Goal: Task Accomplishment & Management: Manage account settings

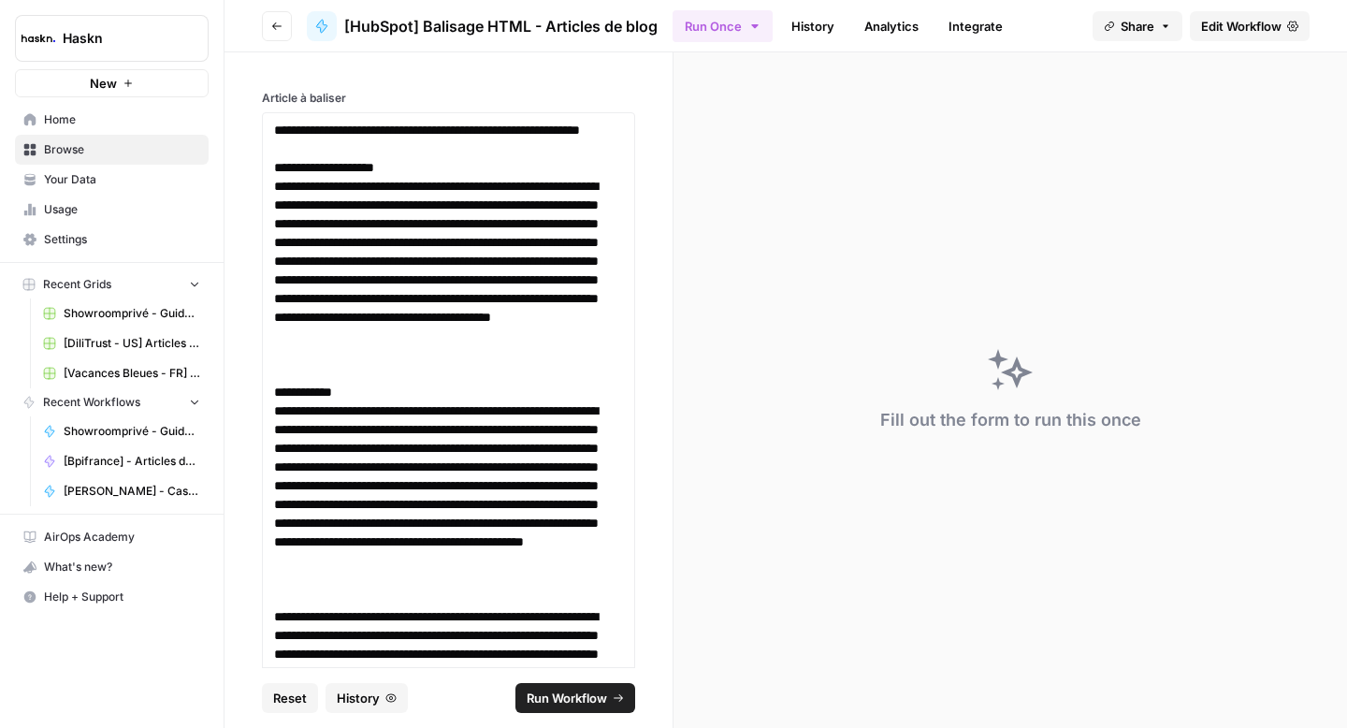
scroll to position [11607, 0]
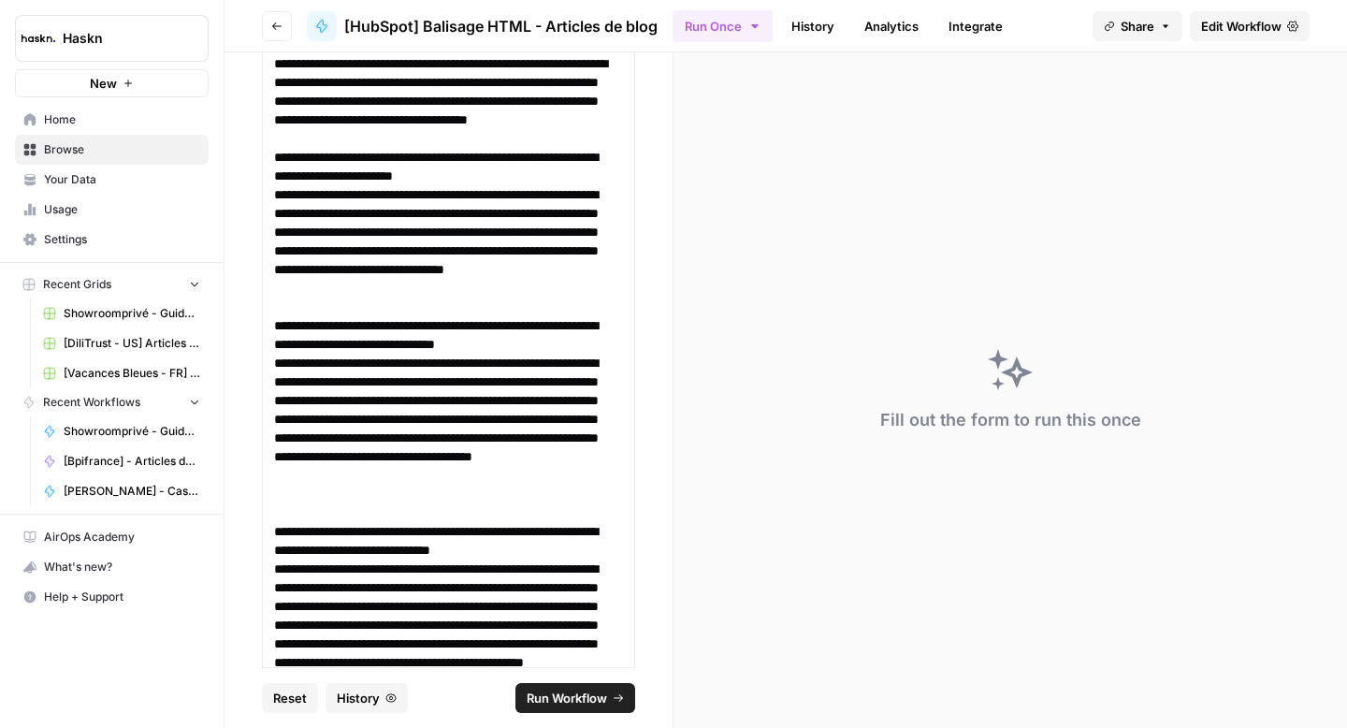
click at [563, 701] on span "Run Workflow" at bounding box center [567, 697] width 80 height 19
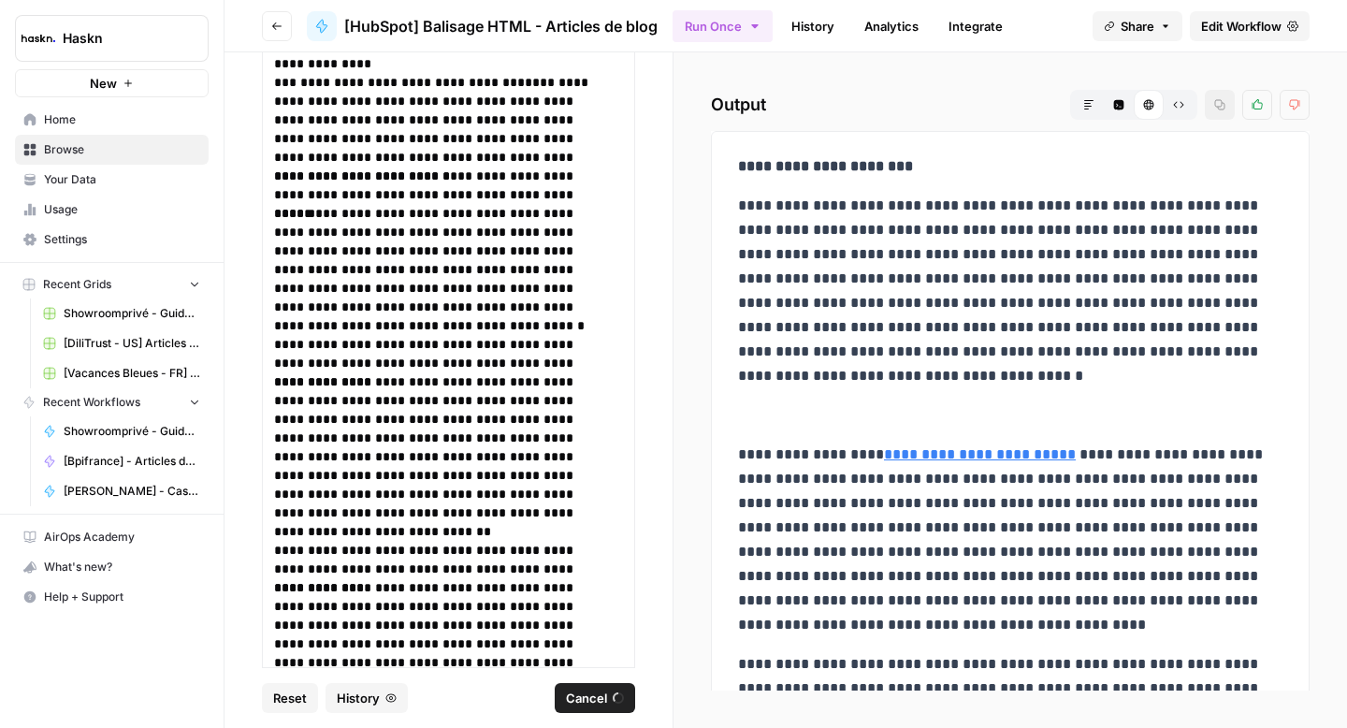
click at [1184, 104] on button "Raw Output" at bounding box center [1179, 105] width 30 height 30
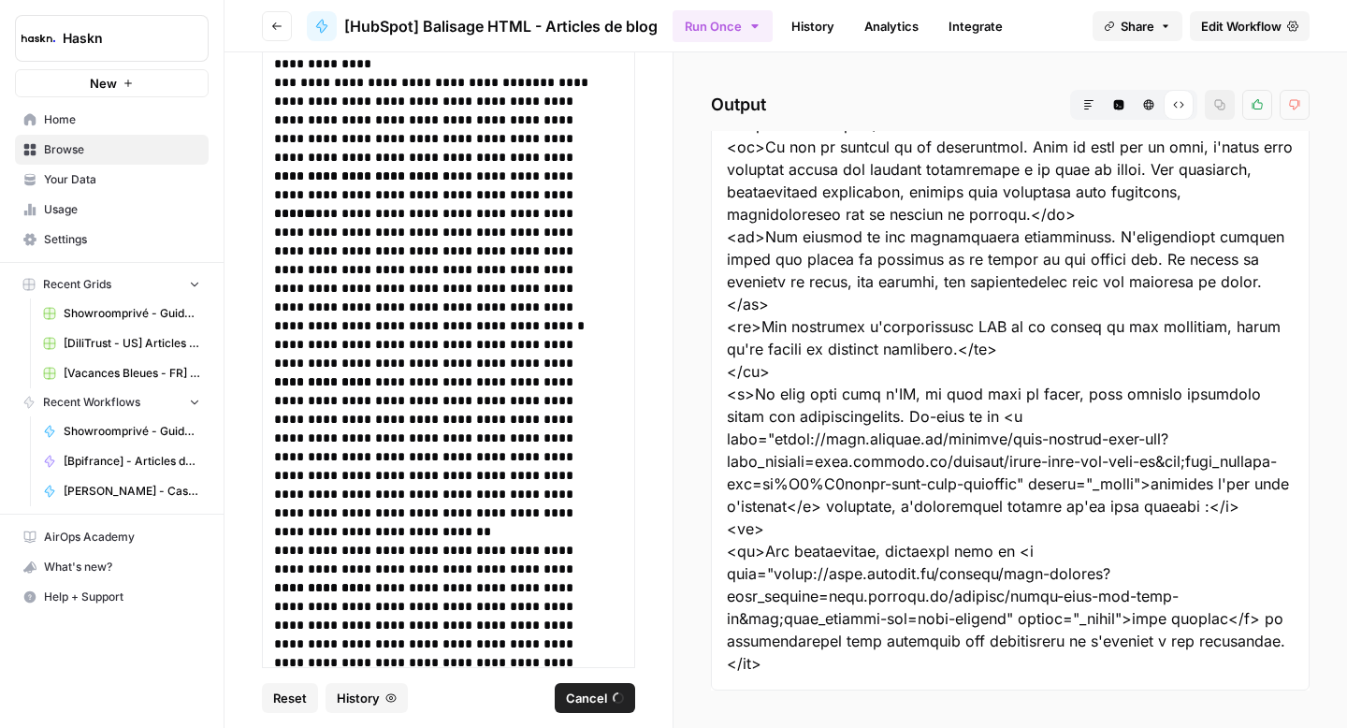
scroll to position [11684, 0]
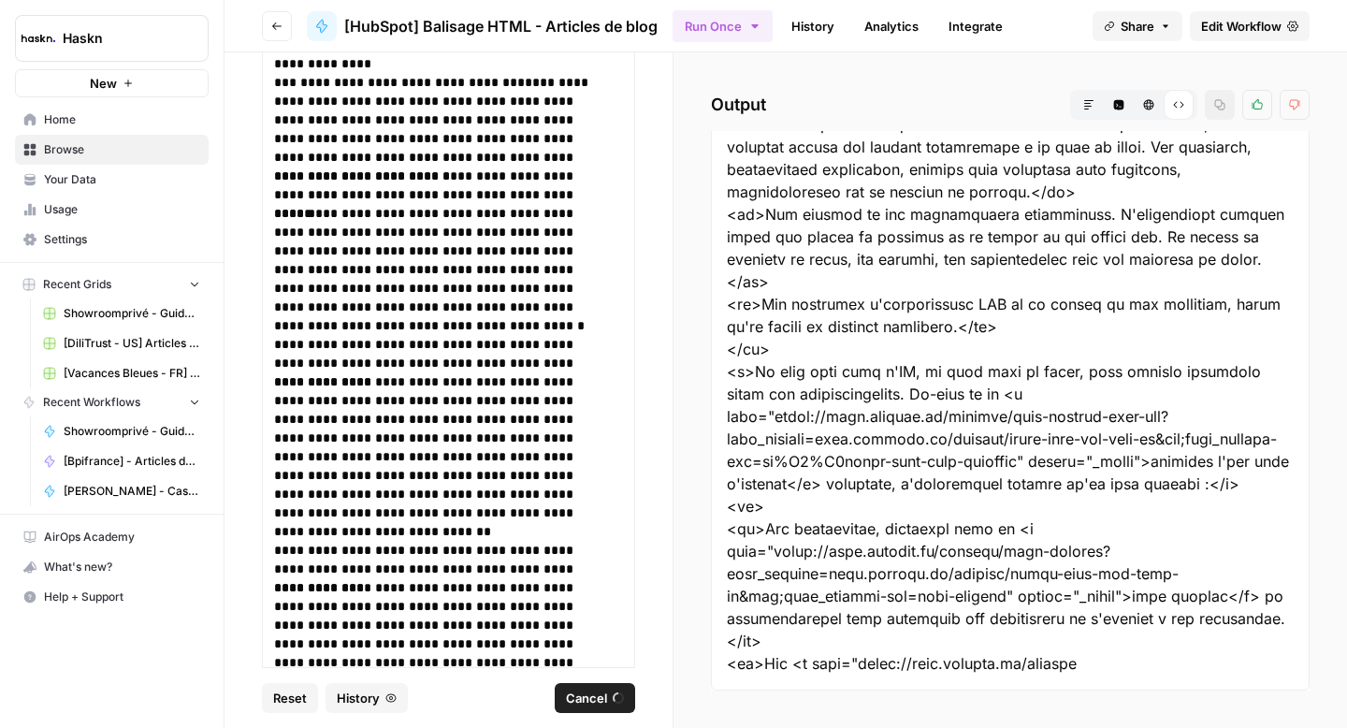
drag, startPoint x: 728, startPoint y: 159, endPoint x: 1000, endPoint y: 537, distance: 465.7
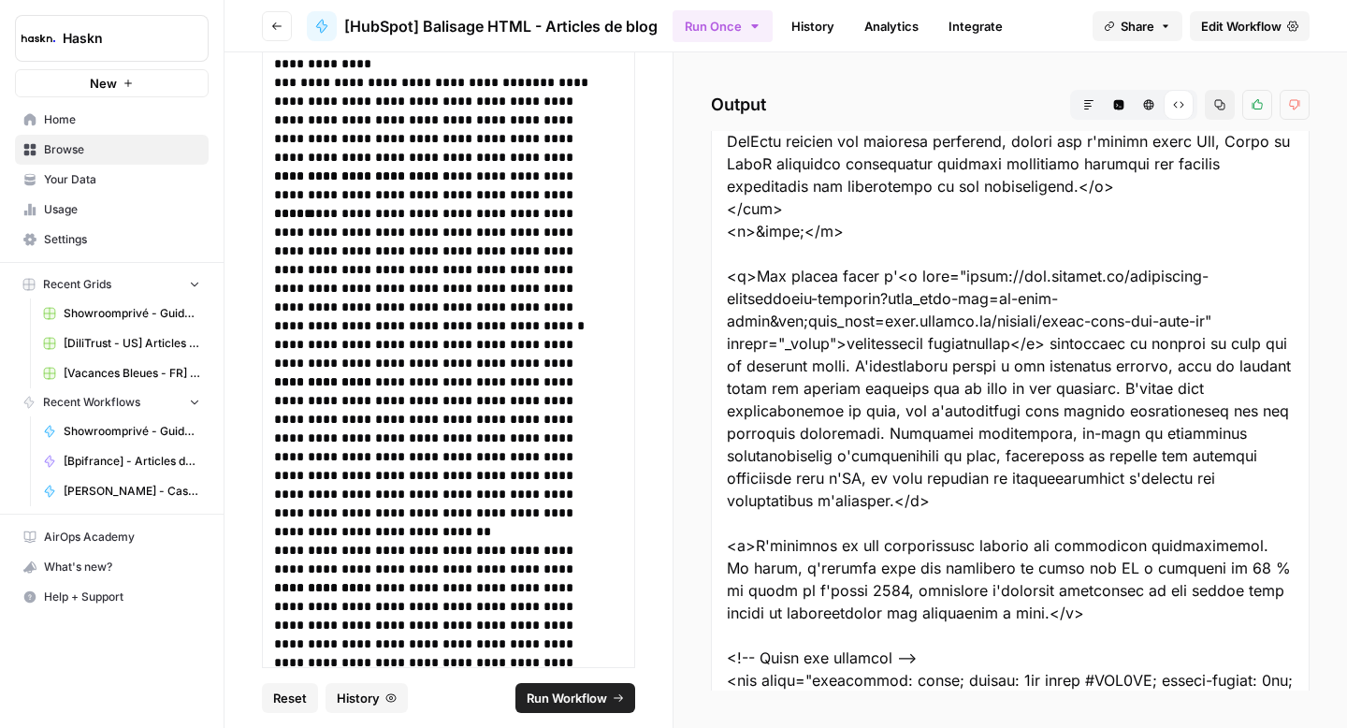
scroll to position [0, 0]
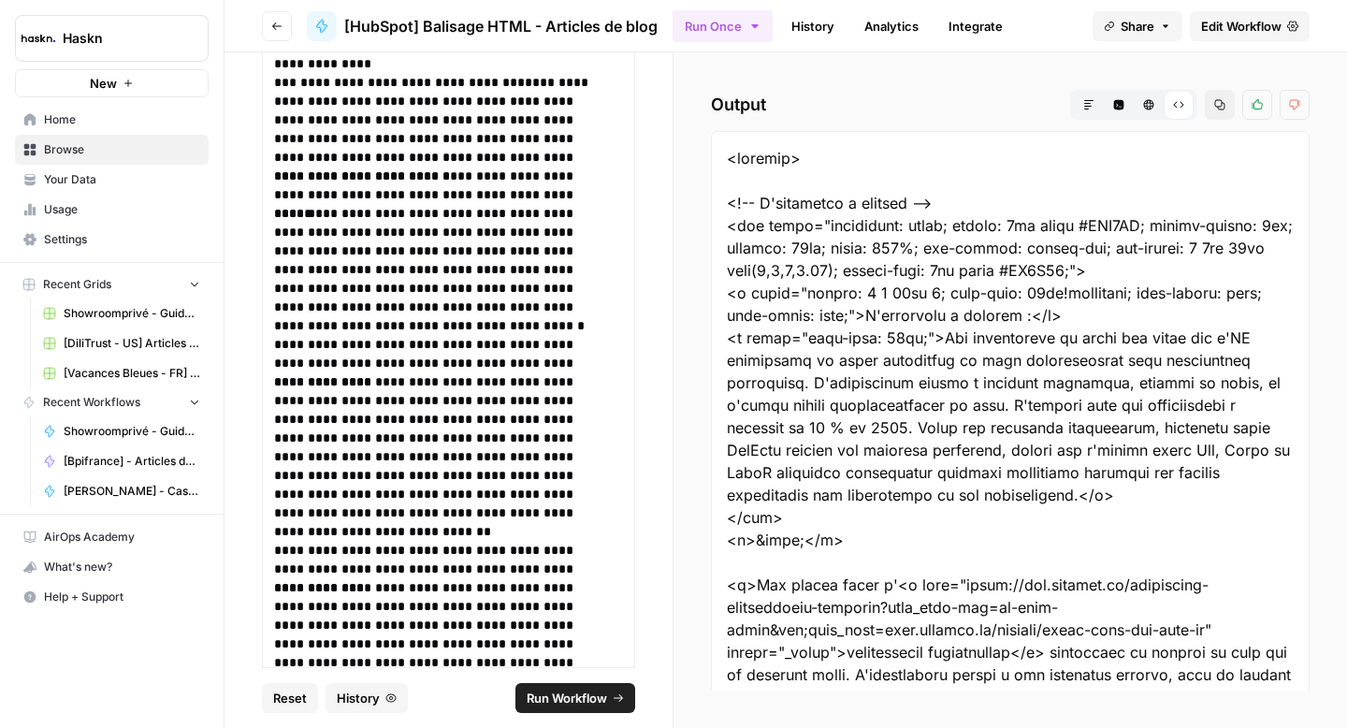
drag, startPoint x: 831, startPoint y: 626, endPoint x: 721, endPoint y: 203, distance: 436.7
copy div "<!-- L'ipsumdolo s ametcon --> <adi elits="doeiusmodt: incid; utlabo: 2et dolor…"
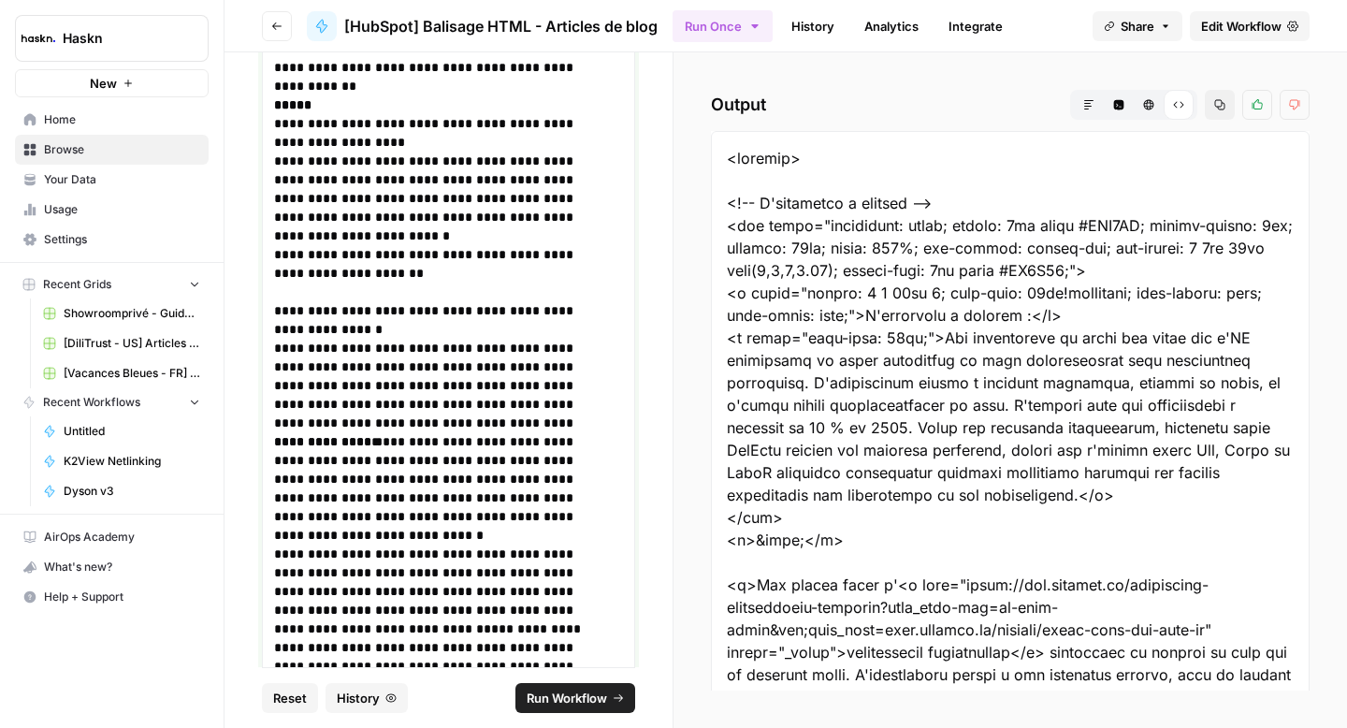
scroll to position [9607, 0]
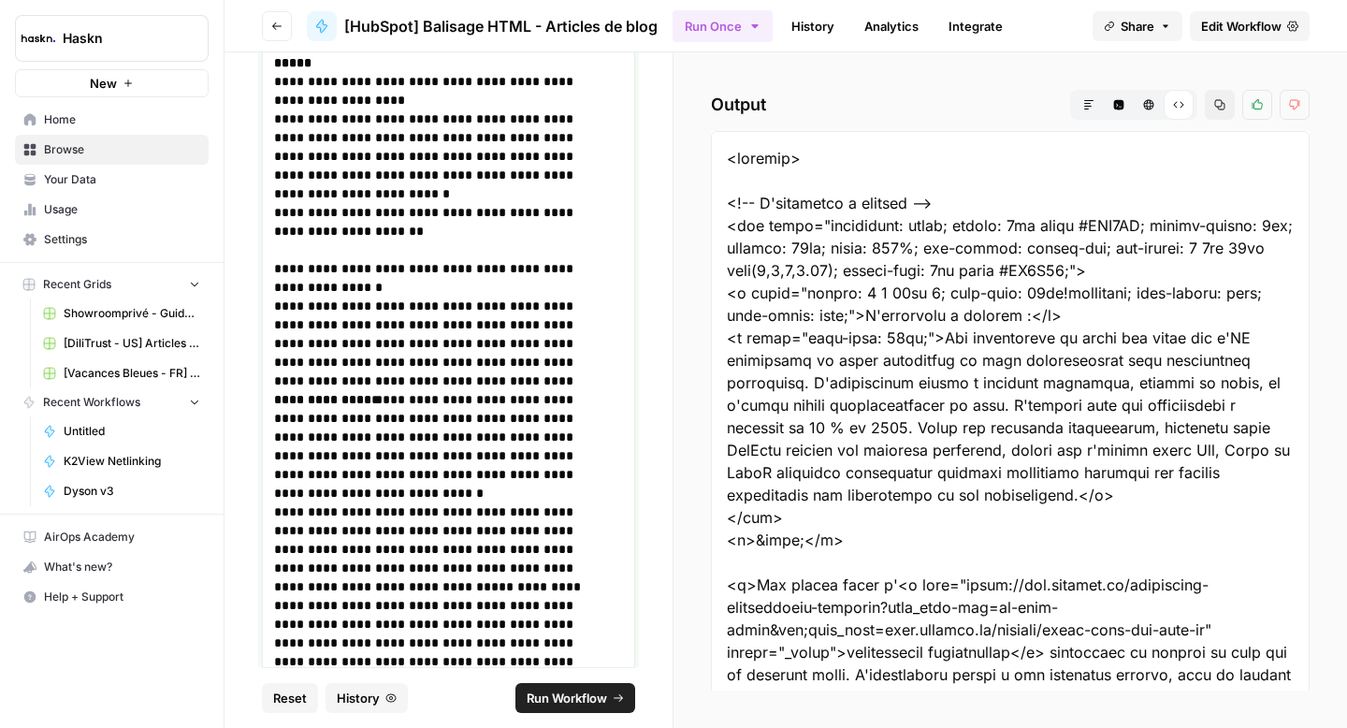
drag, startPoint x: 599, startPoint y: 631, endPoint x: 253, endPoint y: 218, distance: 539.1
click at [253, 218] on div "**********" at bounding box center [448, 359] width 448 height 615
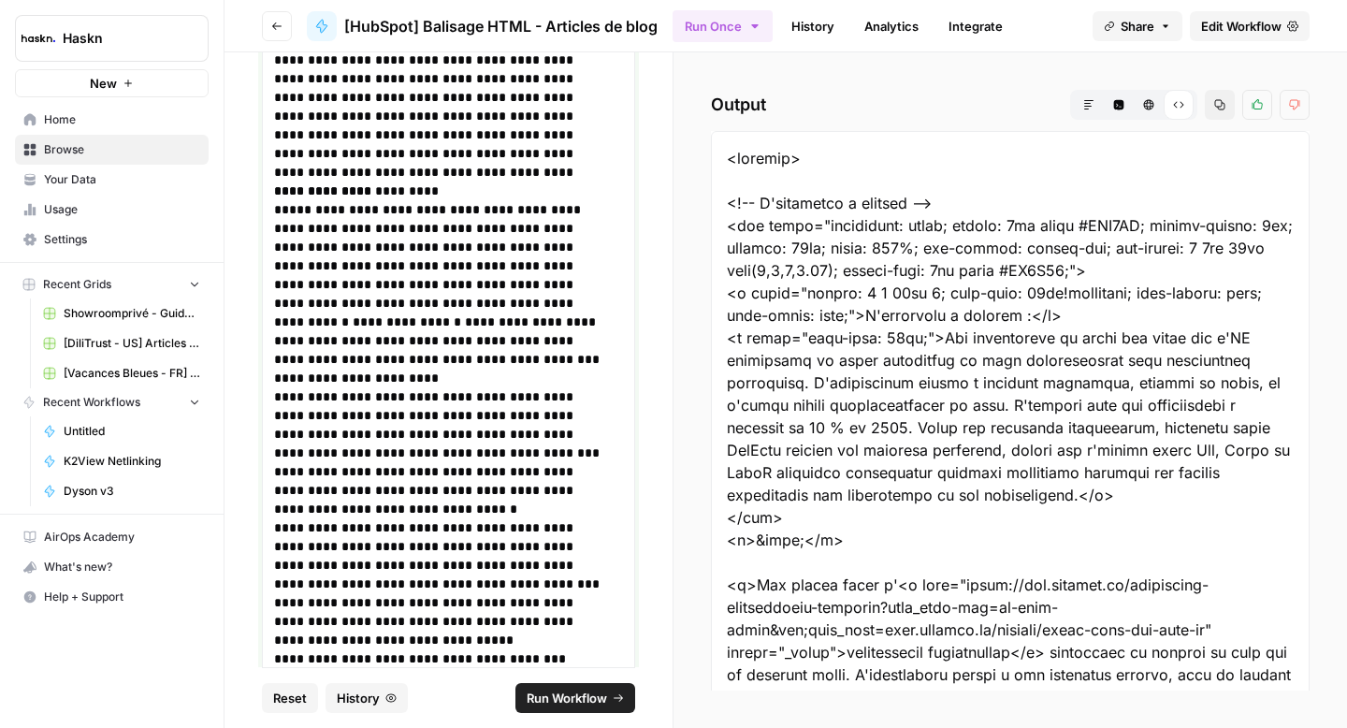
scroll to position [7829, 0]
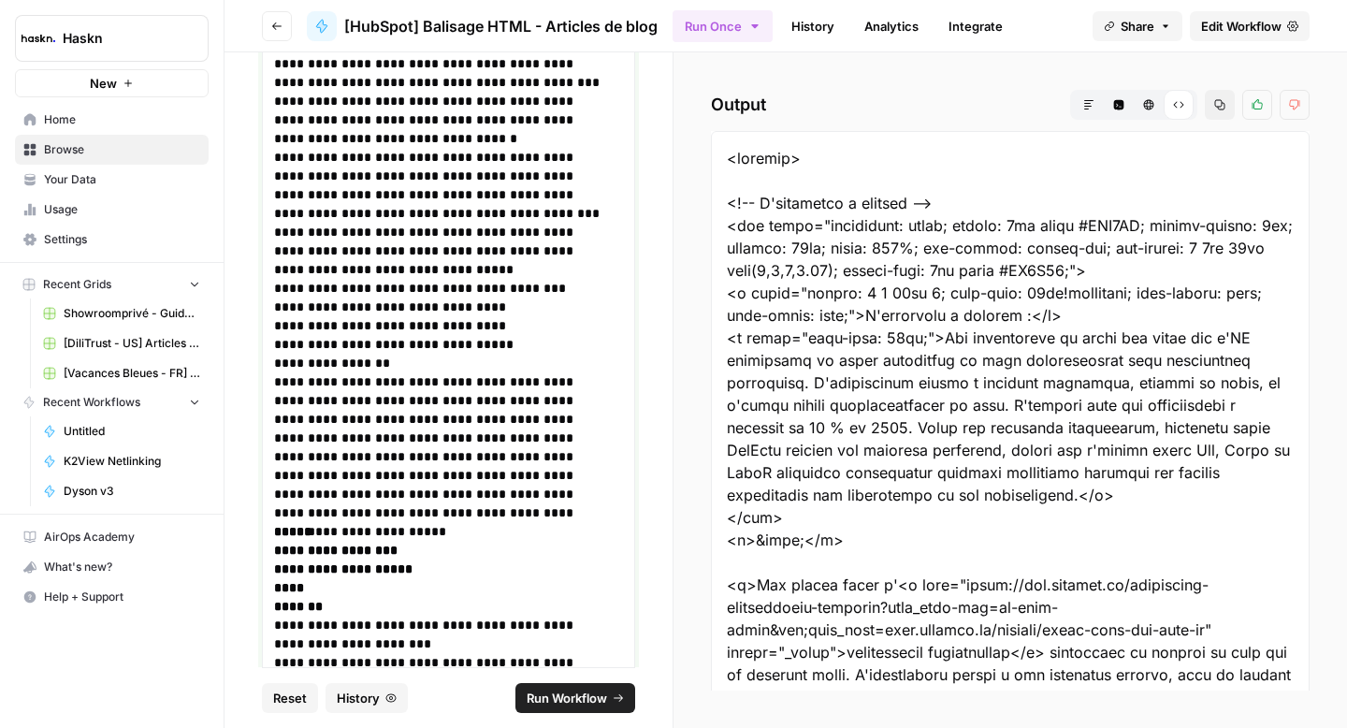
drag, startPoint x: 445, startPoint y: 574, endPoint x: 275, endPoint y: 482, distance: 193.8
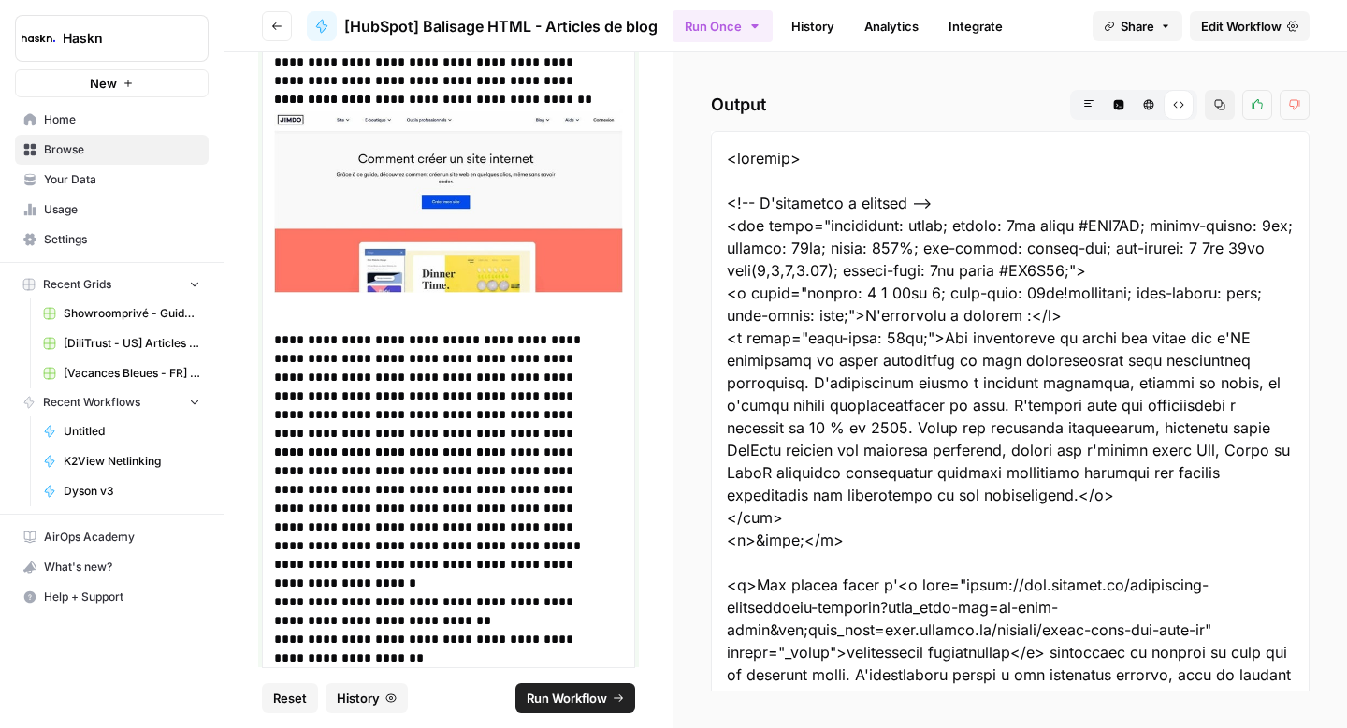
scroll to position [2602, 0]
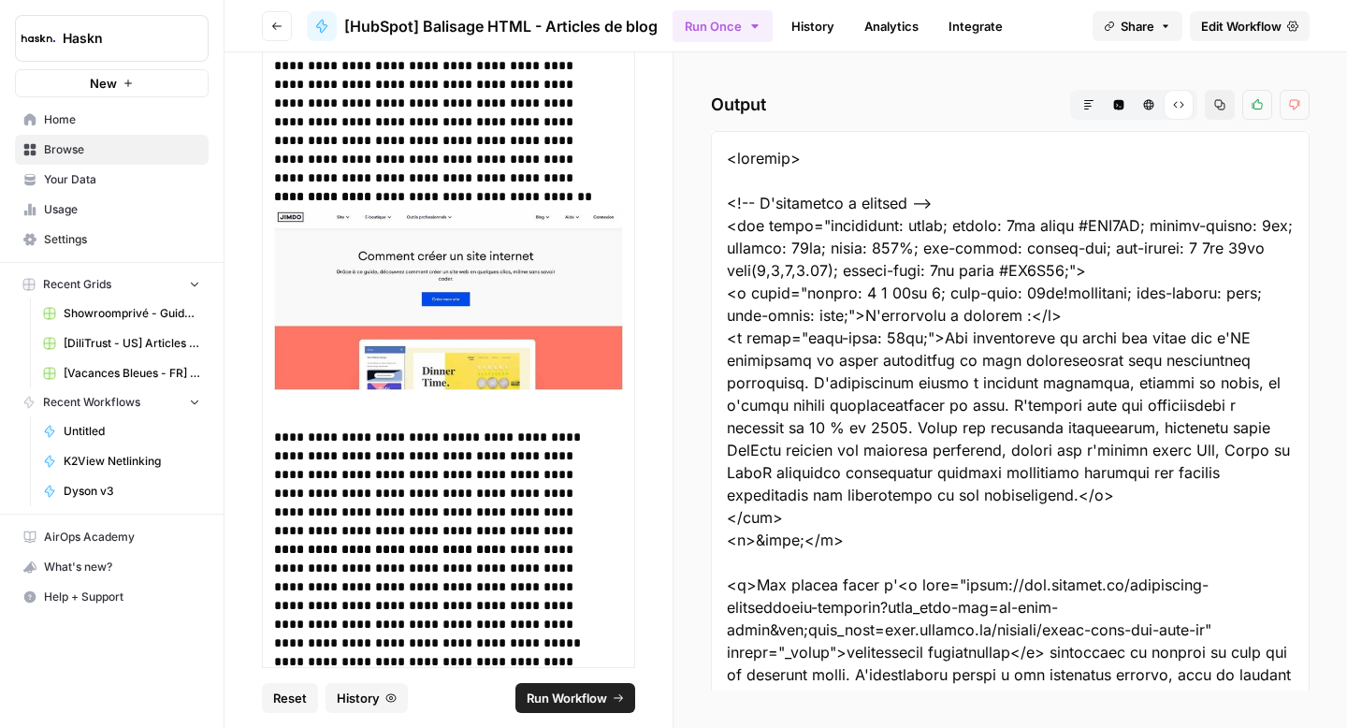
click at [564, 703] on span "Run Workflow" at bounding box center [567, 697] width 80 height 19
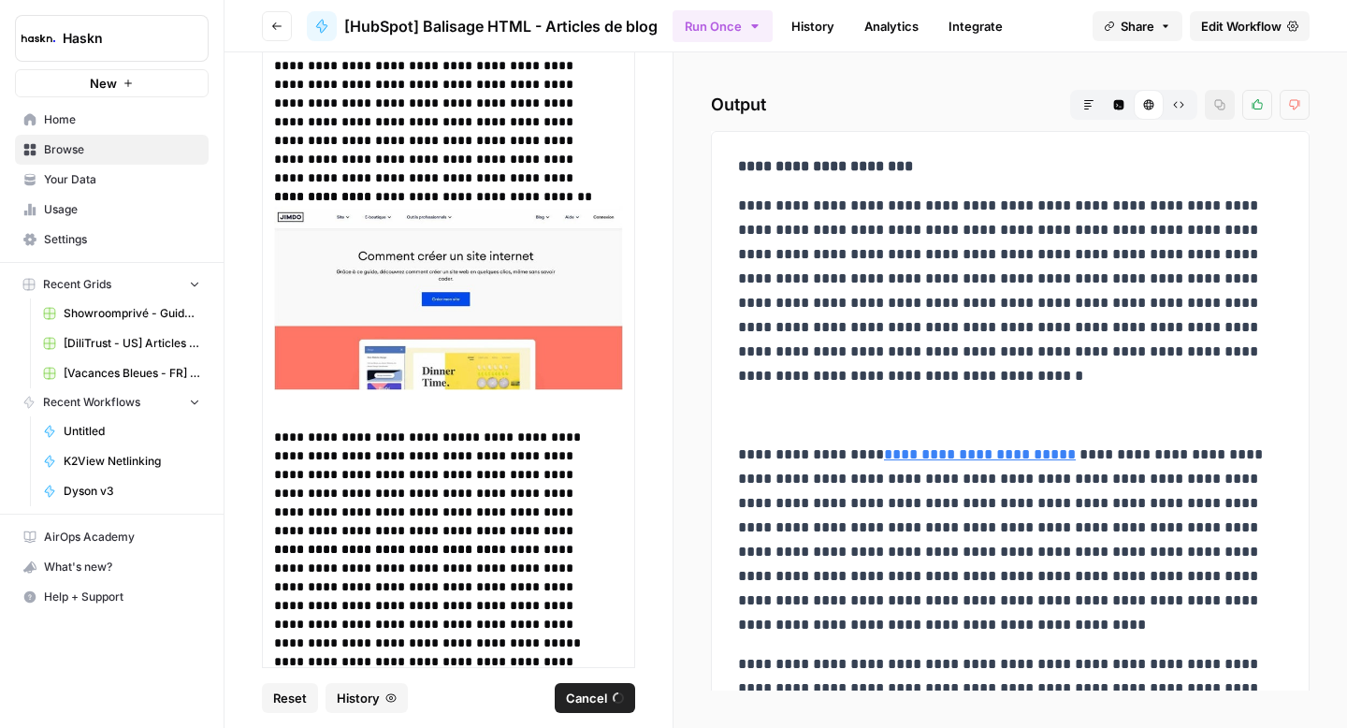
click at [1177, 108] on icon "button" at bounding box center [1178, 104] width 11 height 11
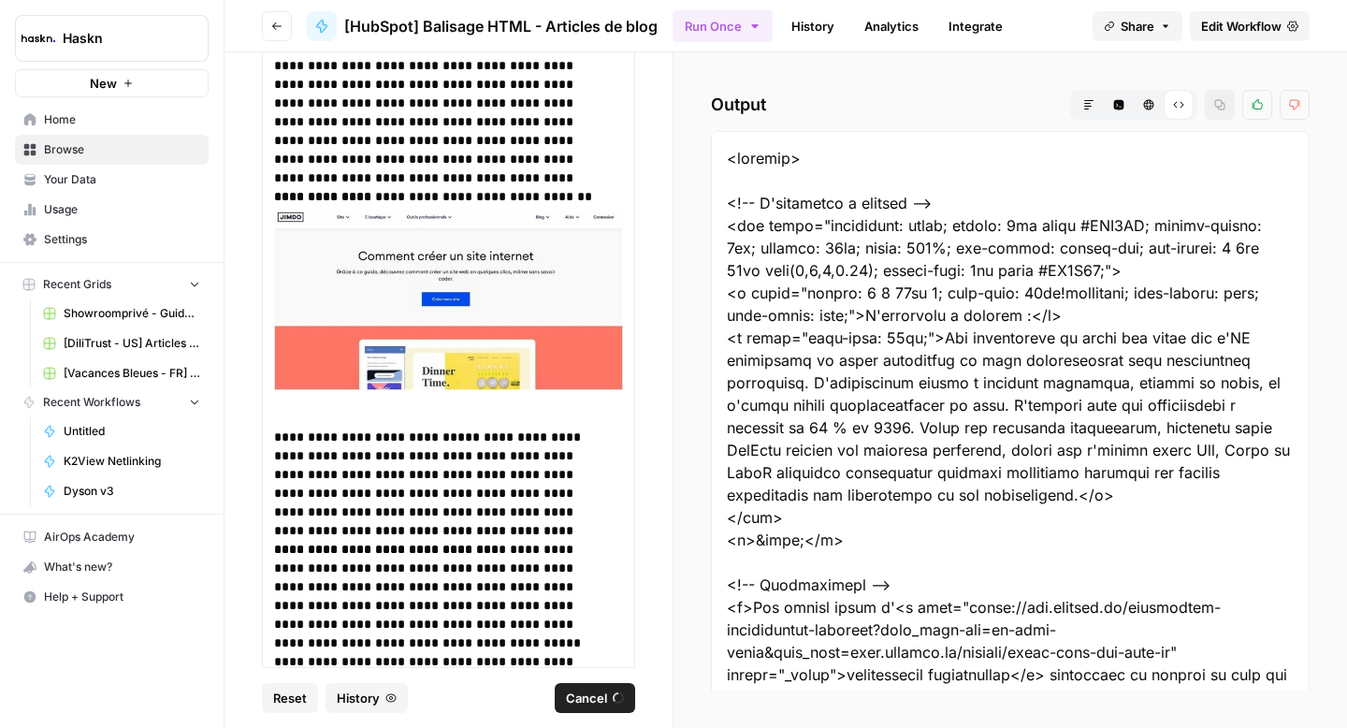
click at [1177, 108] on icon at bounding box center [1178, 104] width 11 height 11
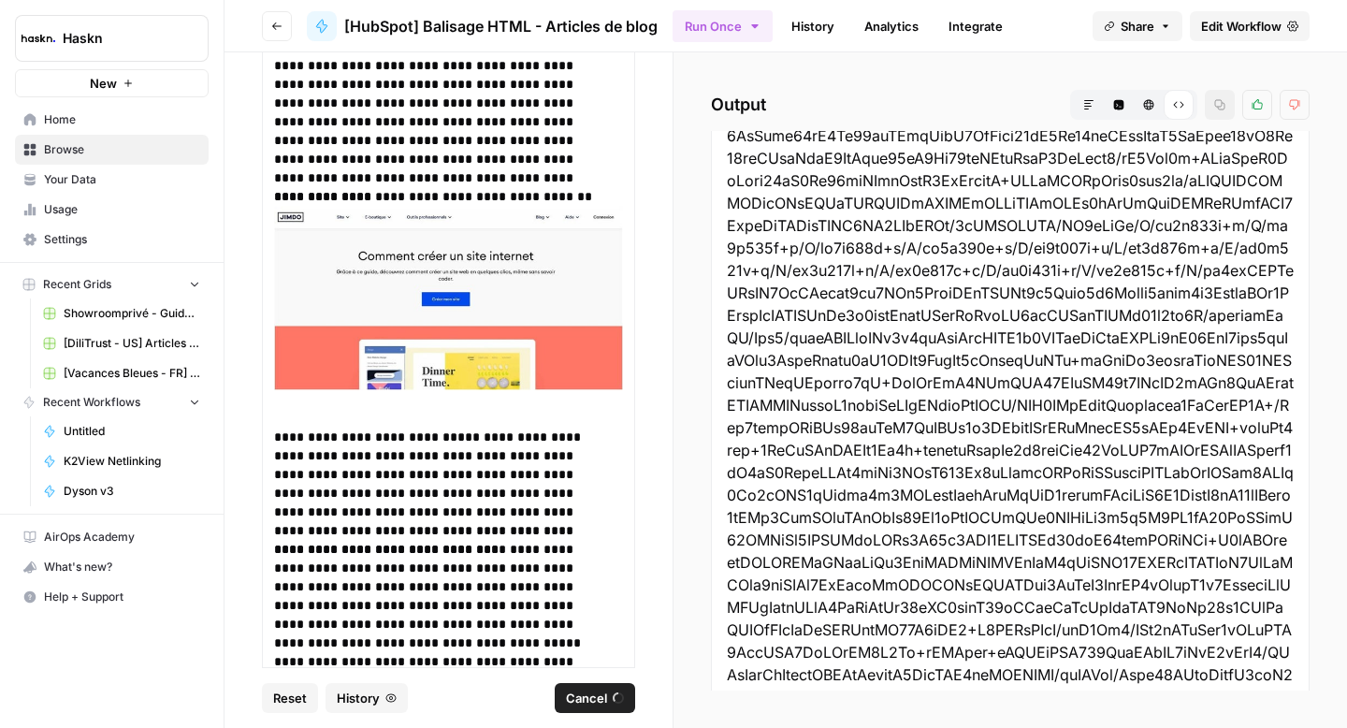
scroll to position [9305, 0]
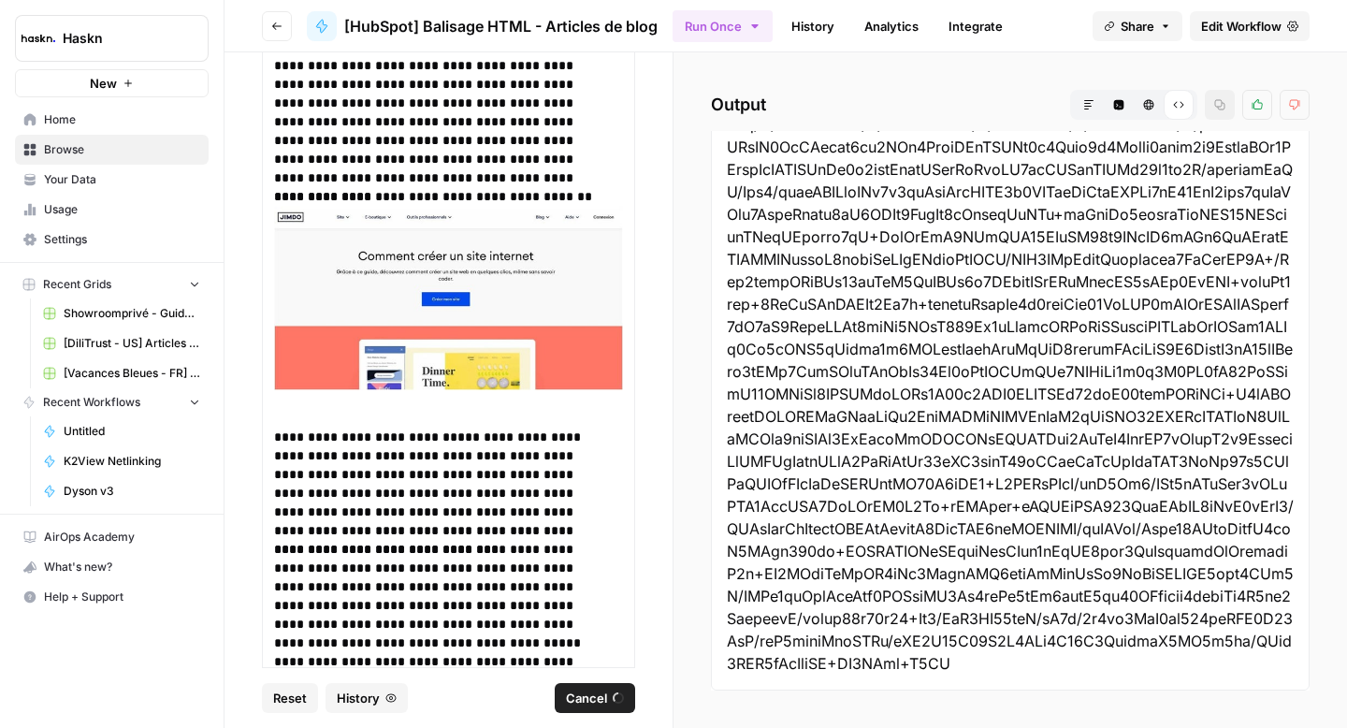
click at [590, 694] on span "Cancel" at bounding box center [586, 697] width 41 height 19
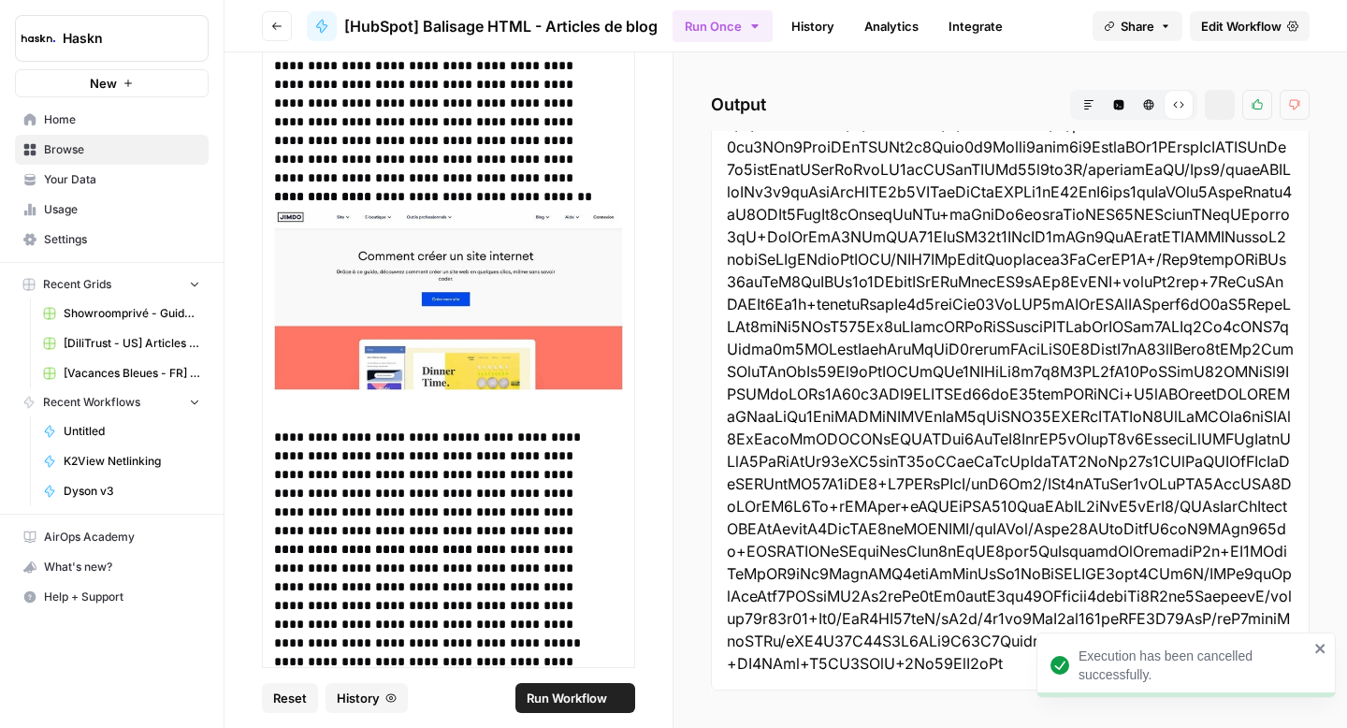
click at [591, 691] on span "Run Workflow" at bounding box center [567, 697] width 80 height 19
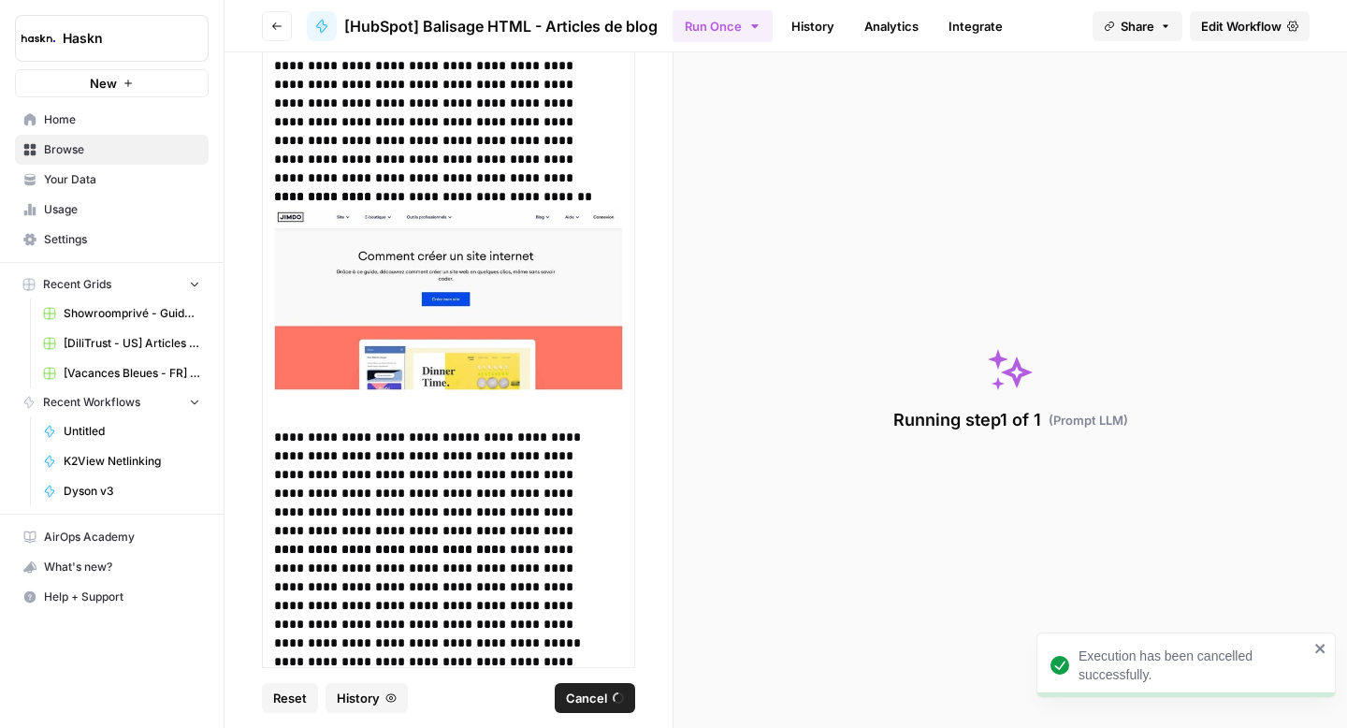
click at [591, 696] on span "Cancel" at bounding box center [586, 697] width 41 height 19
click at [516, 335] on img at bounding box center [448, 298] width 349 height 184
click at [516, 330] on img at bounding box center [448, 298] width 349 height 184
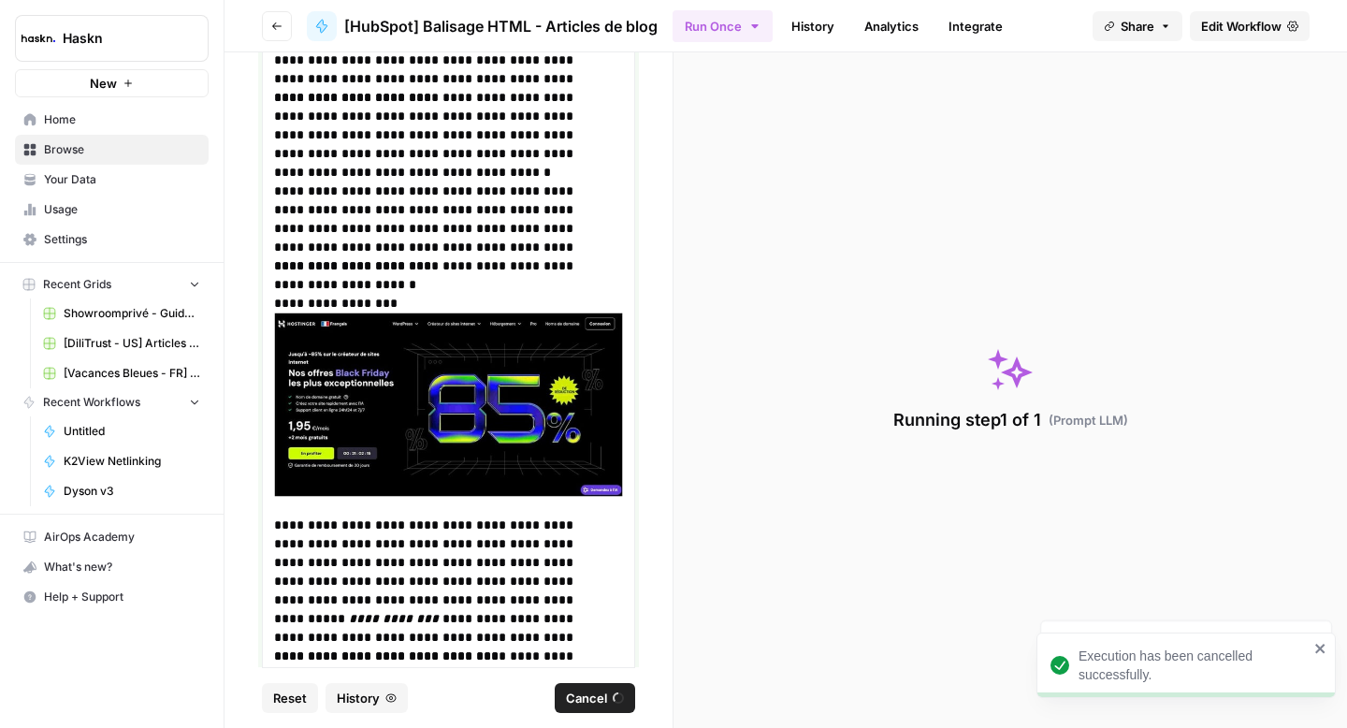
scroll to position [1711, 0]
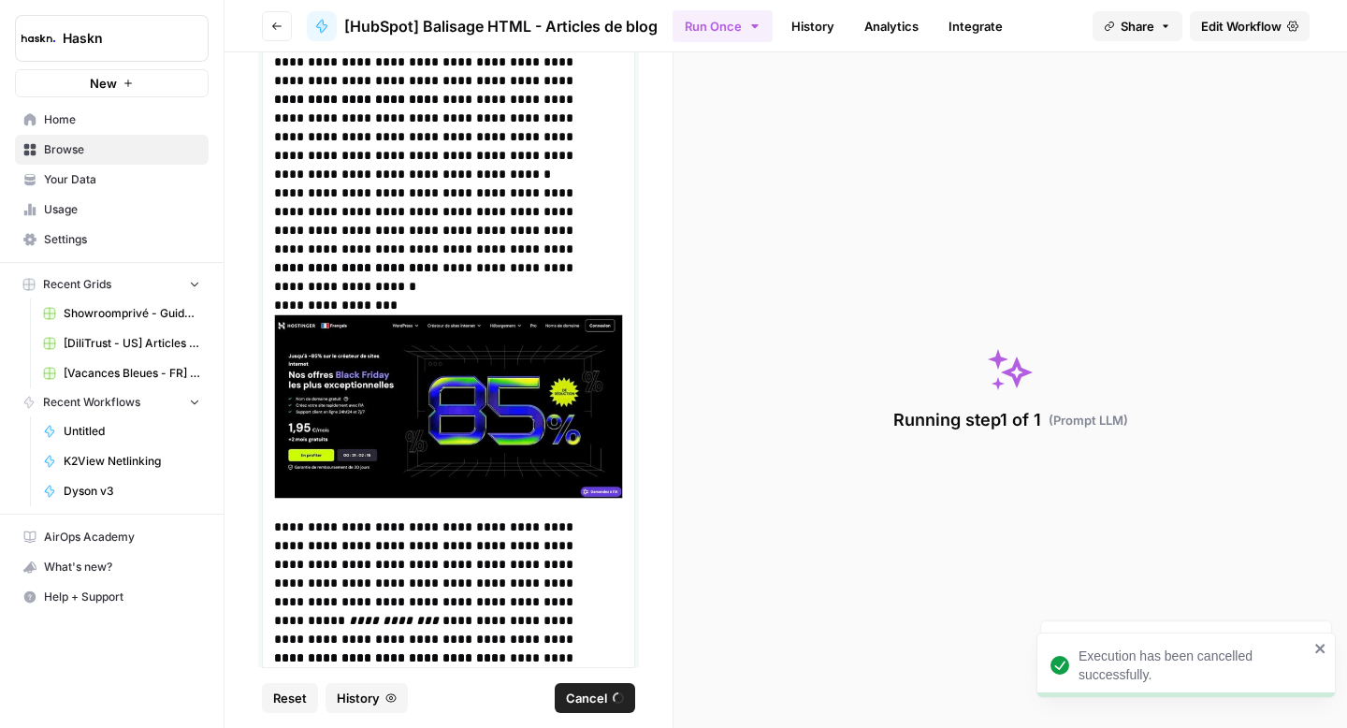
click at [504, 296] on h3 "**********" at bounding box center [441, 305] width 335 height 19
click at [485, 391] on img at bounding box center [448, 406] width 349 height 184
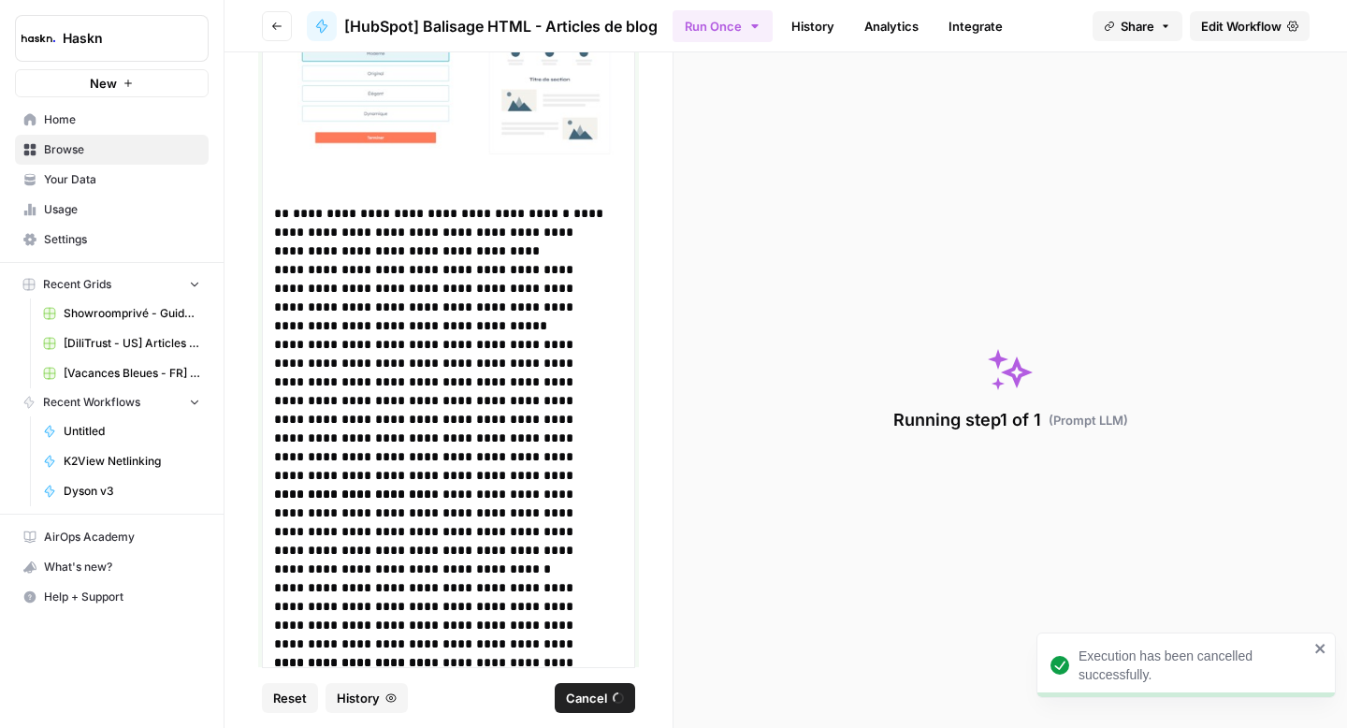
scroll to position [1042, 0]
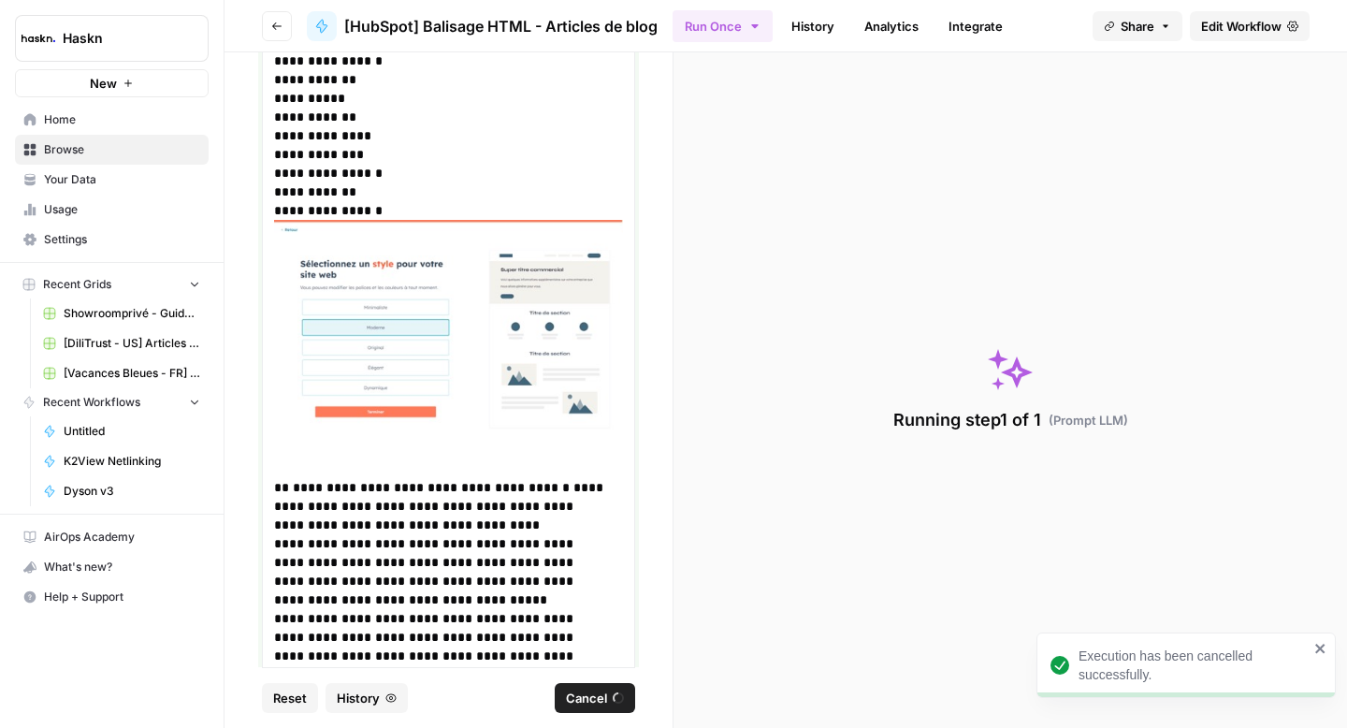
click at [478, 359] on img at bounding box center [448, 330] width 349 height 221
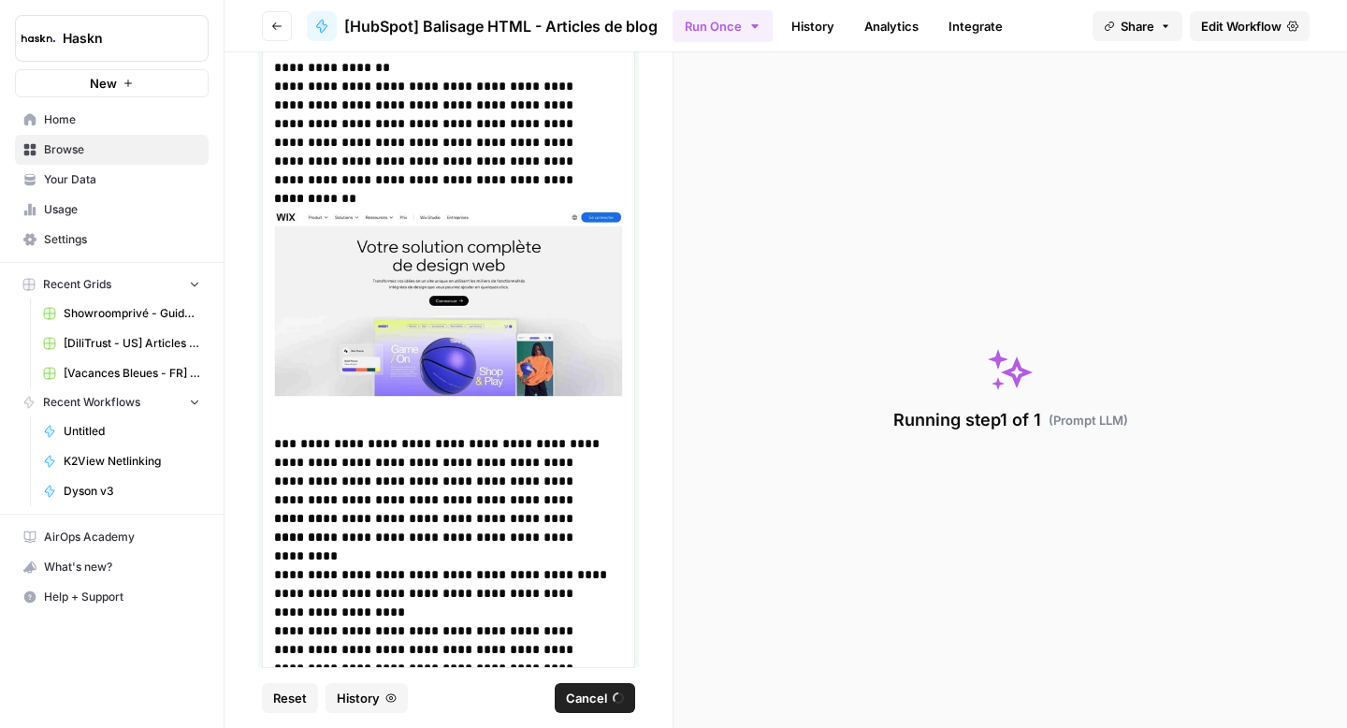
click at [457, 307] on img at bounding box center [448, 302] width 349 height 189
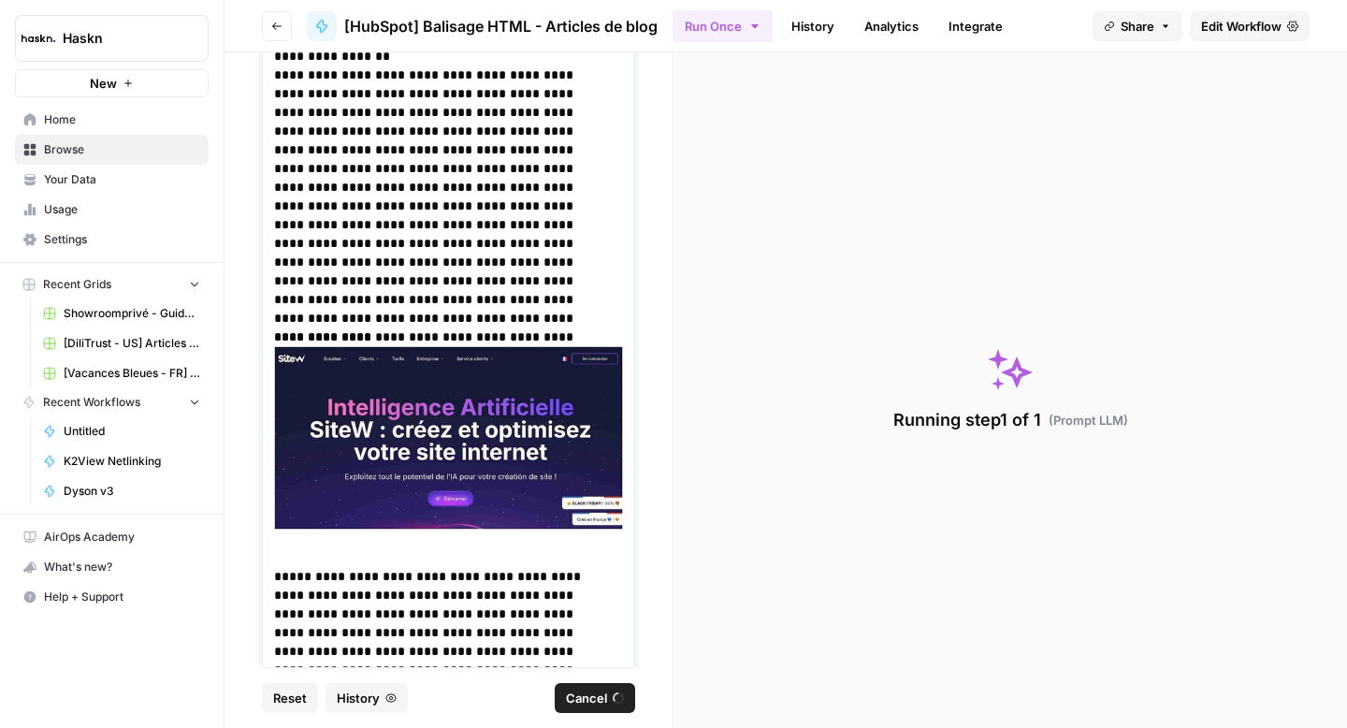
scroll to position [3703, 0]
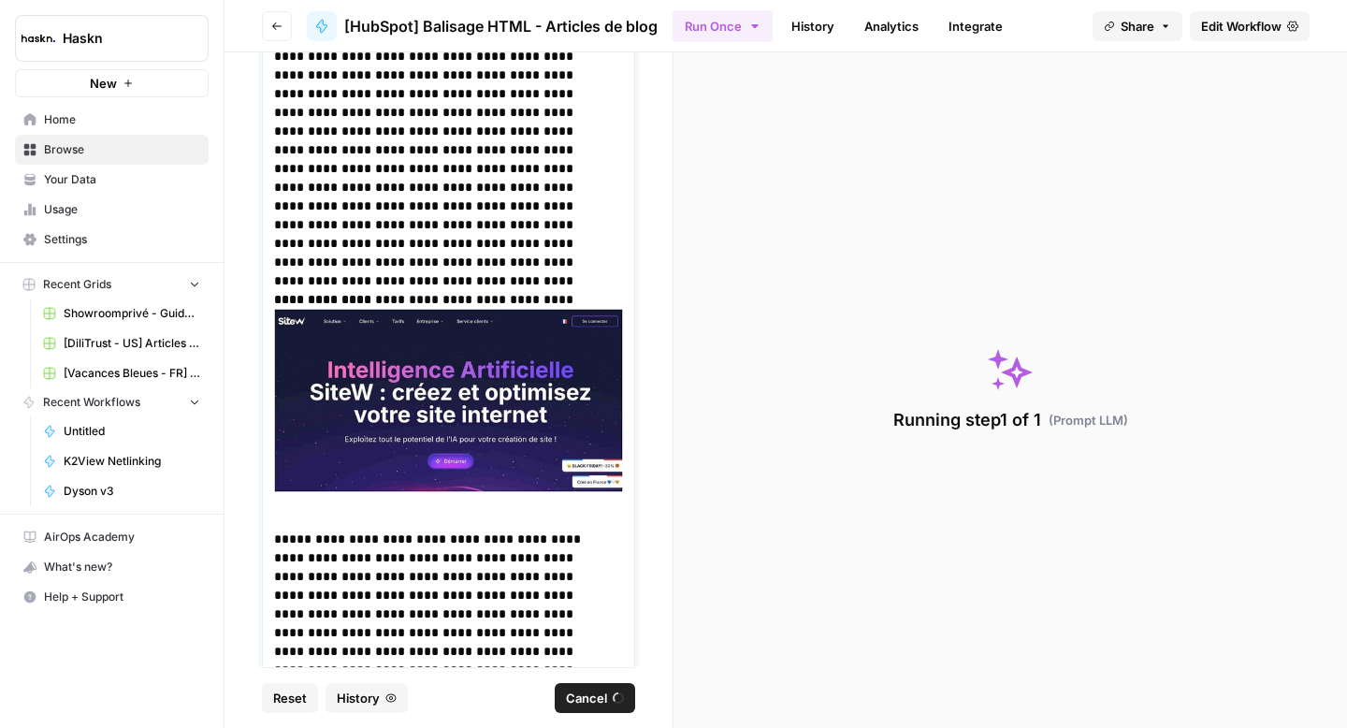
click at [448, 369] on img at bounding box center [448, 400] width 349 height 183
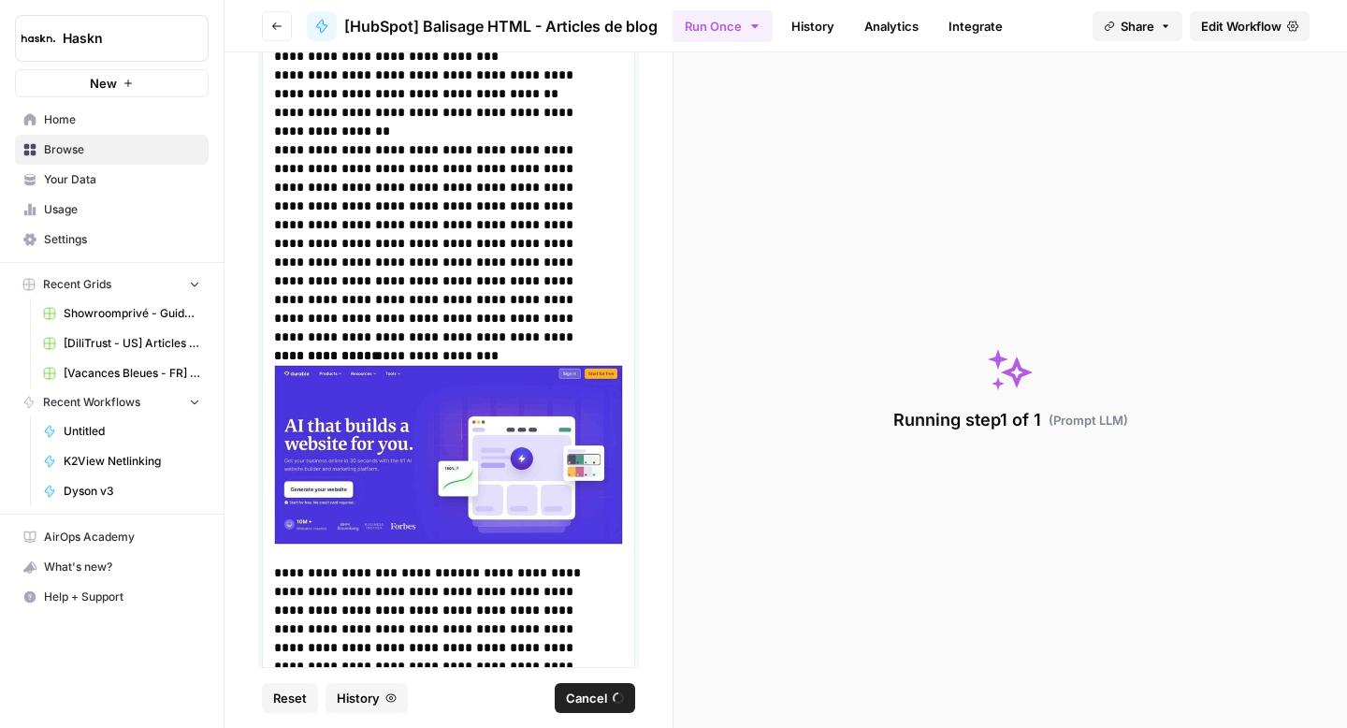
scroll to position [4416, 0]
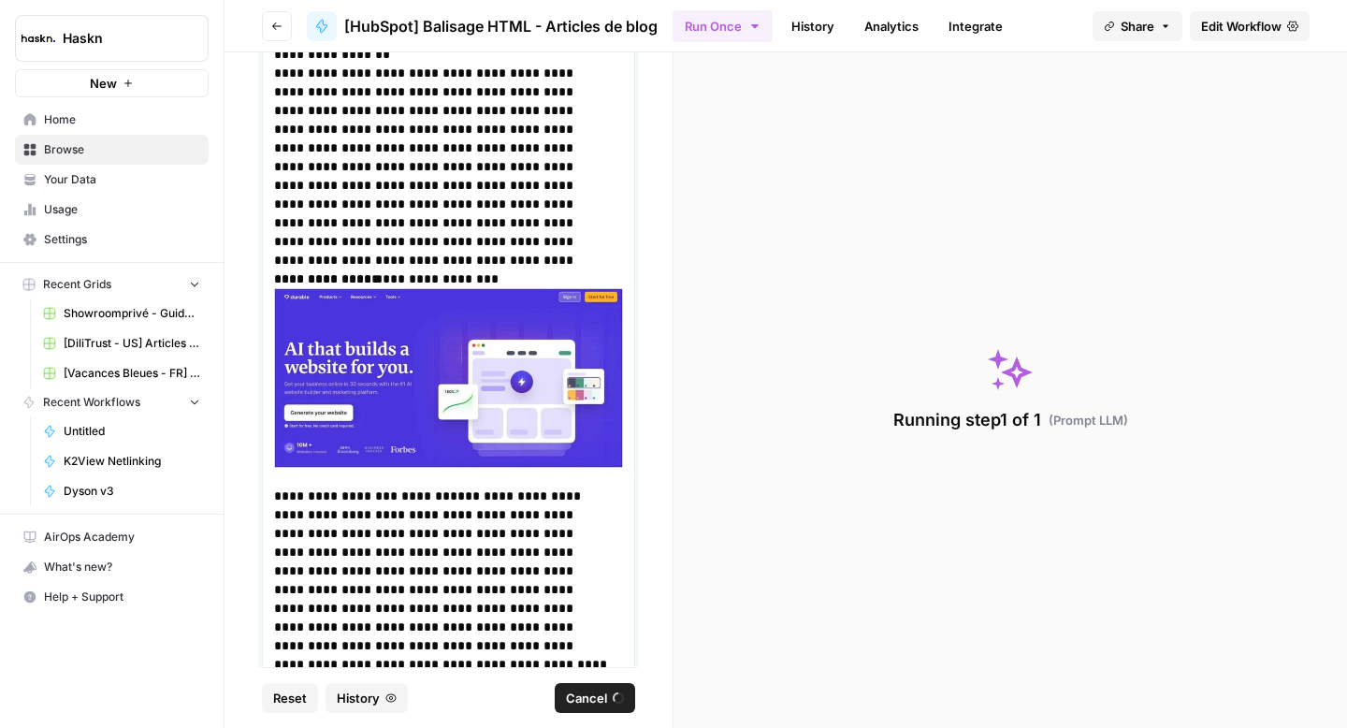
click at [428, 364] on img at bounding box center [448, 378] width 349 height 180
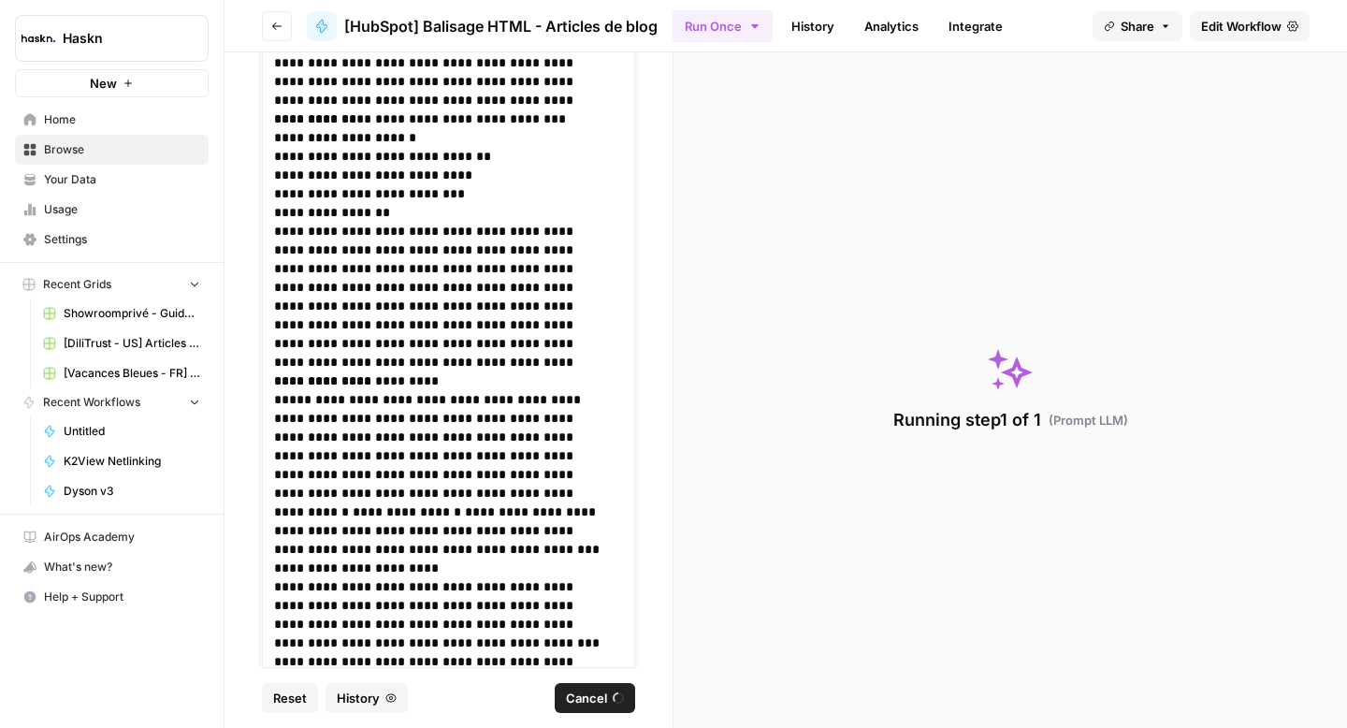
scroll to position [6593, 0]
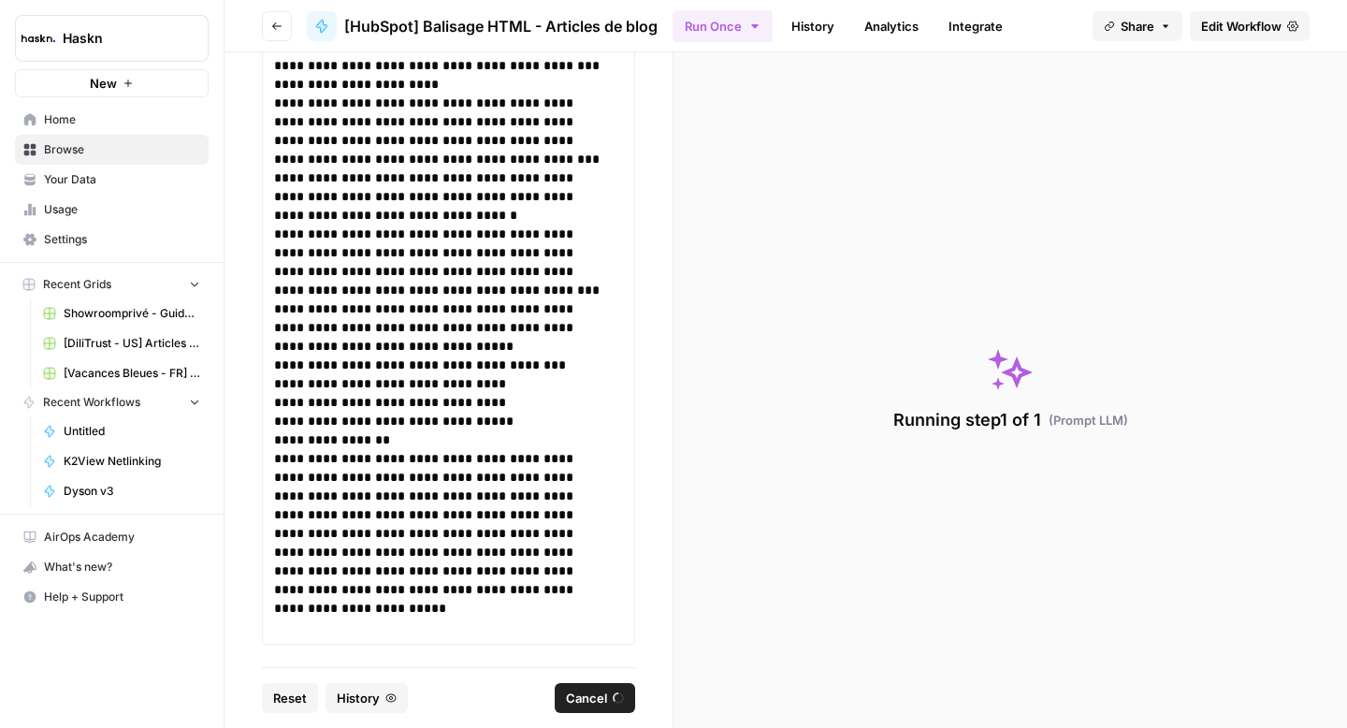
click at [598, 694] on span "Cancel" at bounding box center [586, 697] width 41 height 19
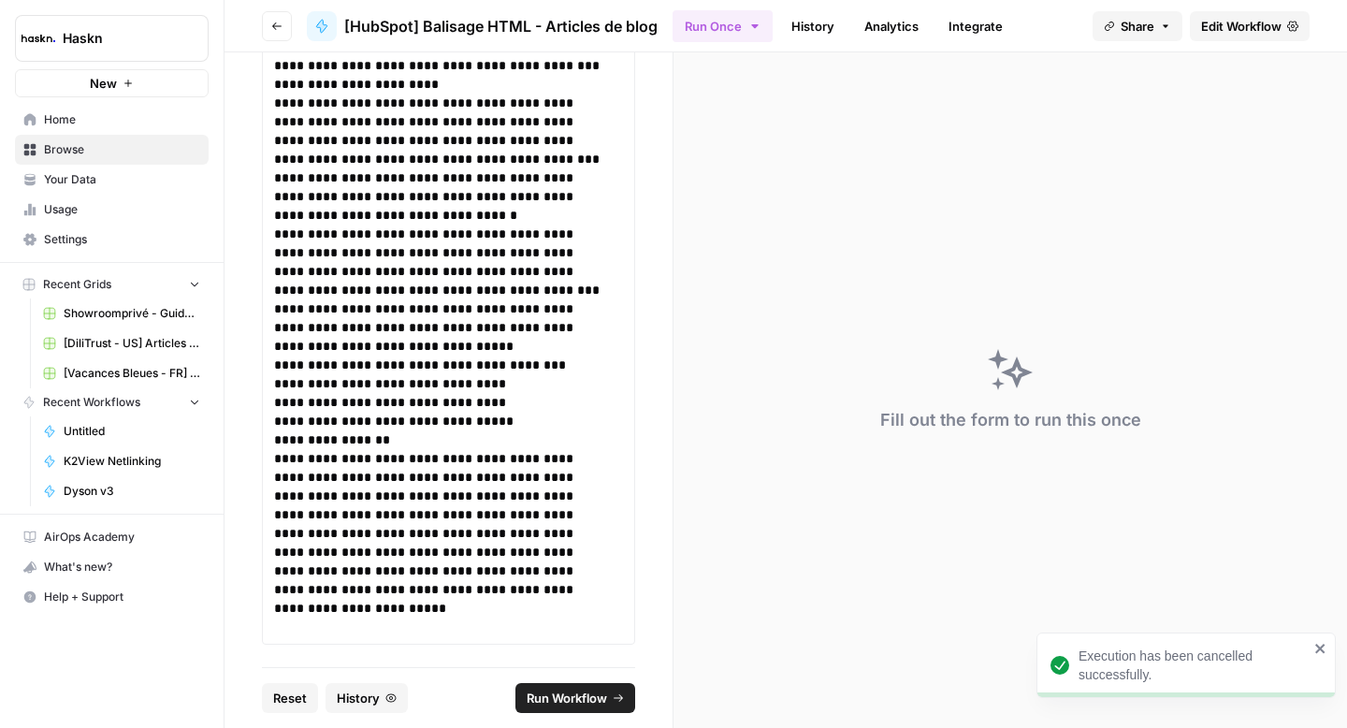
click at [598, 694] on span "Run Workflow" at bounding box center [567, 697] width 80 height 19
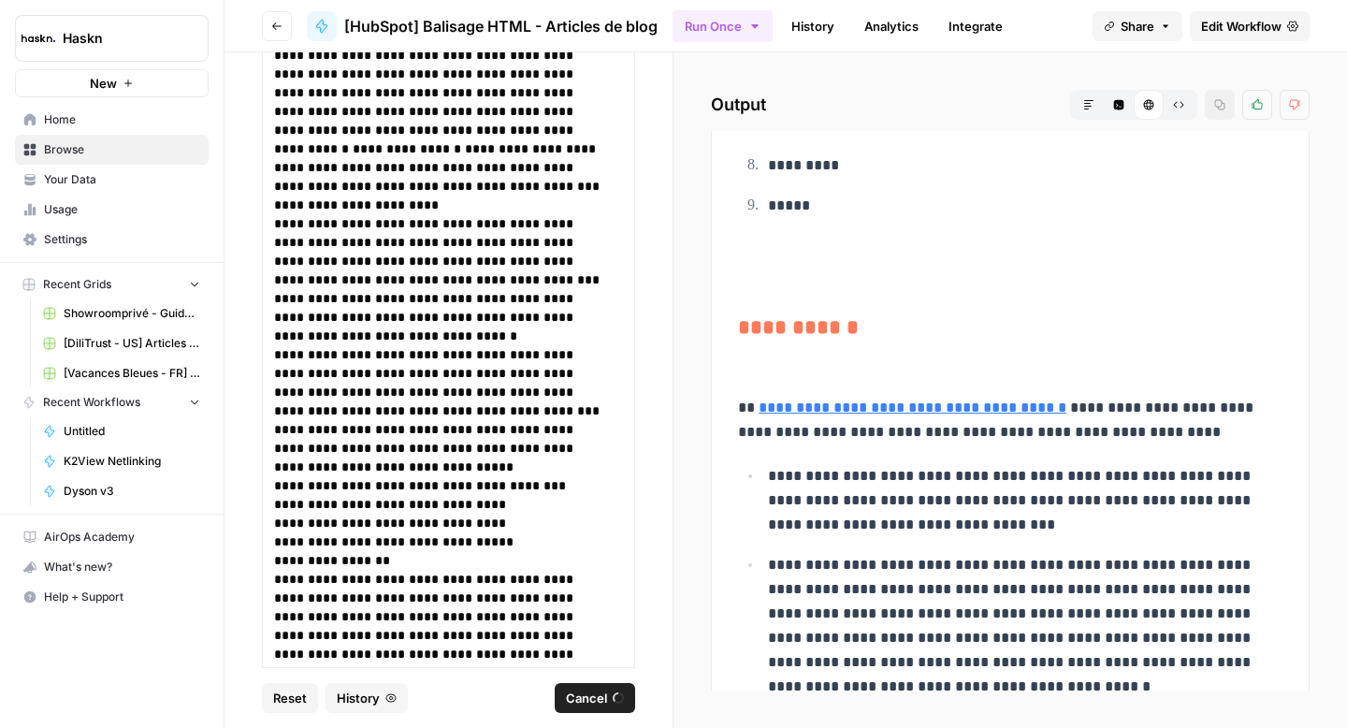
scroll to position [1794, 0]
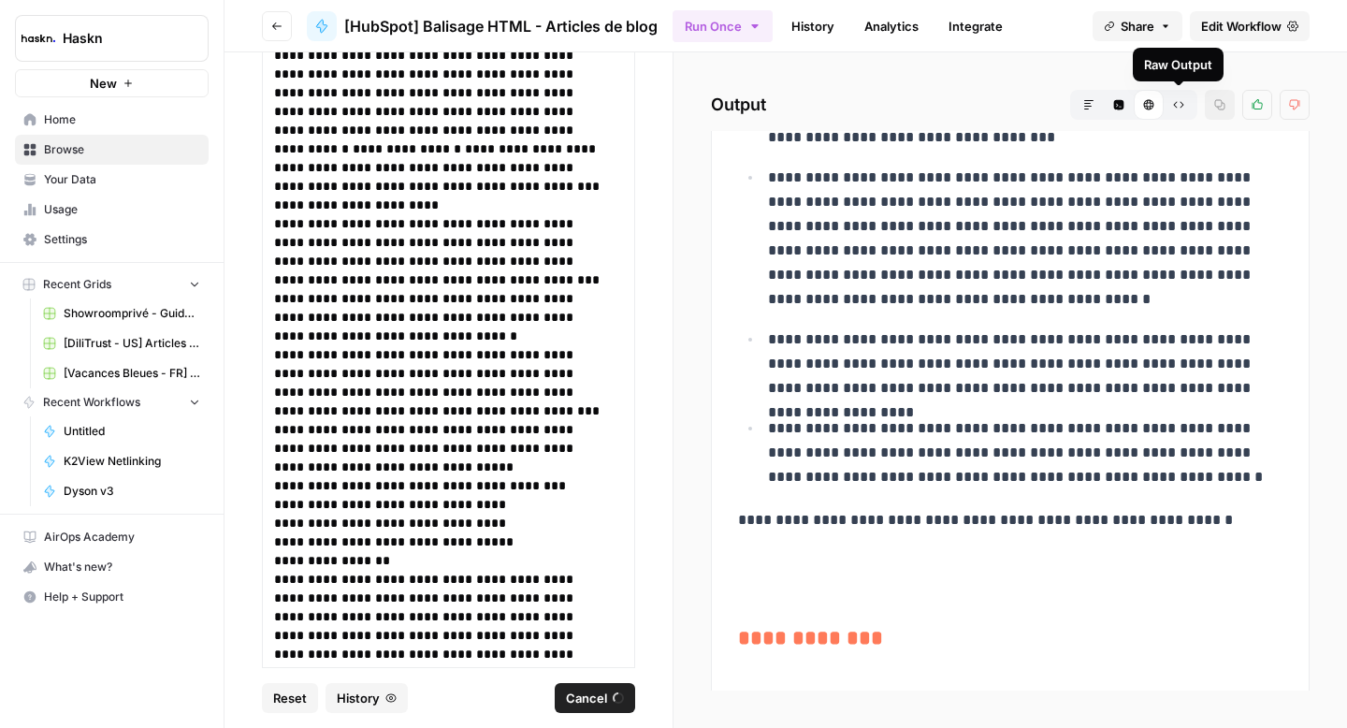
click at [1174, 110] on button "Raw Output" at bounding box center [1179, 105] width 30 height 30
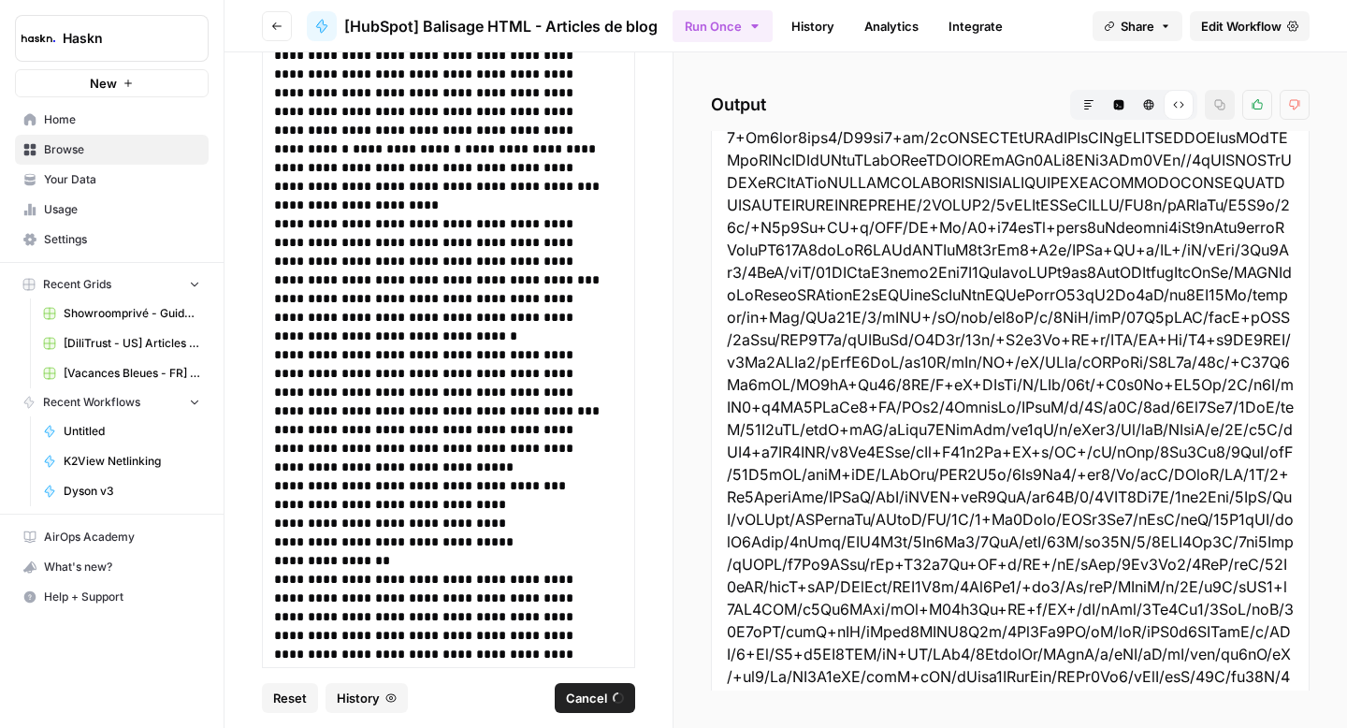
scroll to position [2754, 0]
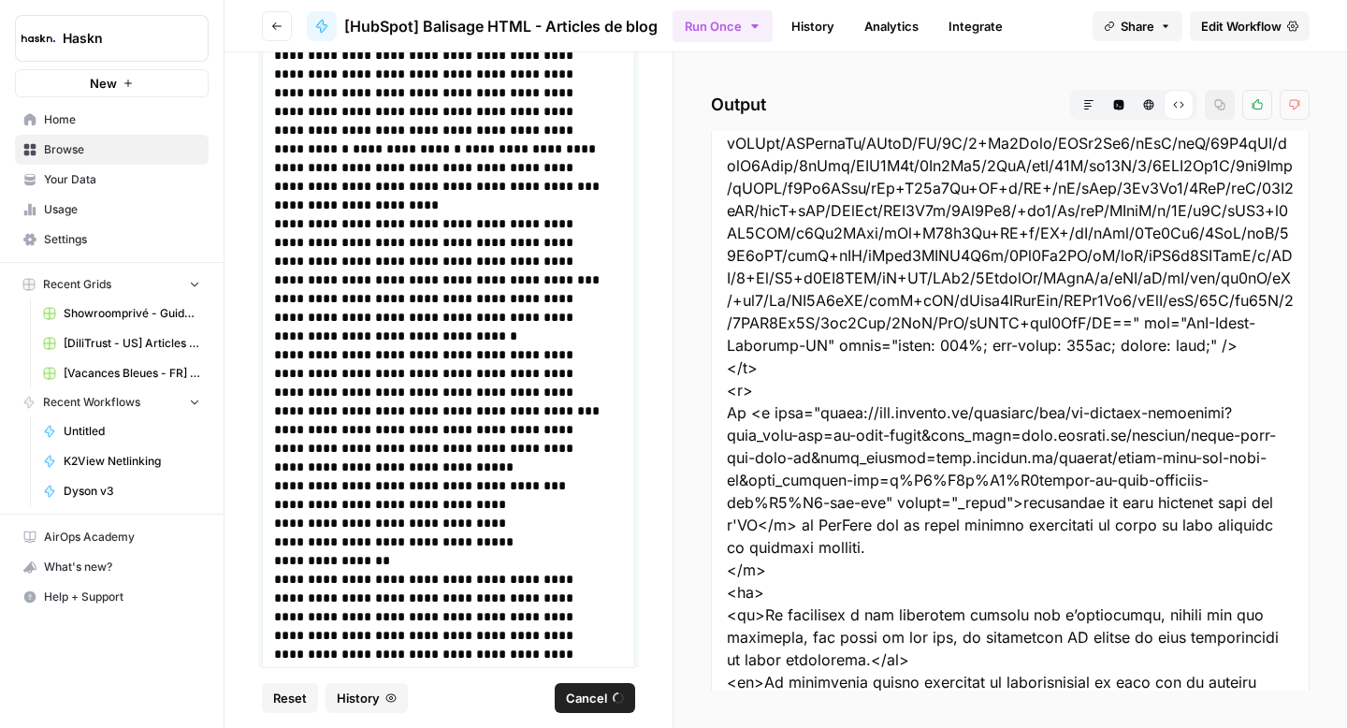
click at [499, 522] on p "**********" at bounding box center [441, 522] width 335 height 19
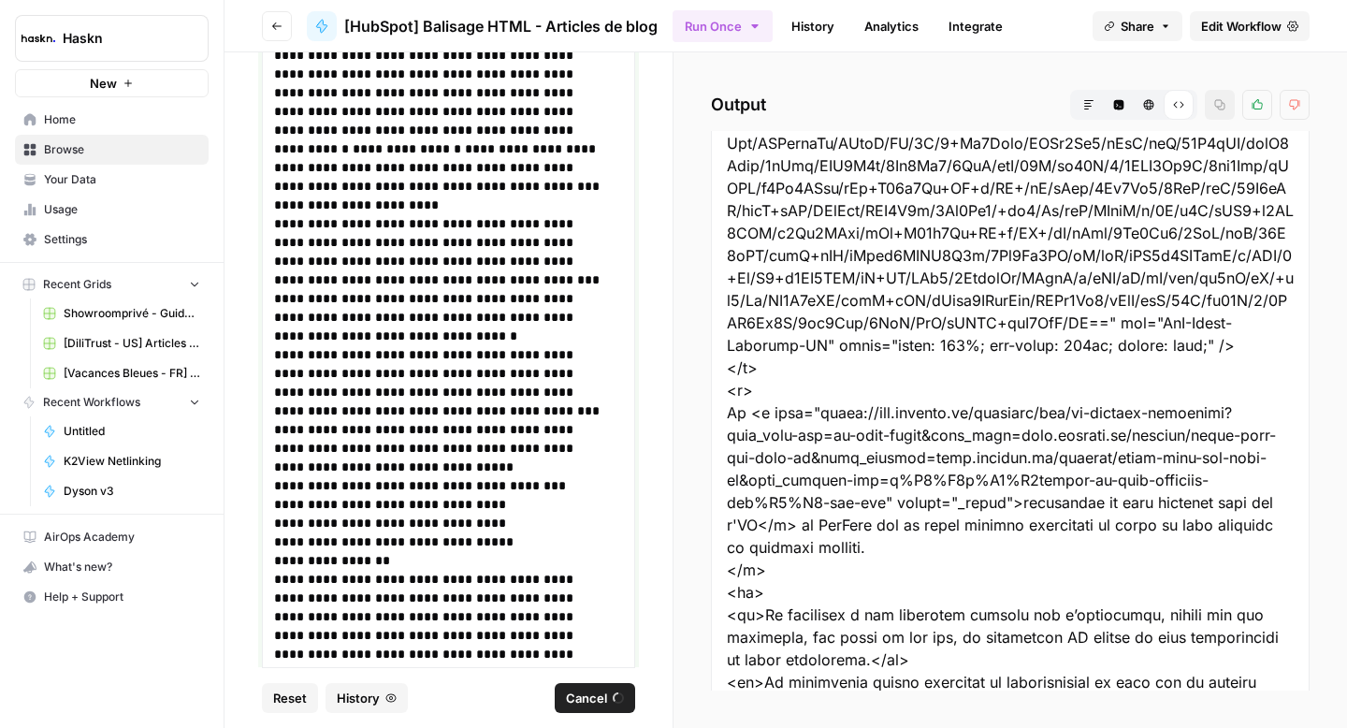
copy div "**********"
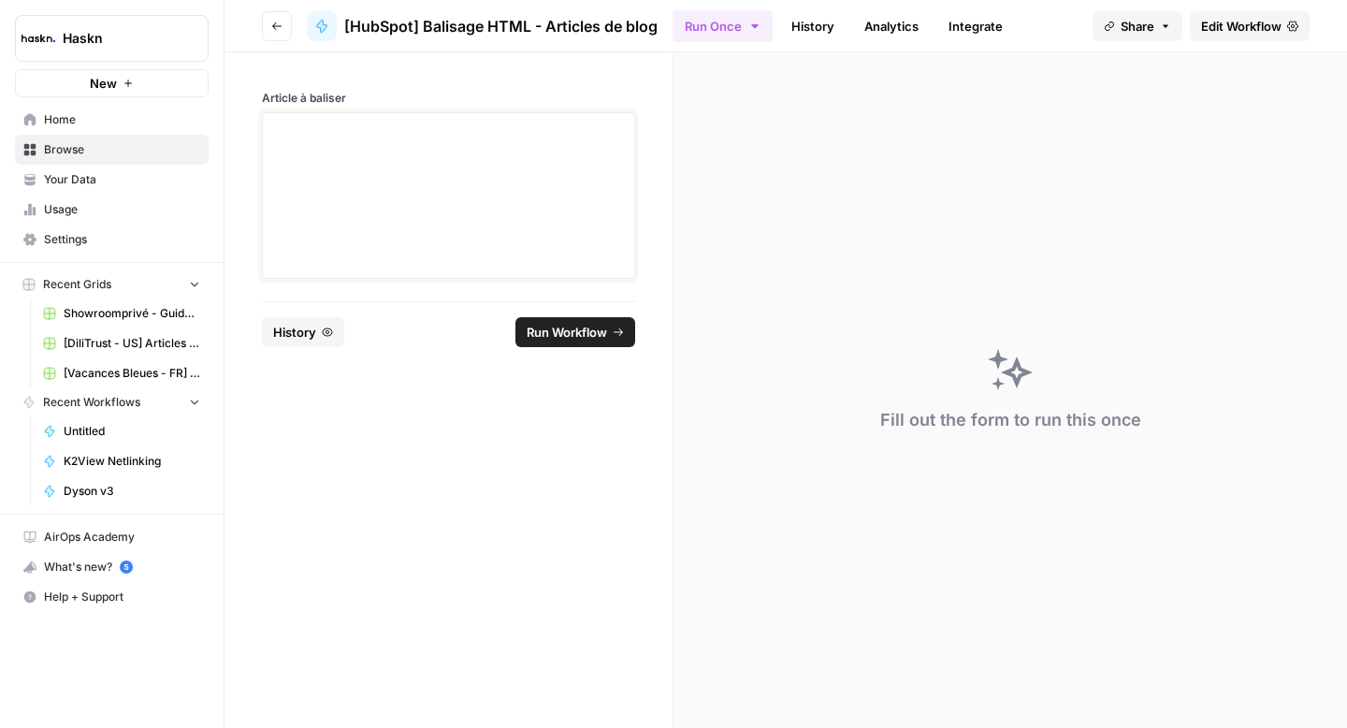
click at [430, 208] on div at bounding box center [448, 196] width 349 height 150
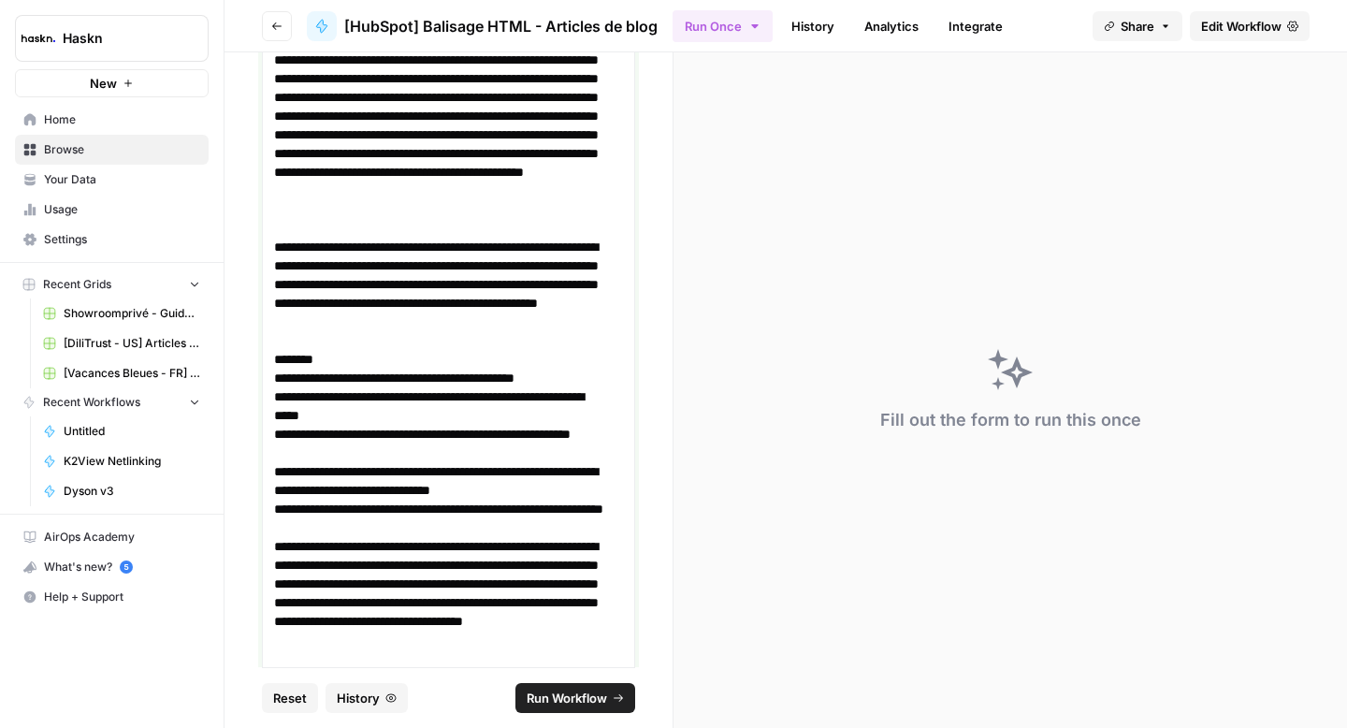
scroll to position [671, 0]
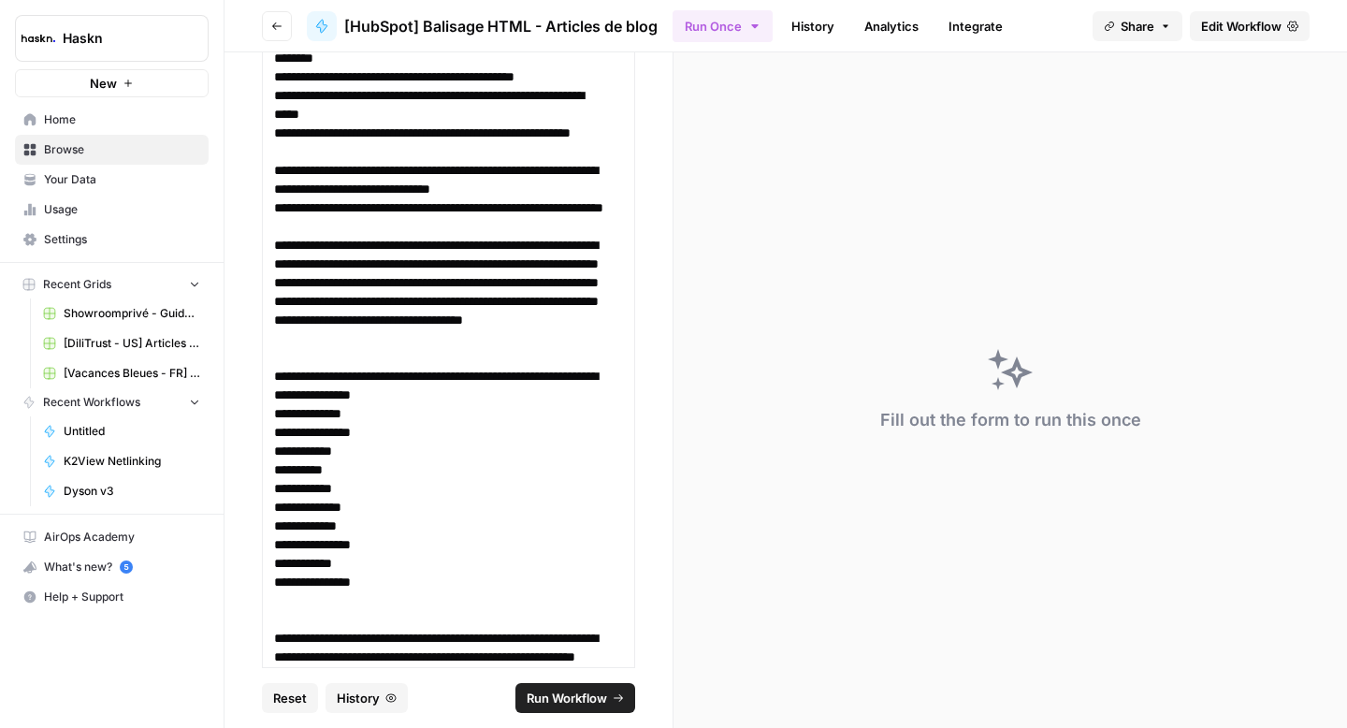
click at [569, 700] on span "Run Workflow" at bounding box center [567, 697] width 80 height 19
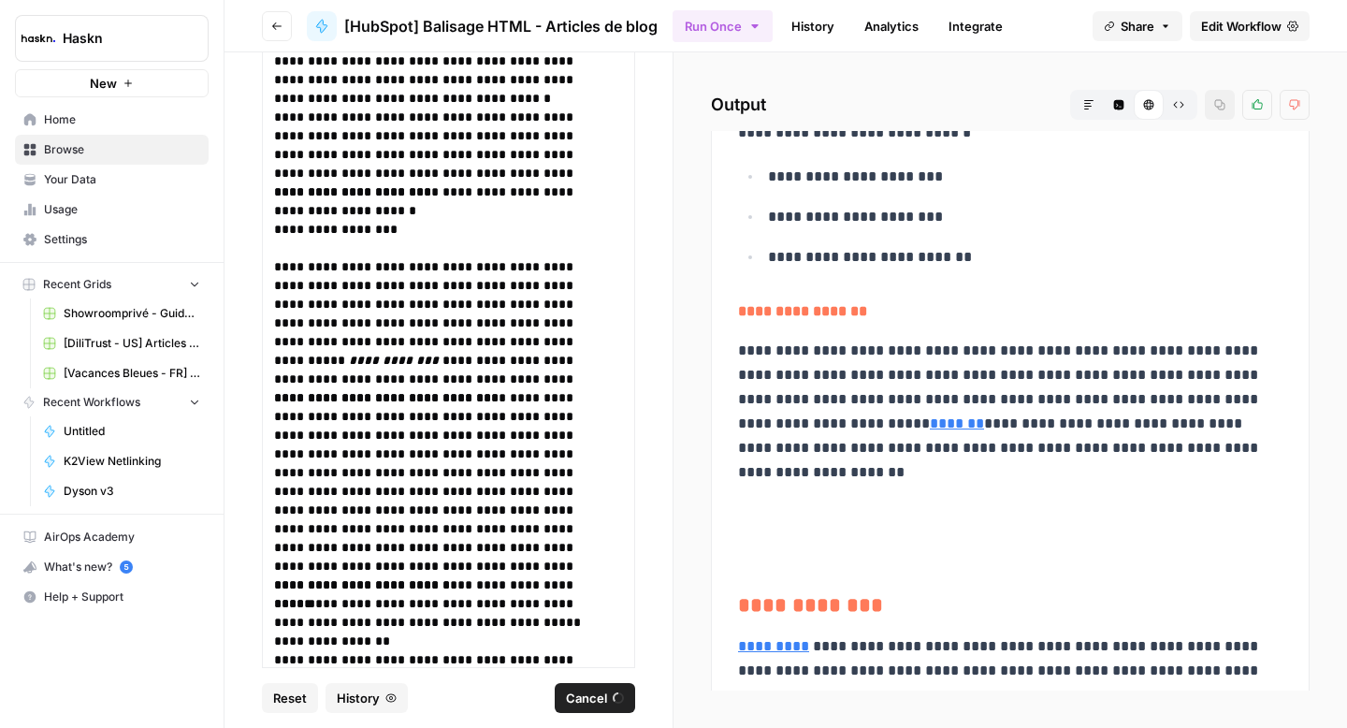
scroll to position [7648, 0]
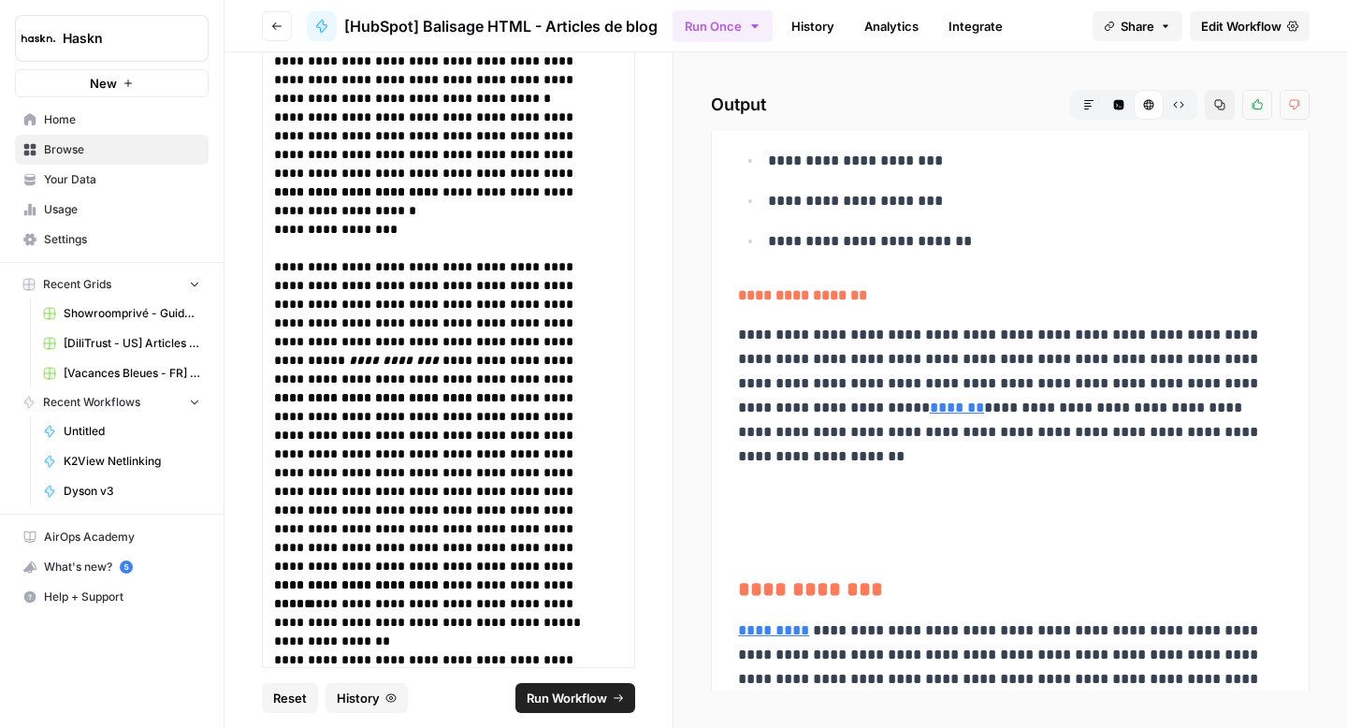
click at [1179, 110] on button "Raw Output" at bounding box center [1179, 105] width 30 height 30
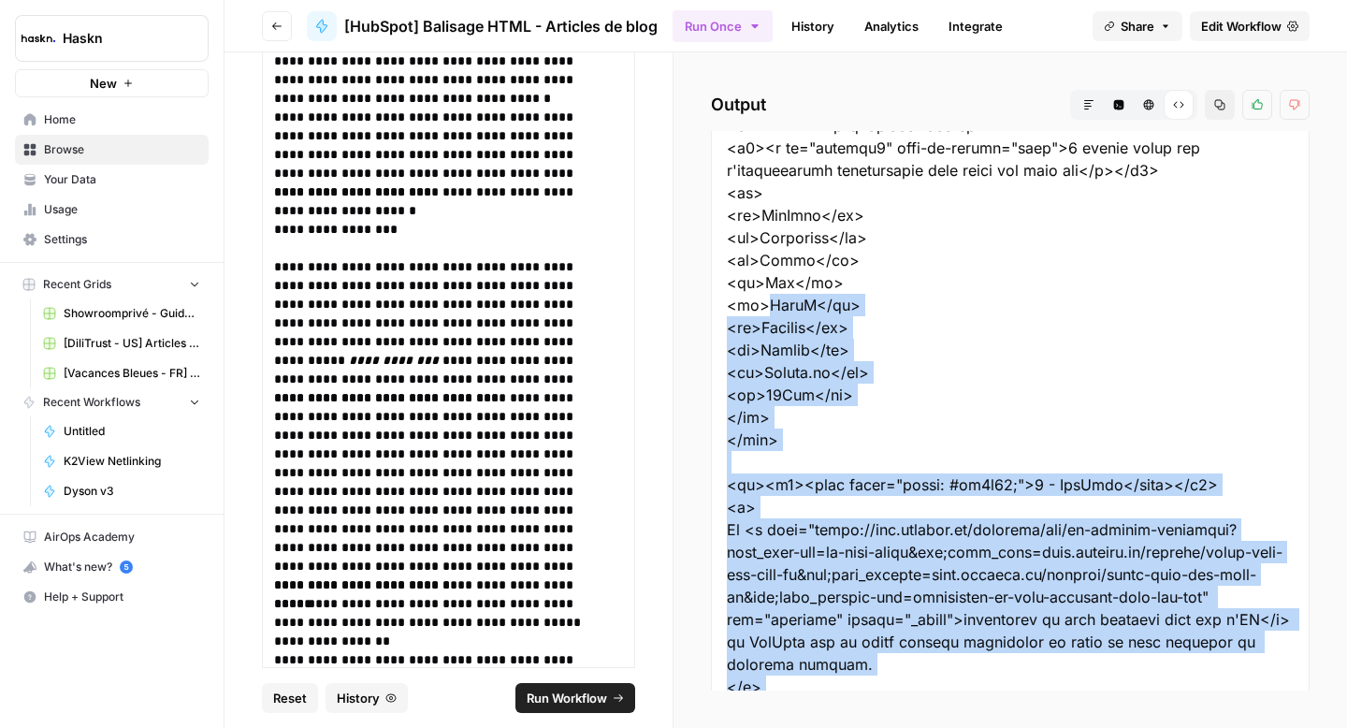
scroll to position [1479, 0]
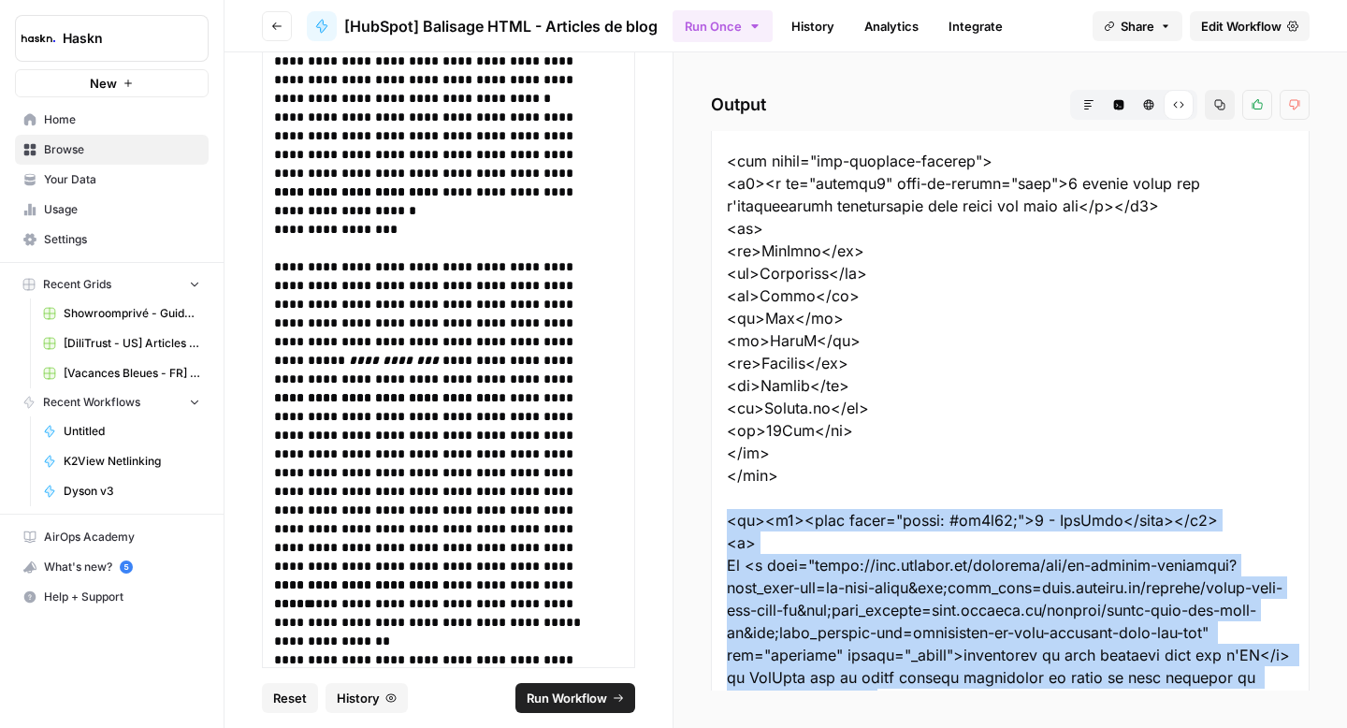
drag, startPoint x: 852, startPoint y: 644, endPoint x: 726, endPoint y: 513, distance: 181.9
copy div "<br><h3><span style="color: #ff7a59;">1 - HubSpot</span></h3> <p> Le <a href="h…"
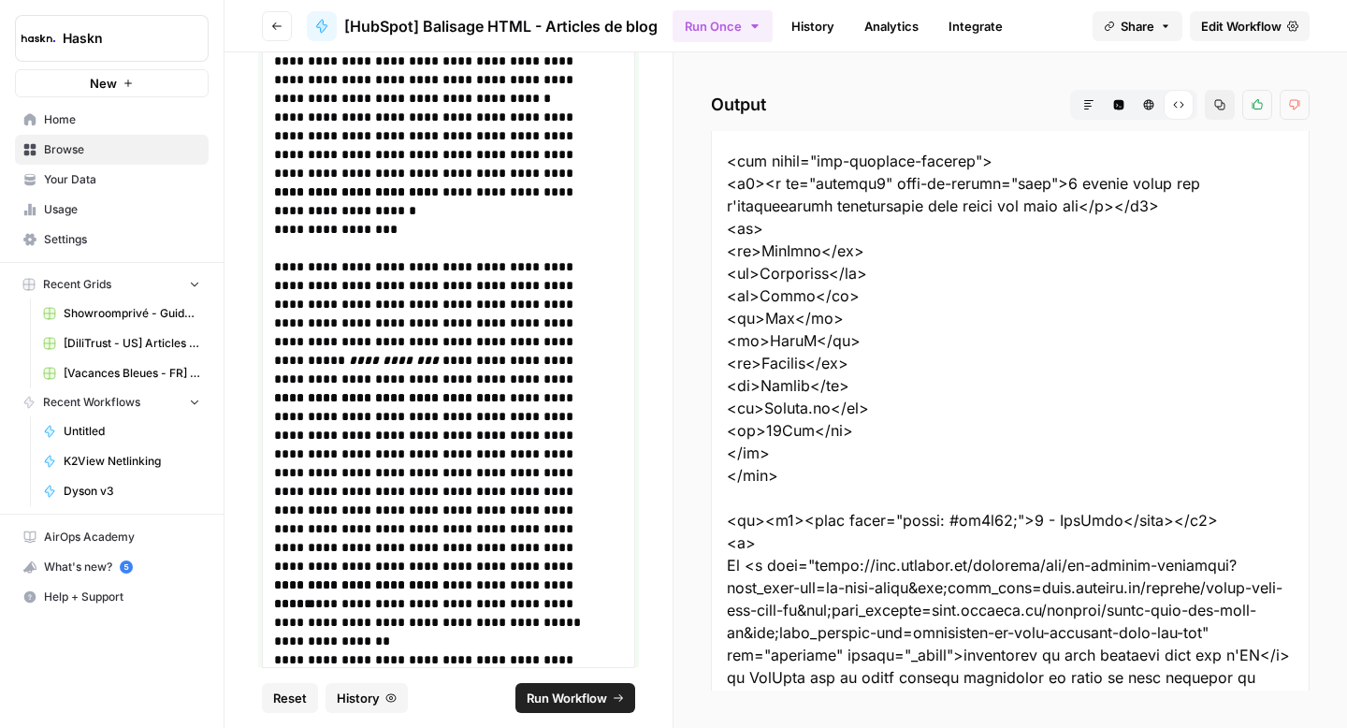
click at [530, 221] on h3 "**********" at bounding box center [441, 229] width 335 height 19
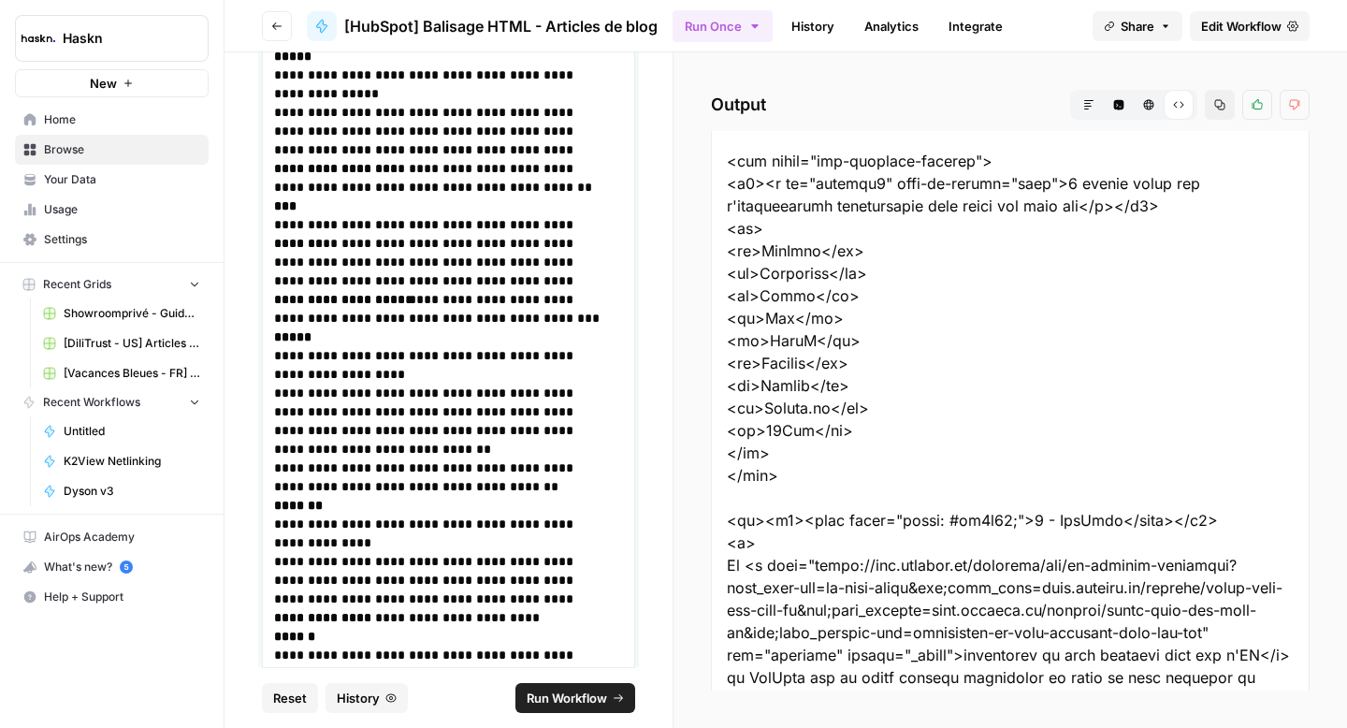
scroll to position [0, 0]
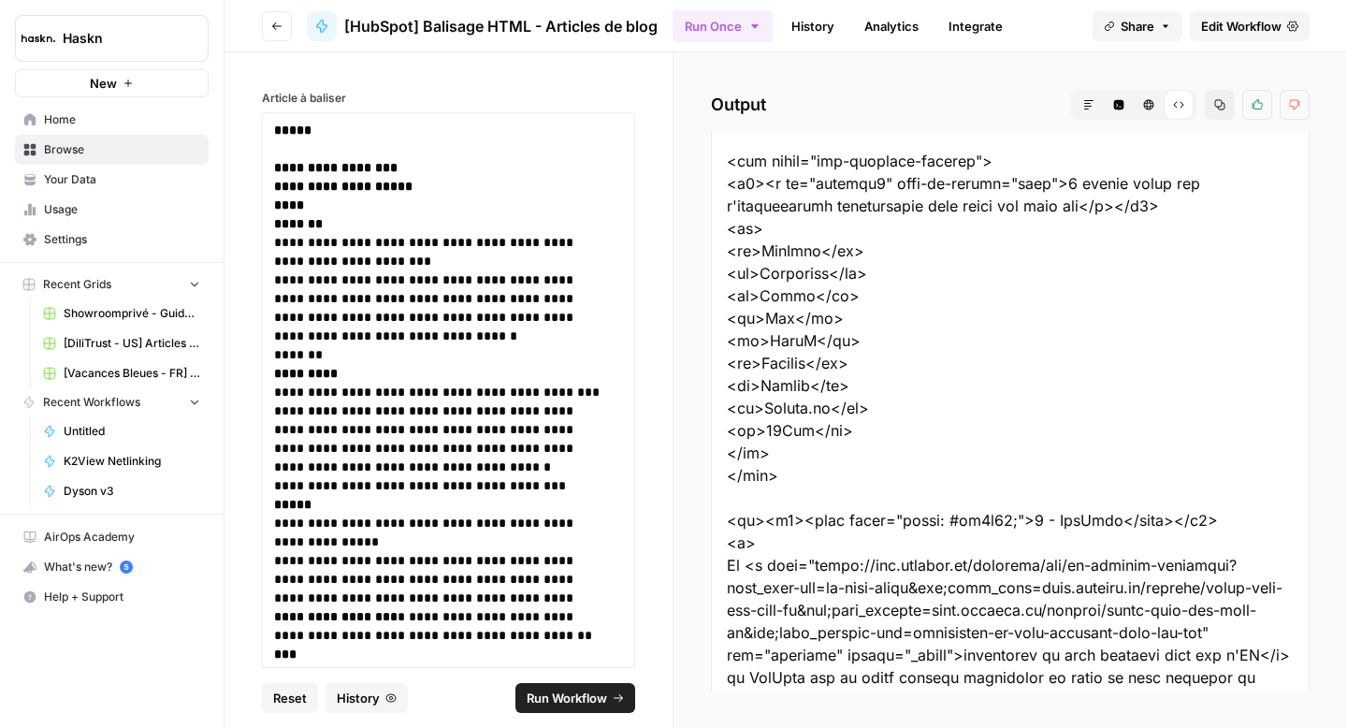
click at [566, 704] on span "Run Workflow" at bounding box center [567, 697] width 80 height 19
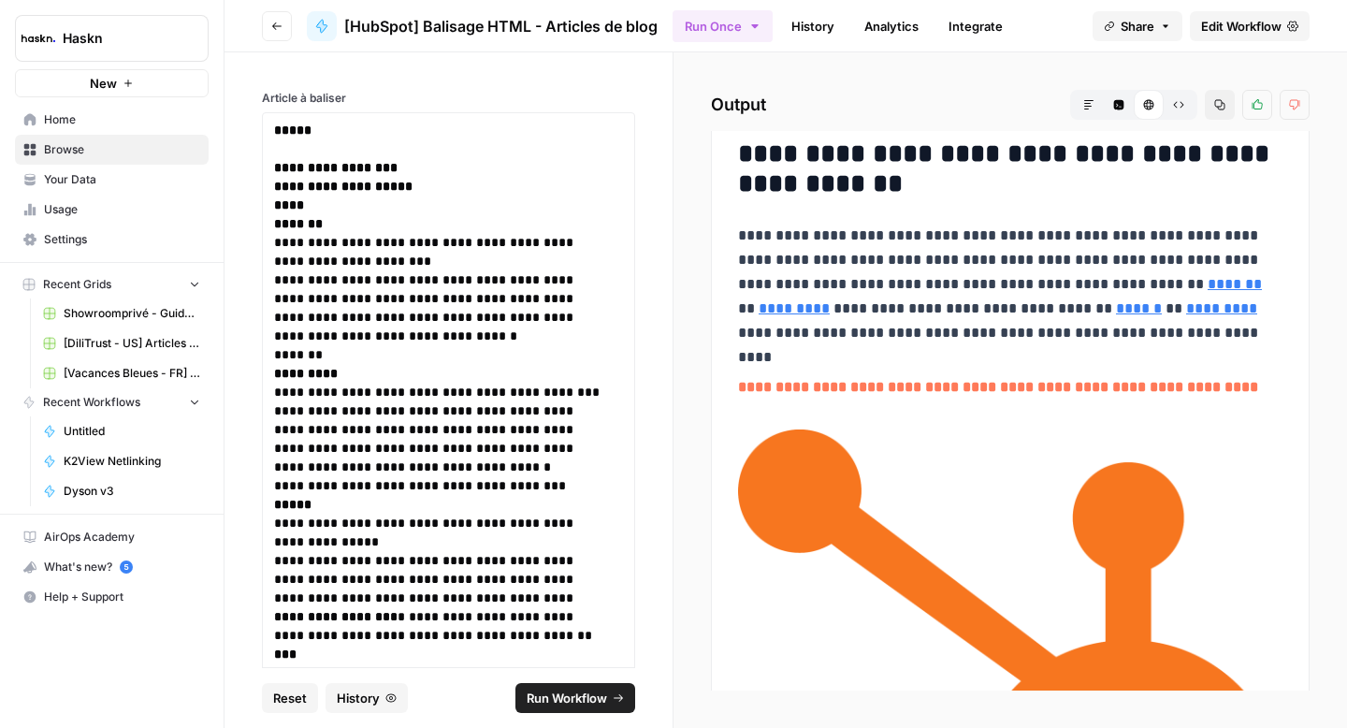
scroll to position [2068, 0]
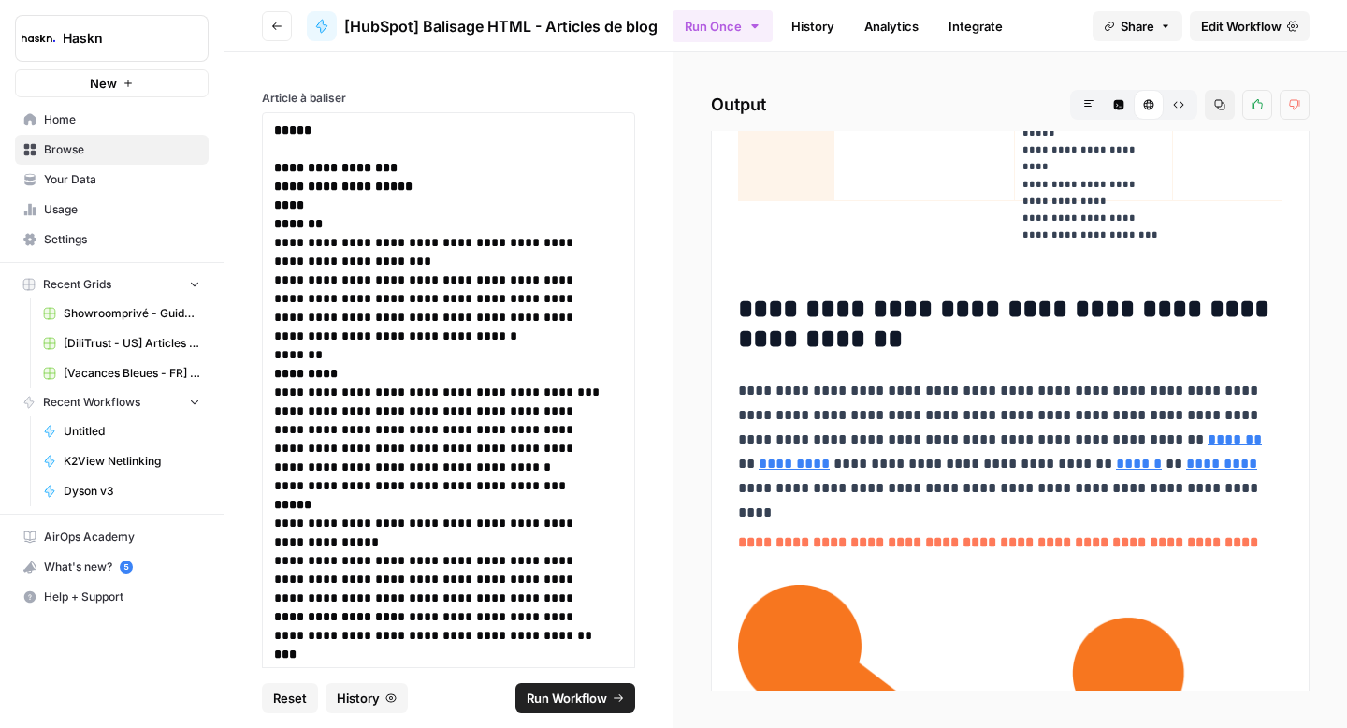
click at [1185, 108] on button "Raw Output" at bounding box center [1179, 105] width 30 height 30
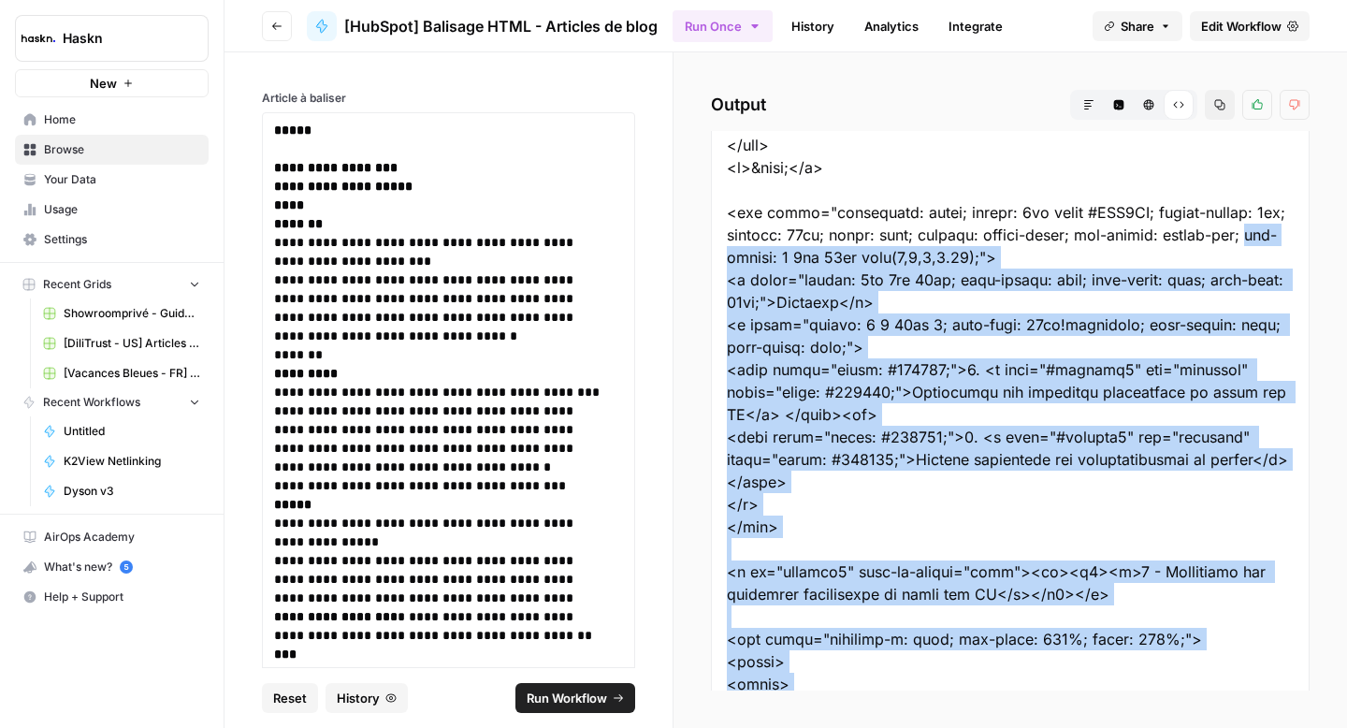
scroll to position [308, 0]
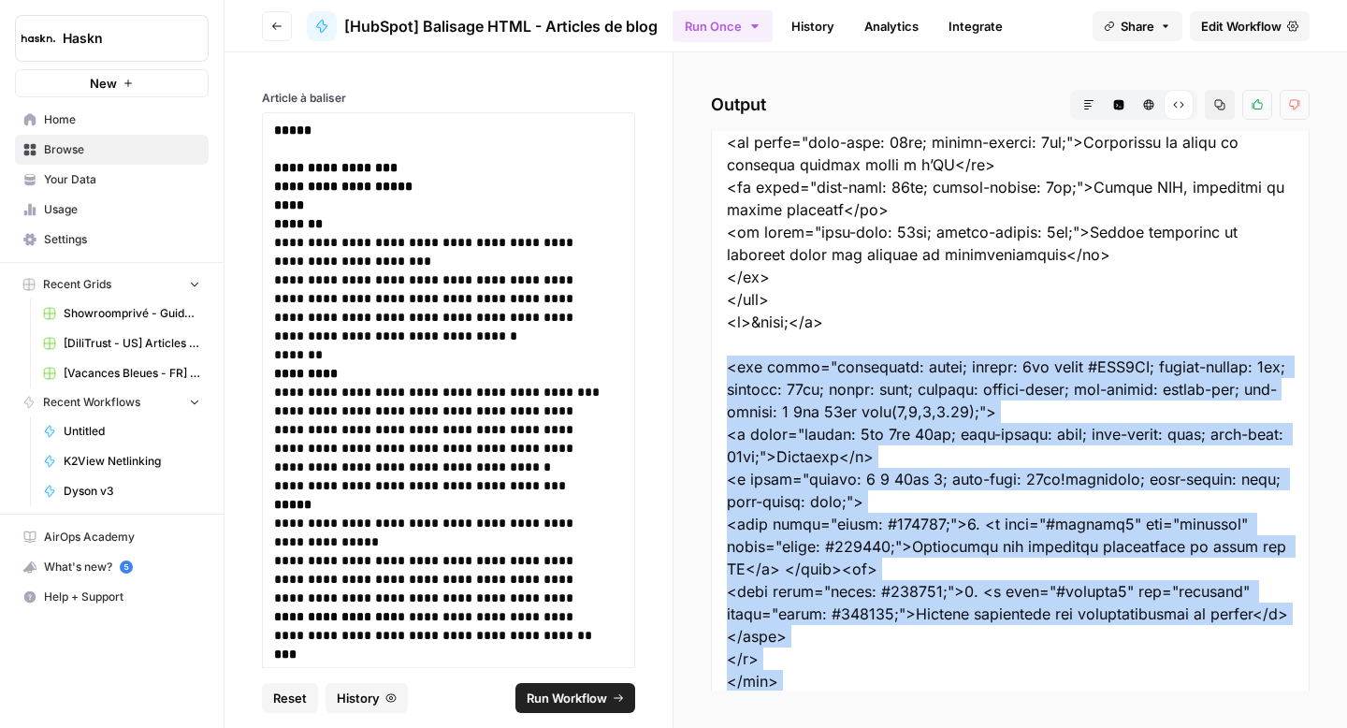
drag, startPoint x: 832, startPoint y: 297, endPoint x: 728, endPoint y: 364, distance: 123.2
copy div "<div style="background: white; border: 2px solid #FEF4EA; border-radius: 8px; p…"
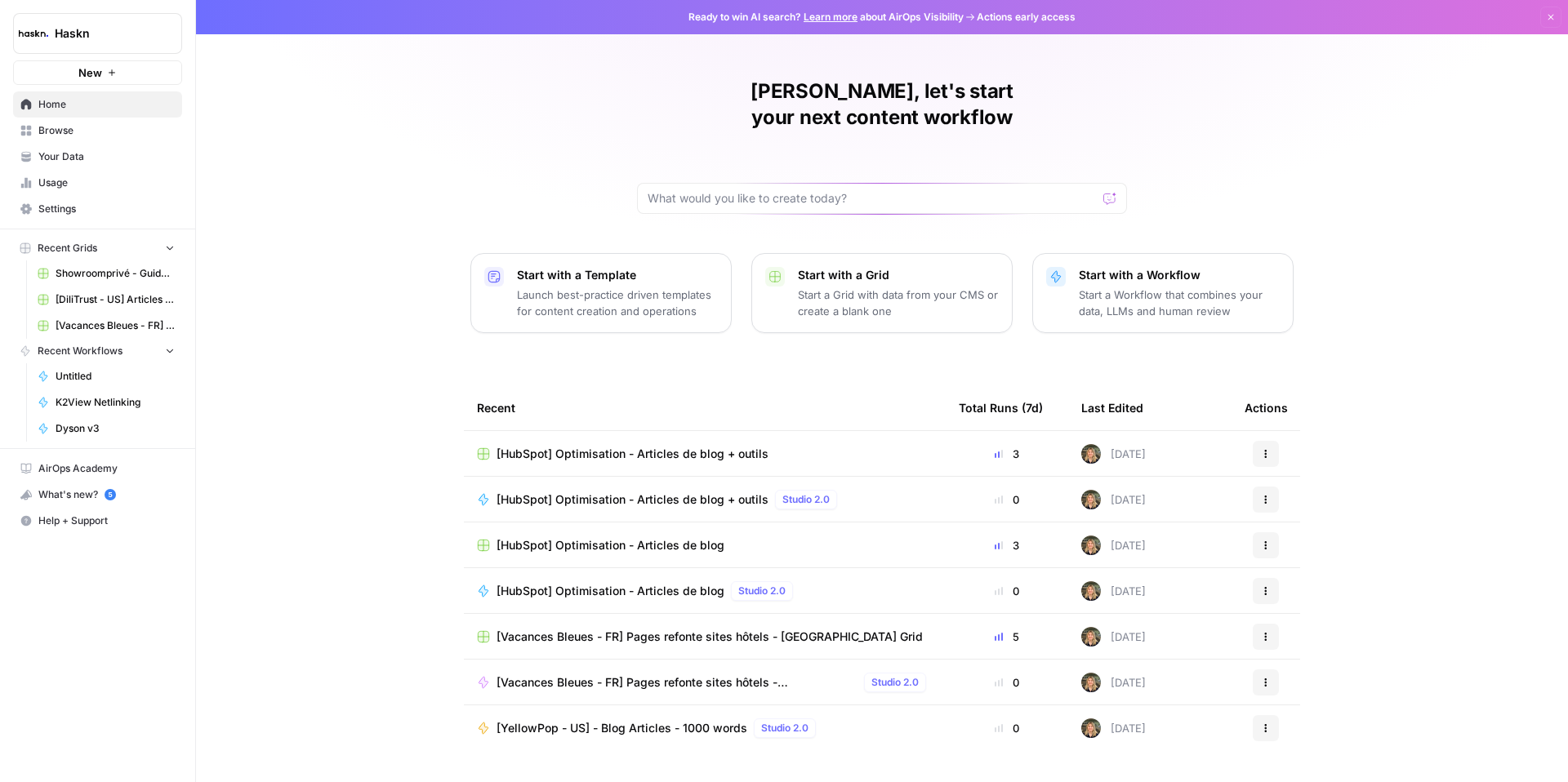
click at [48, 92] on link "Home" at bounding box center [98, 105] width 169 height 26
click at [119, 109] on span "Home" at bounding box center [107, 104] width 136 height 15
click at [65, 107] on span "Home" at bounding box center [107, 104] width 136 height 15
click at [79, 103] on span "Home" at bounding box center [107, 104] width 136 height 15
click at [84, 131] on span "Browse" at bounding box center [107, 130] width 136 height 15
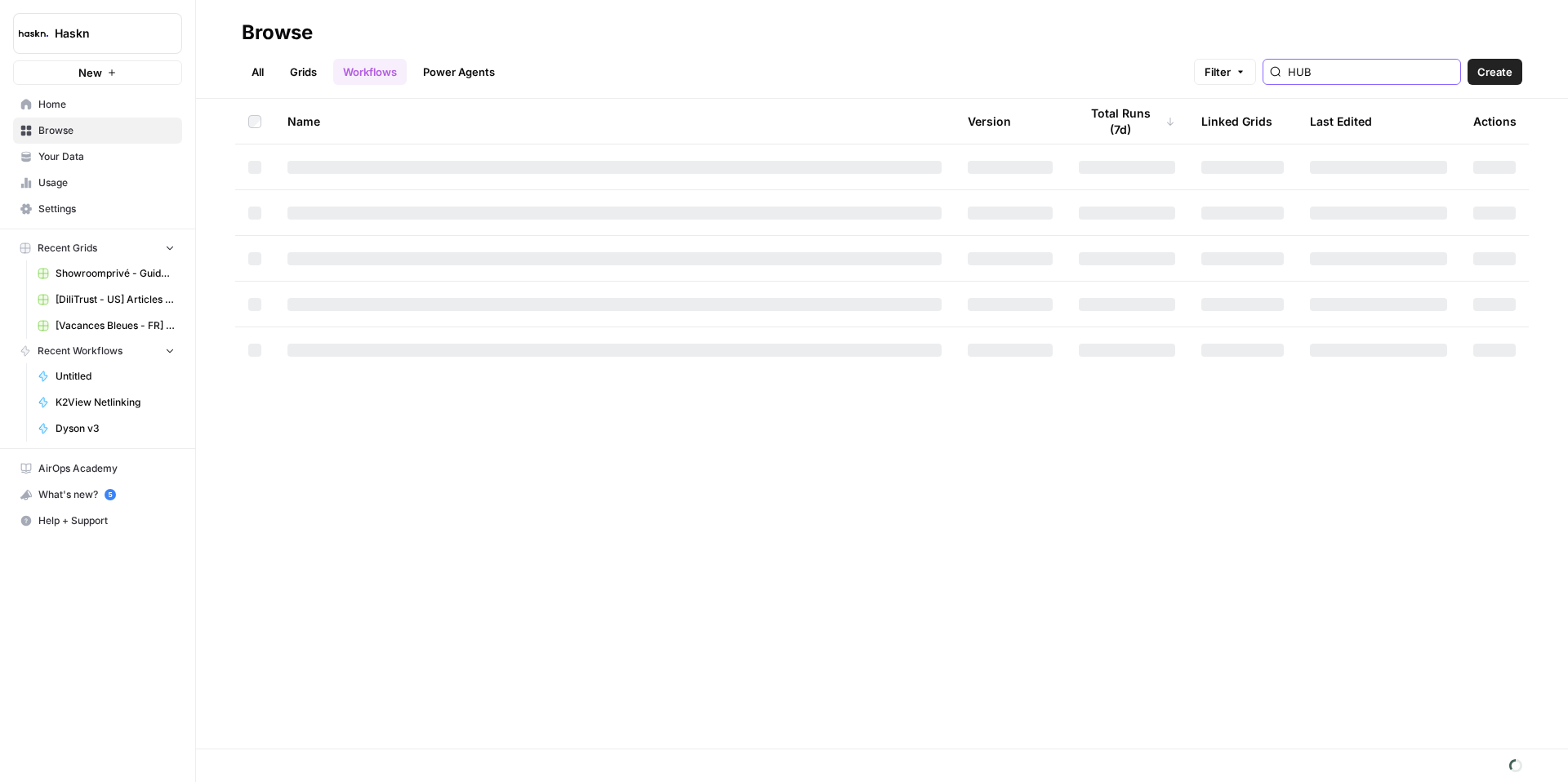
drag, startPoint x: 1386, startPoint y: 70, endPoint x: 1339, endPoint y: 67, distance: 47.1
click at [1339, 67] on input "HUB" at bounding box center [1371, 72] width 166 height 17
type input "H"
click at [1370, 73] on input "H" at bounding box center [1371, 72] width 166 height 17
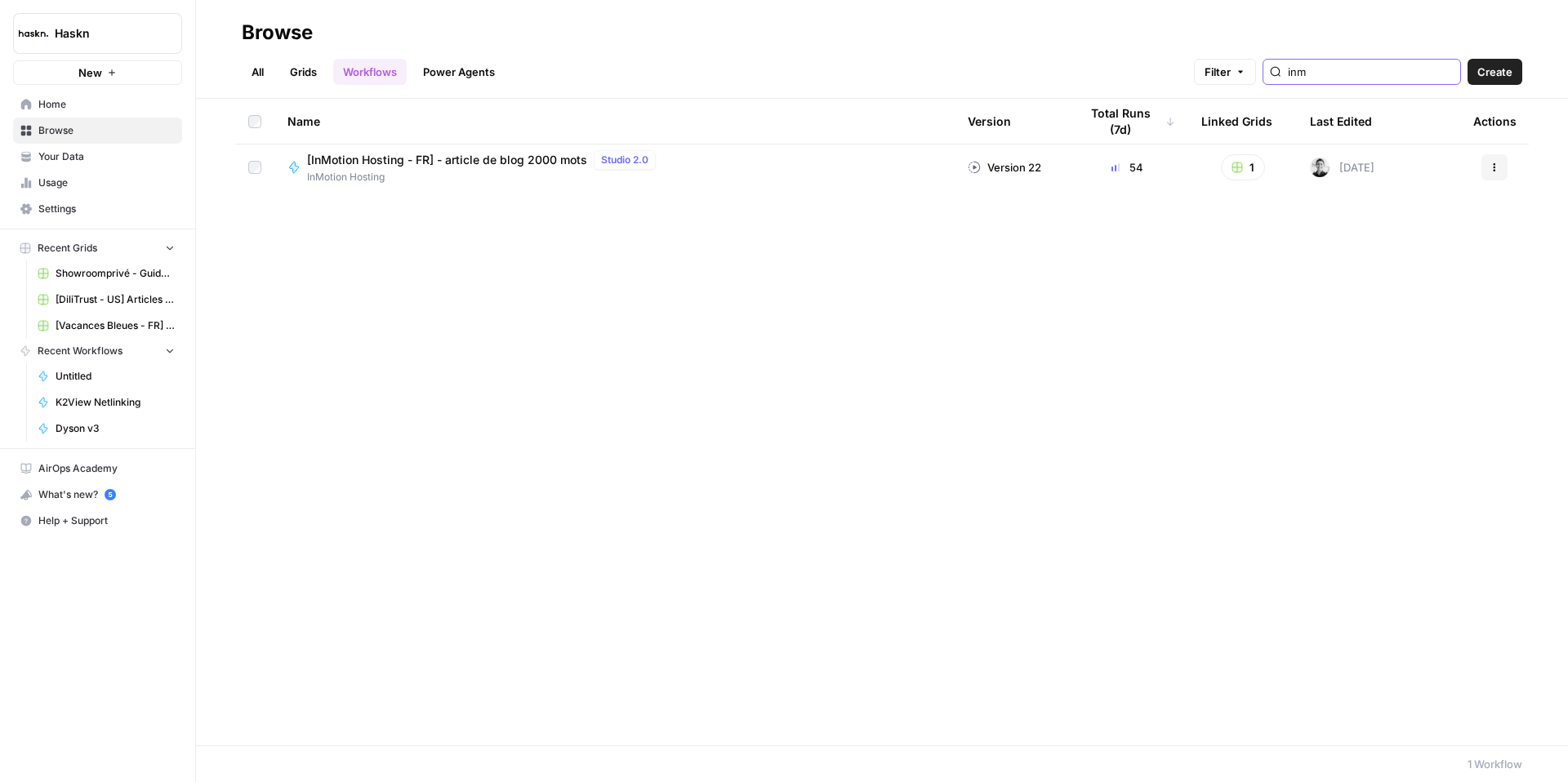
type input "inm"
click at [1496, 70] on span "Create" at bounding box center [1495, 72] width 35 height 17
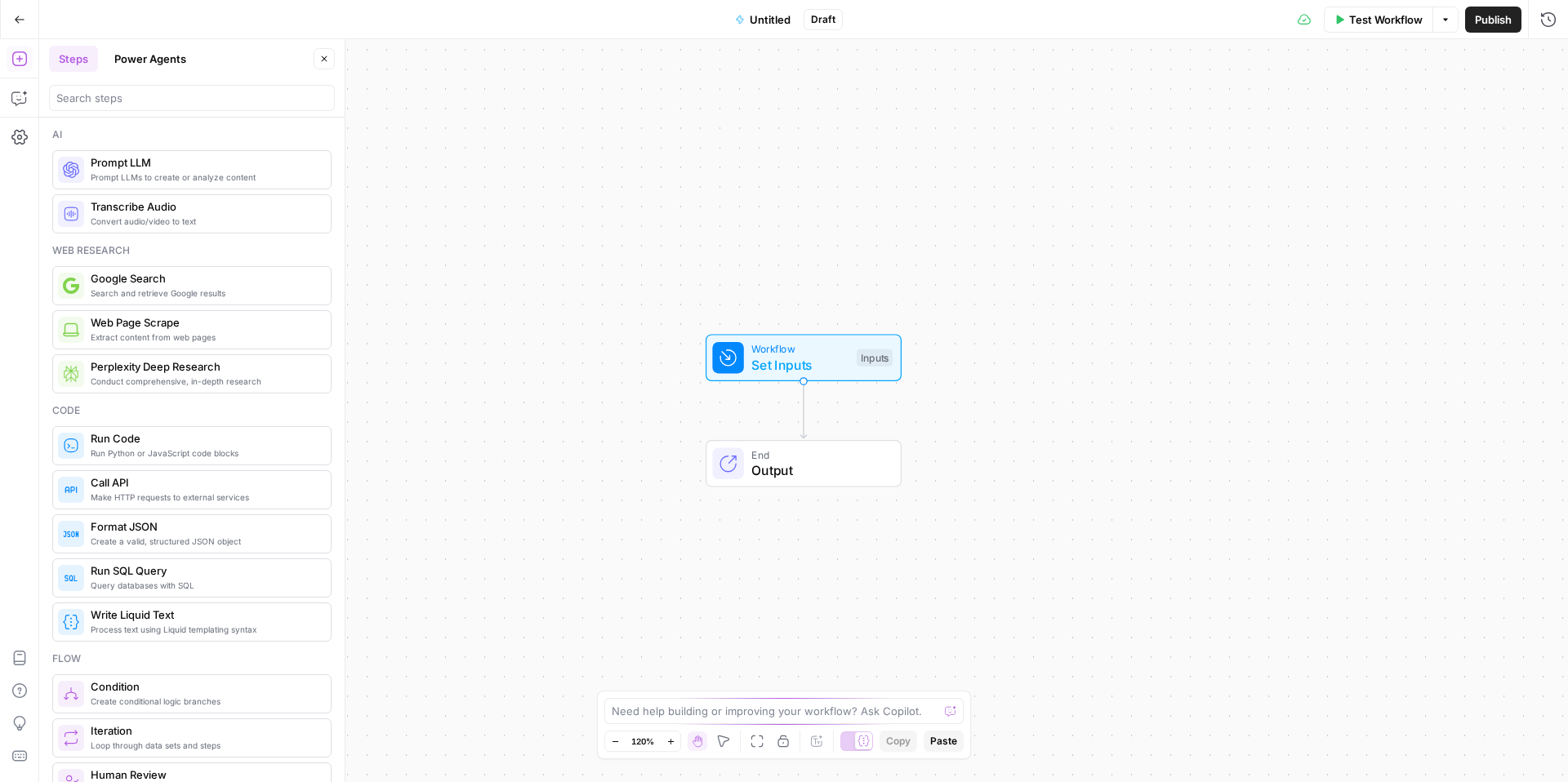
click at [24, 19] on icon "button" at bounding box center [19, 19] width 11 height 11
click at [771, 23] on span "Untitled" at bounding box center [770, 19] width 41 height 17
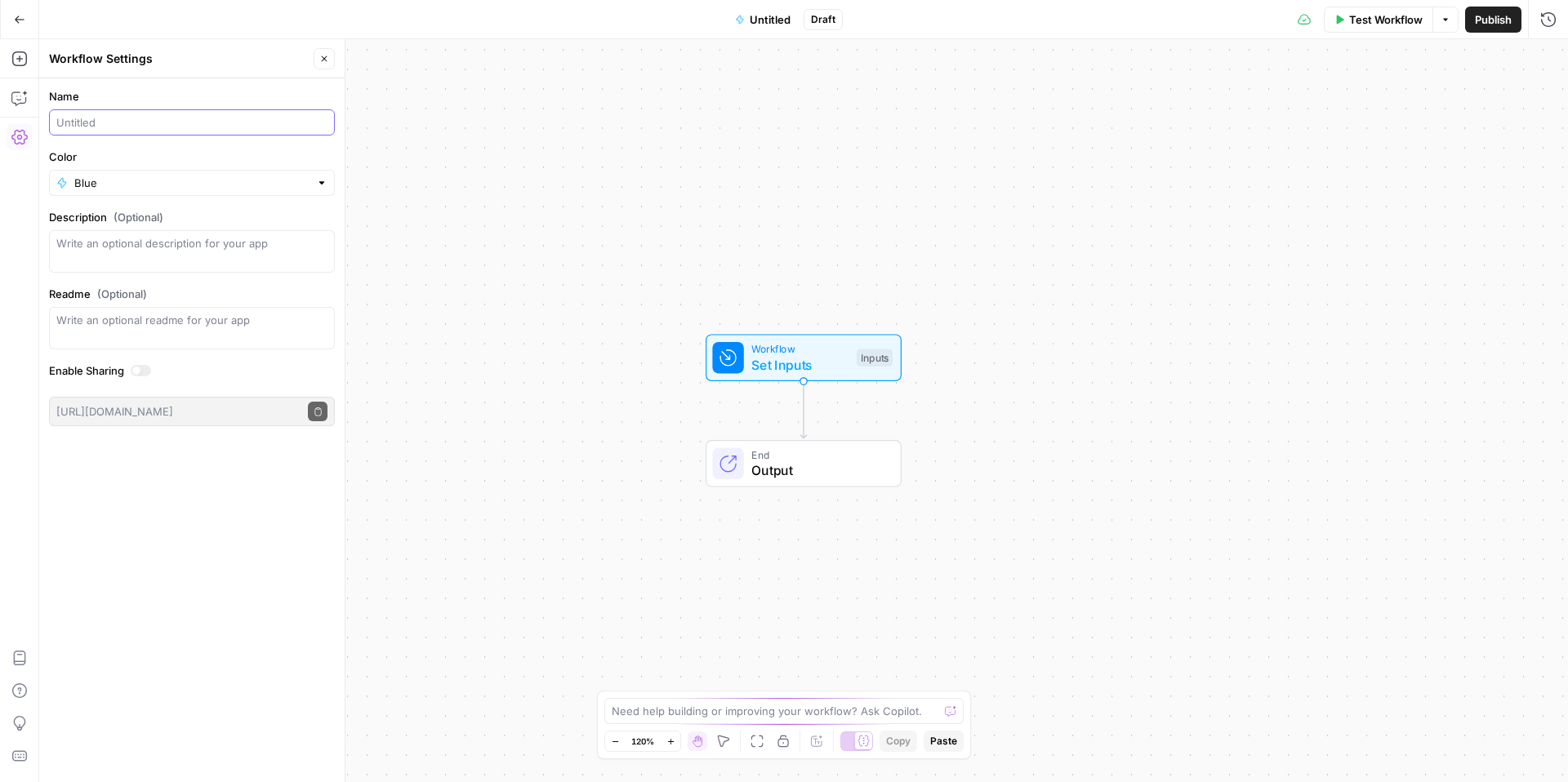
click at [185, 120] on input "Name" at bounding box center [192, 122] width 272 height 17
type input "Inmotion ES"
click at [10, 21] on button "Go Back" at bounding box center [20, 20] width 30 height 30
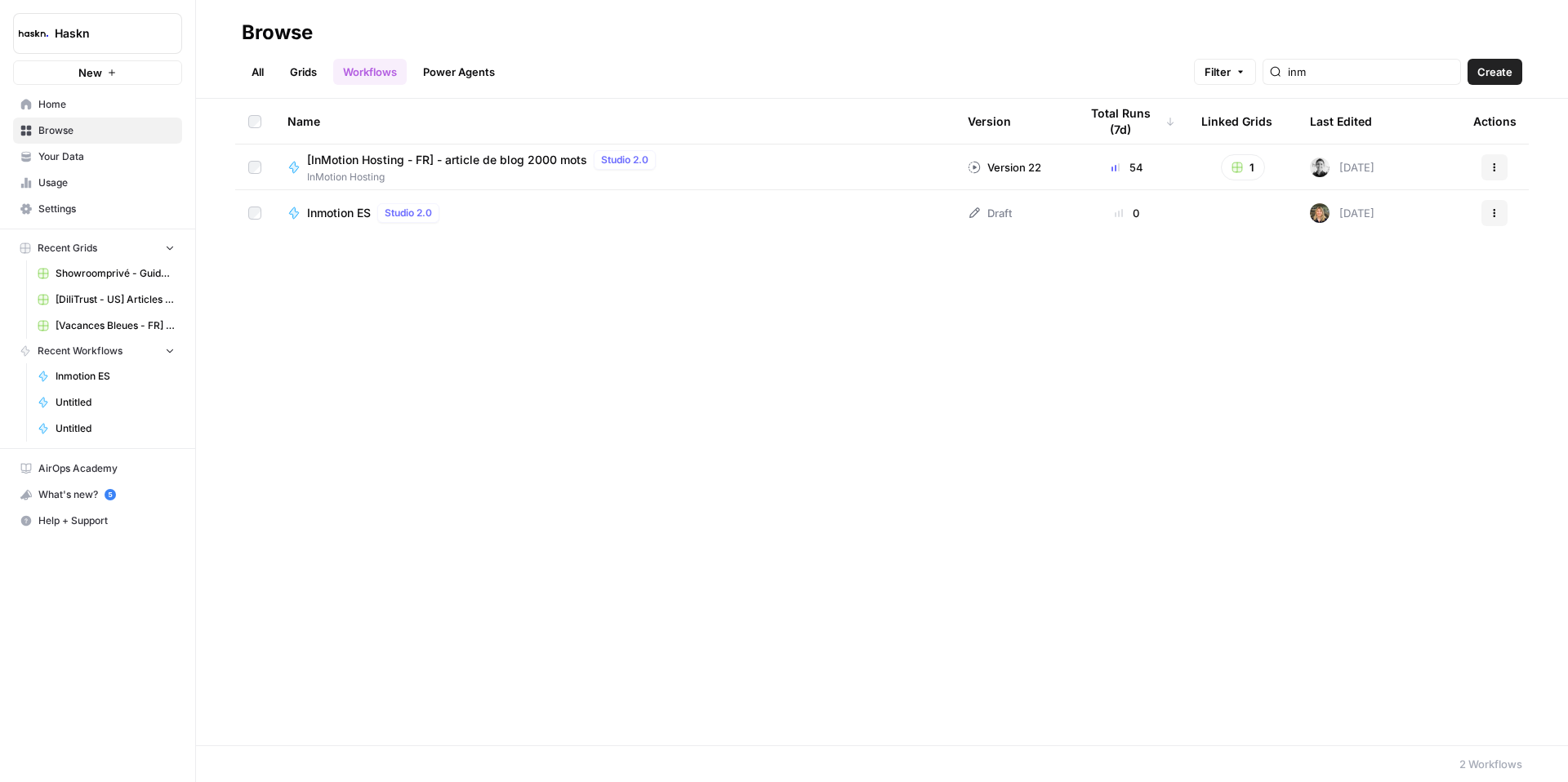
click at [139, 79] on button "New" at bounding box center [98, 72] width 169 height 24
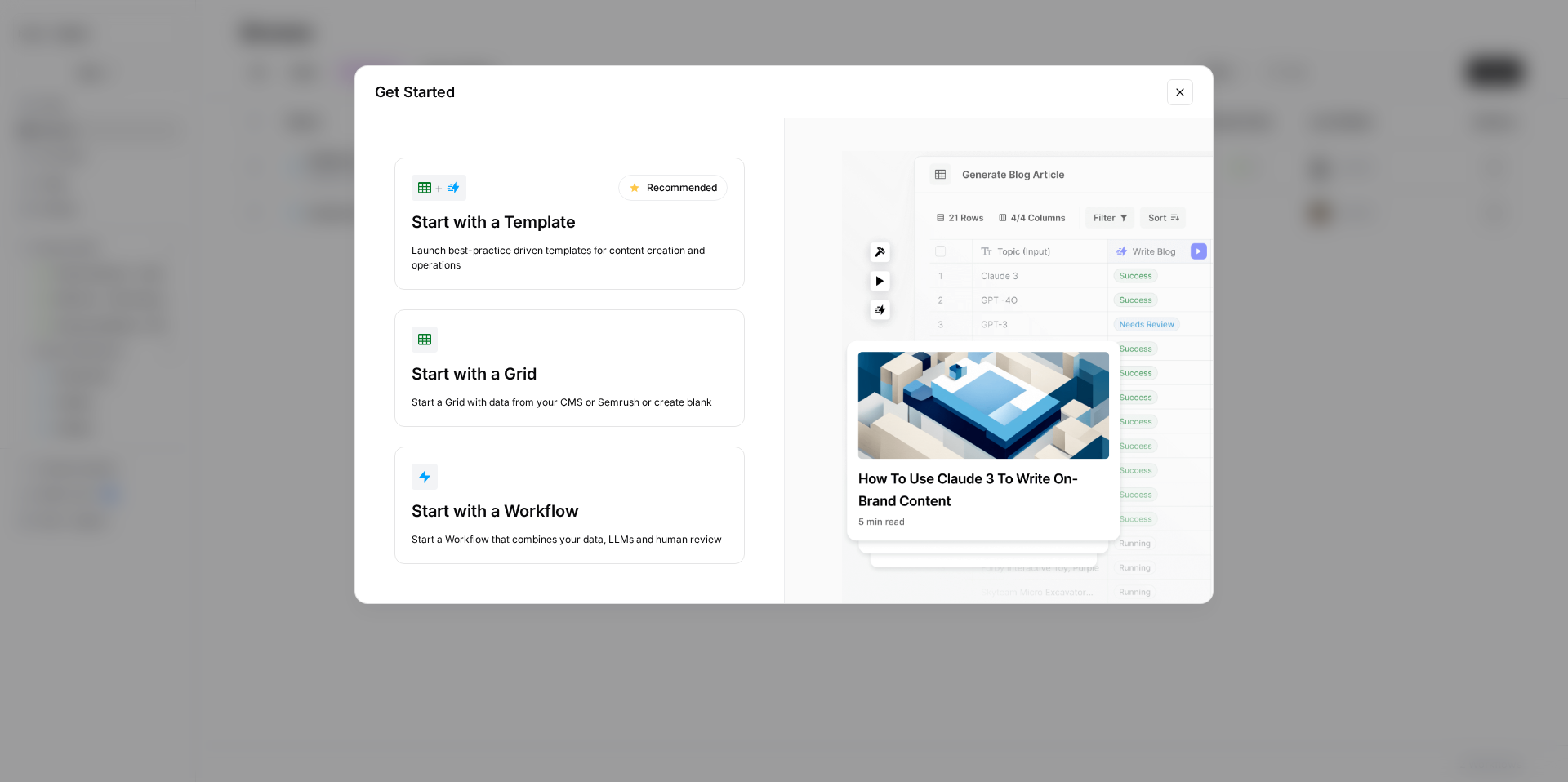
click at [1182, 87] on icon "Close modal" at bounding box center [1179, 92] width 13 height 13
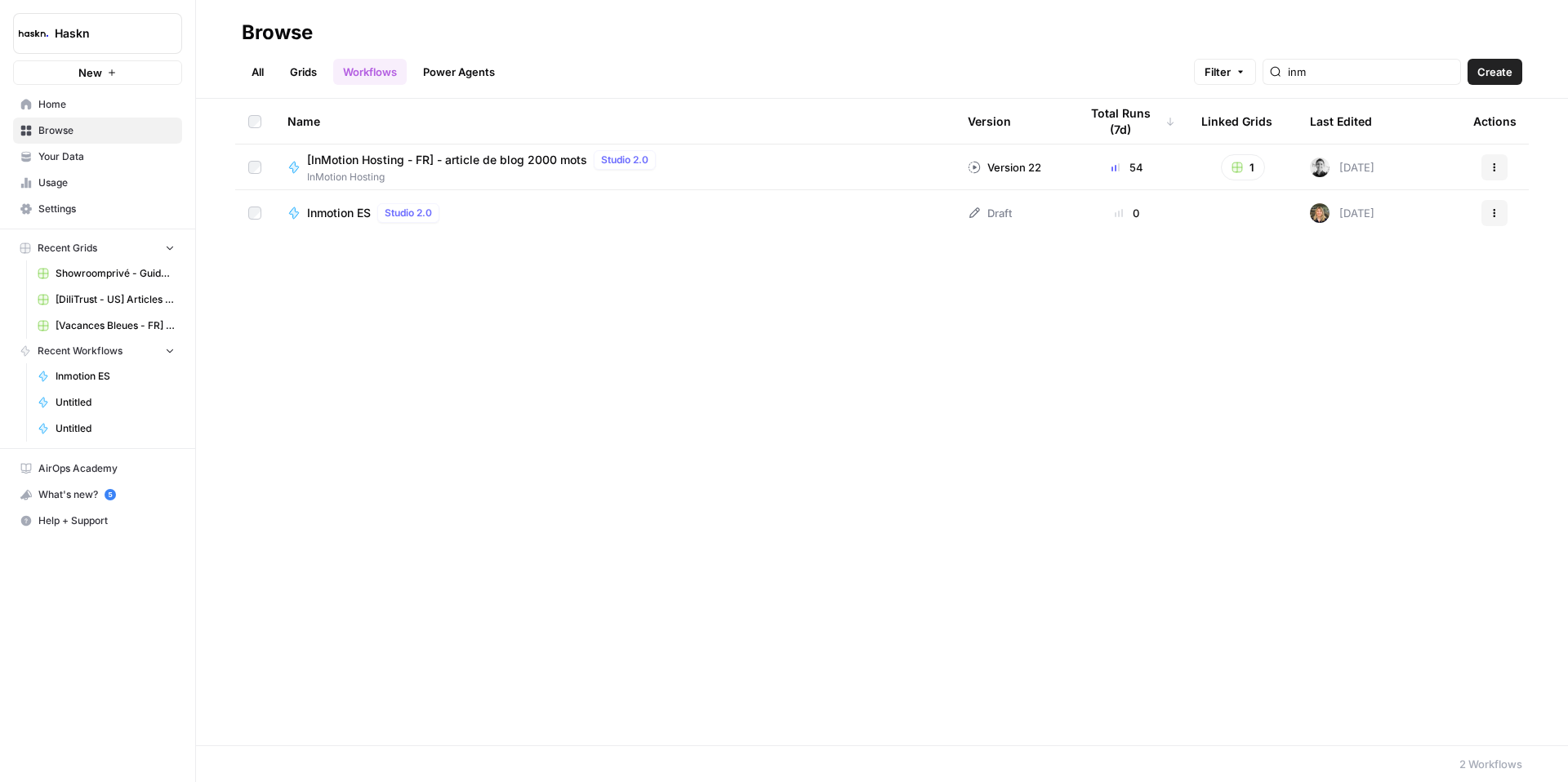
click at [246, 75] on link "All" at bounding box center [258, 72] width 31 height 26
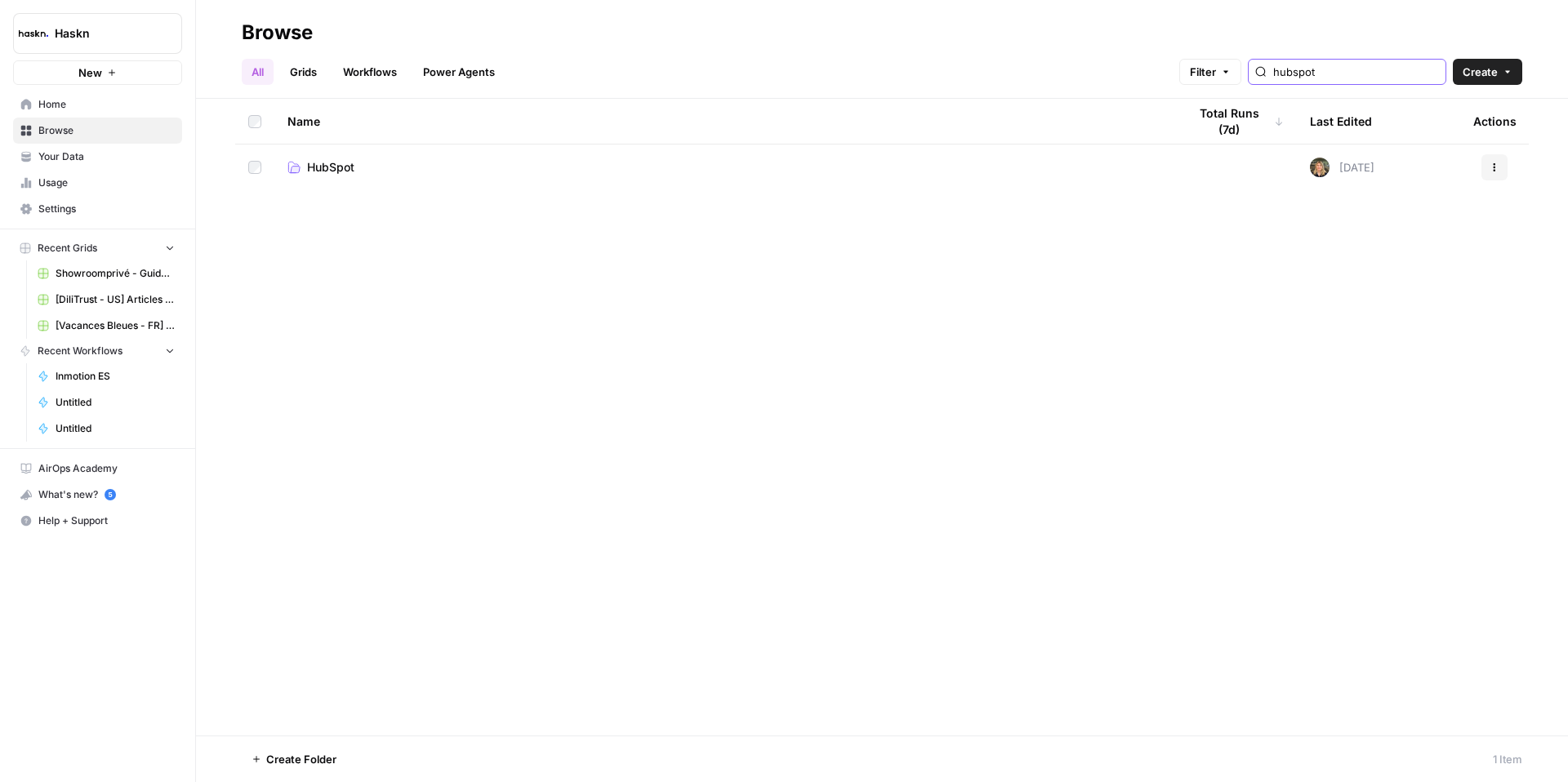
drag, startPoint x: 1373, startPoint y: 68, endPoint x: 1331, endPoint y: 65, distance: 42.1
click at [1331, 65] on input "hubspot" at bounding box center [1356, 72] width 166 height 17
type input "h"
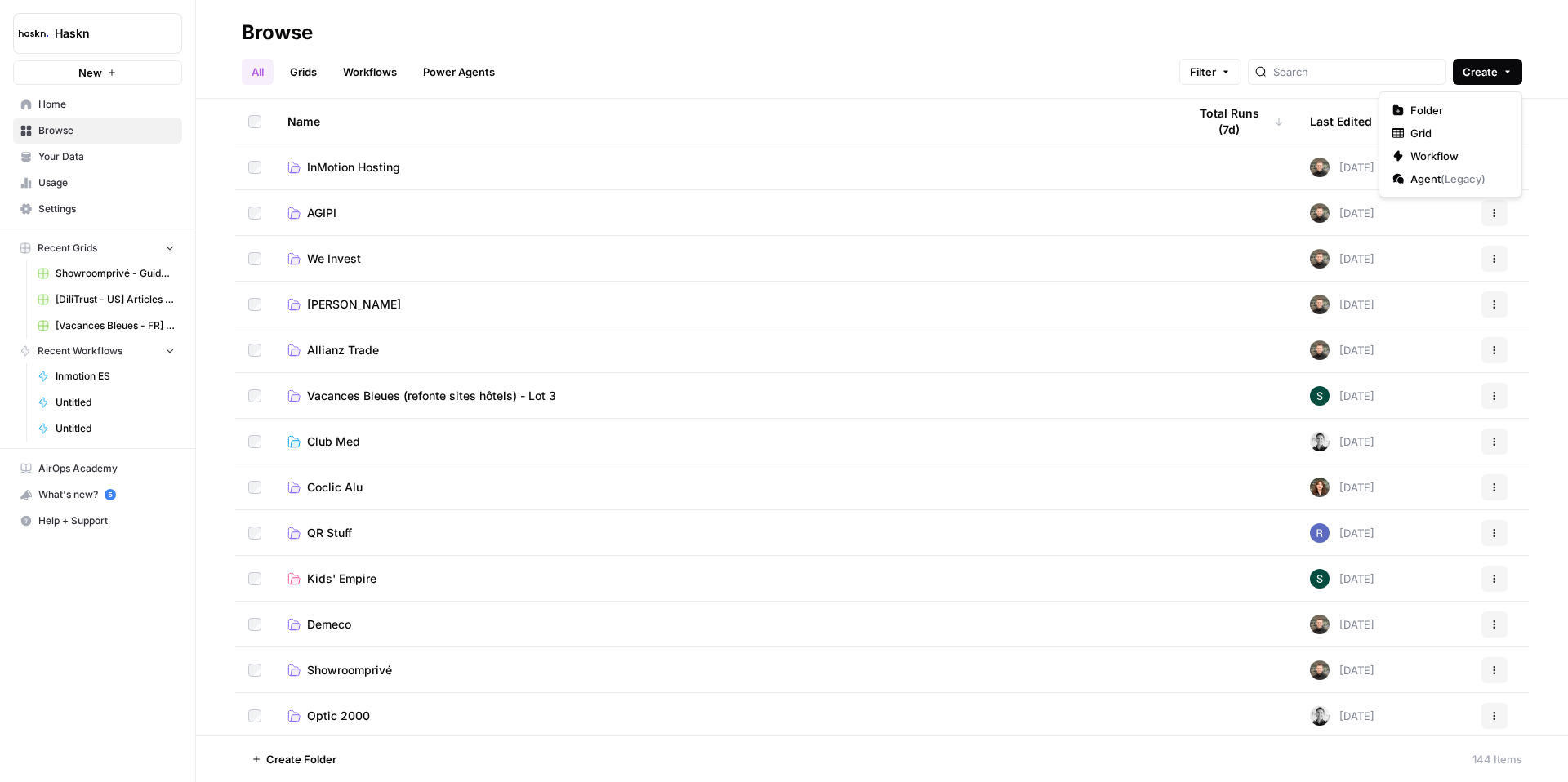
click at [1511, 71] on icon "button" at bounding box center [1507, 72] width 10 height 10
click at [1447, 110] on span "Folder" at bounding box center [1455, 110] width 92 height 17
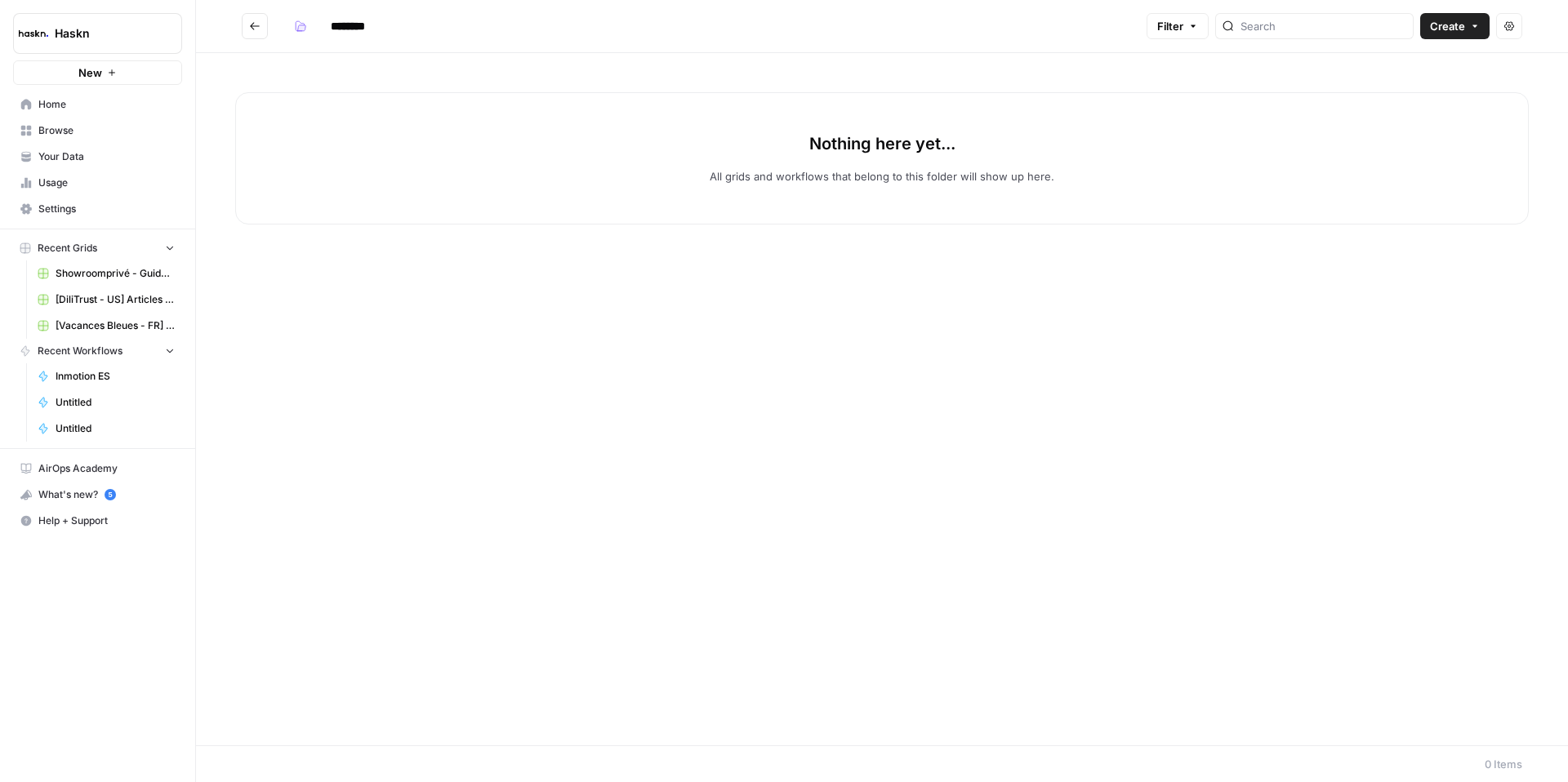
click at [373, 31] on input "********" at bounding box center [368, 26] width 92 height 26
click at [295, 28] on icon "button" at bounding box center [300, 25] width 11 height 11
click at [261, 25] on button "Go back" at bounding box center [255, 26] width 26 height 26
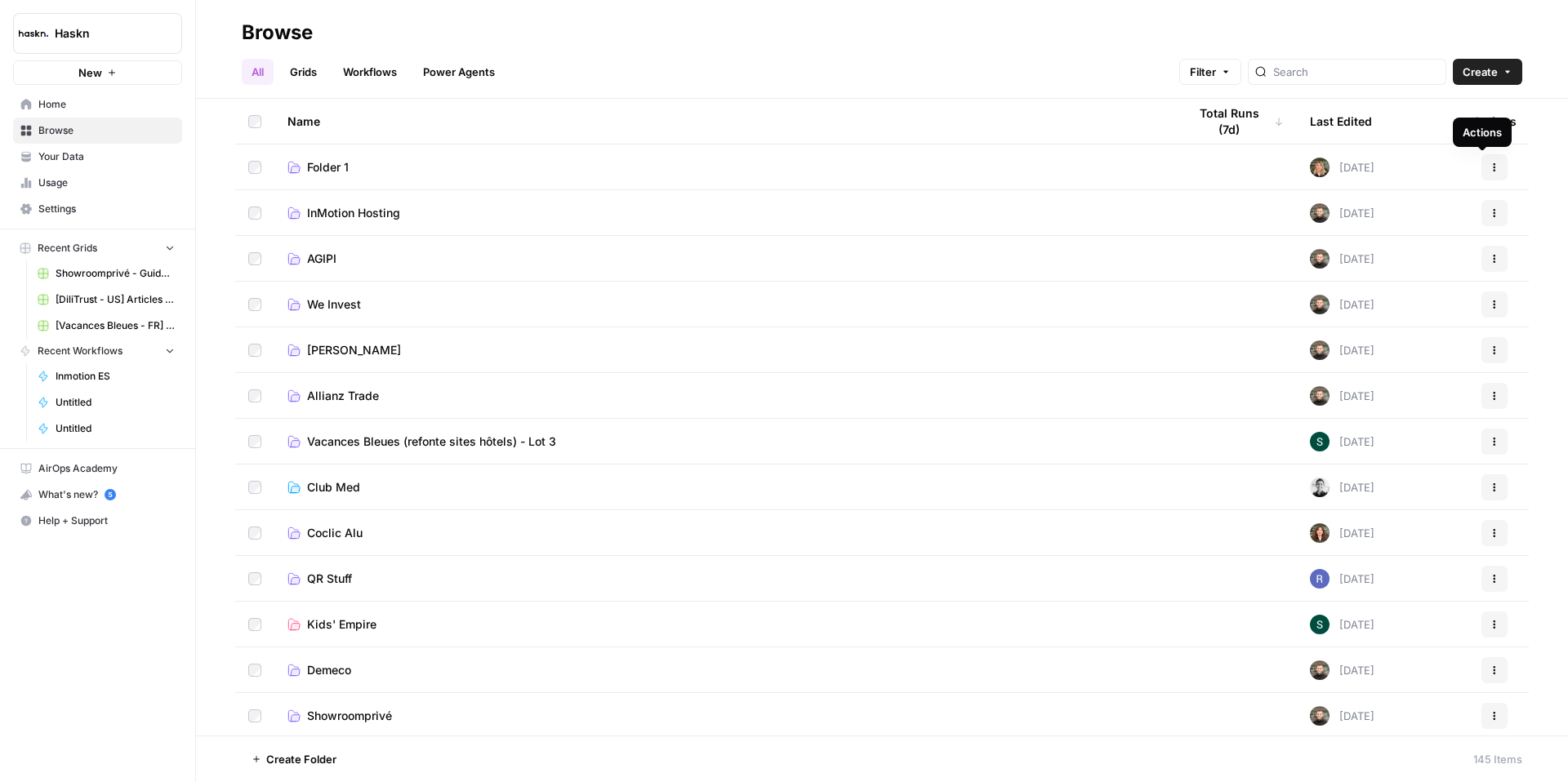
click at [1494, 167] on icon "button" at bounding box center [1495, 167] width 3 height 3
click at [1363, 226] on span "Delete Folder" at bounding box center [1410, 229] width 131 height 17
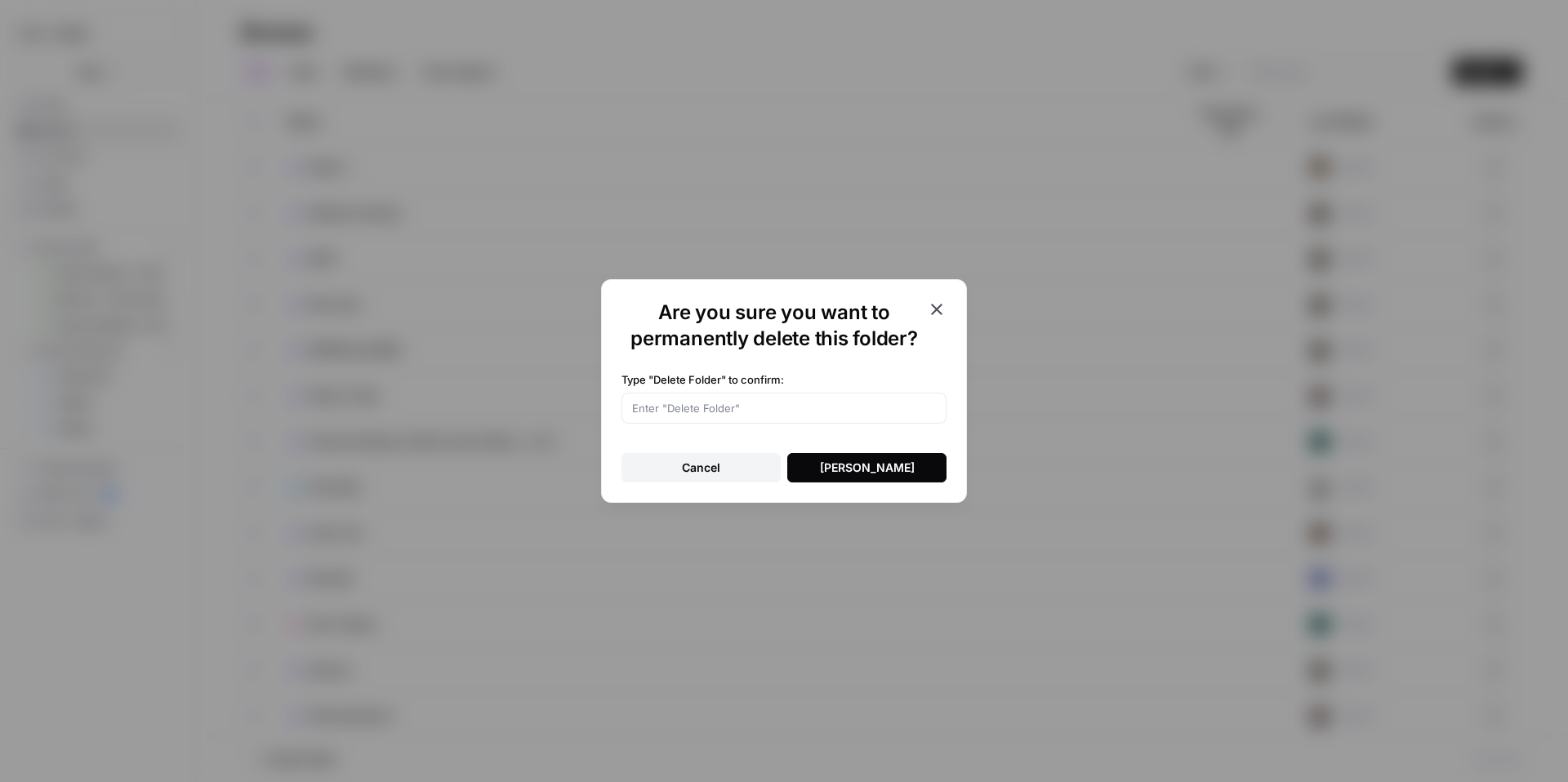
click at [862, 469] on div "Delete Folder" at bounding box center [867, 468] width 94 height 17
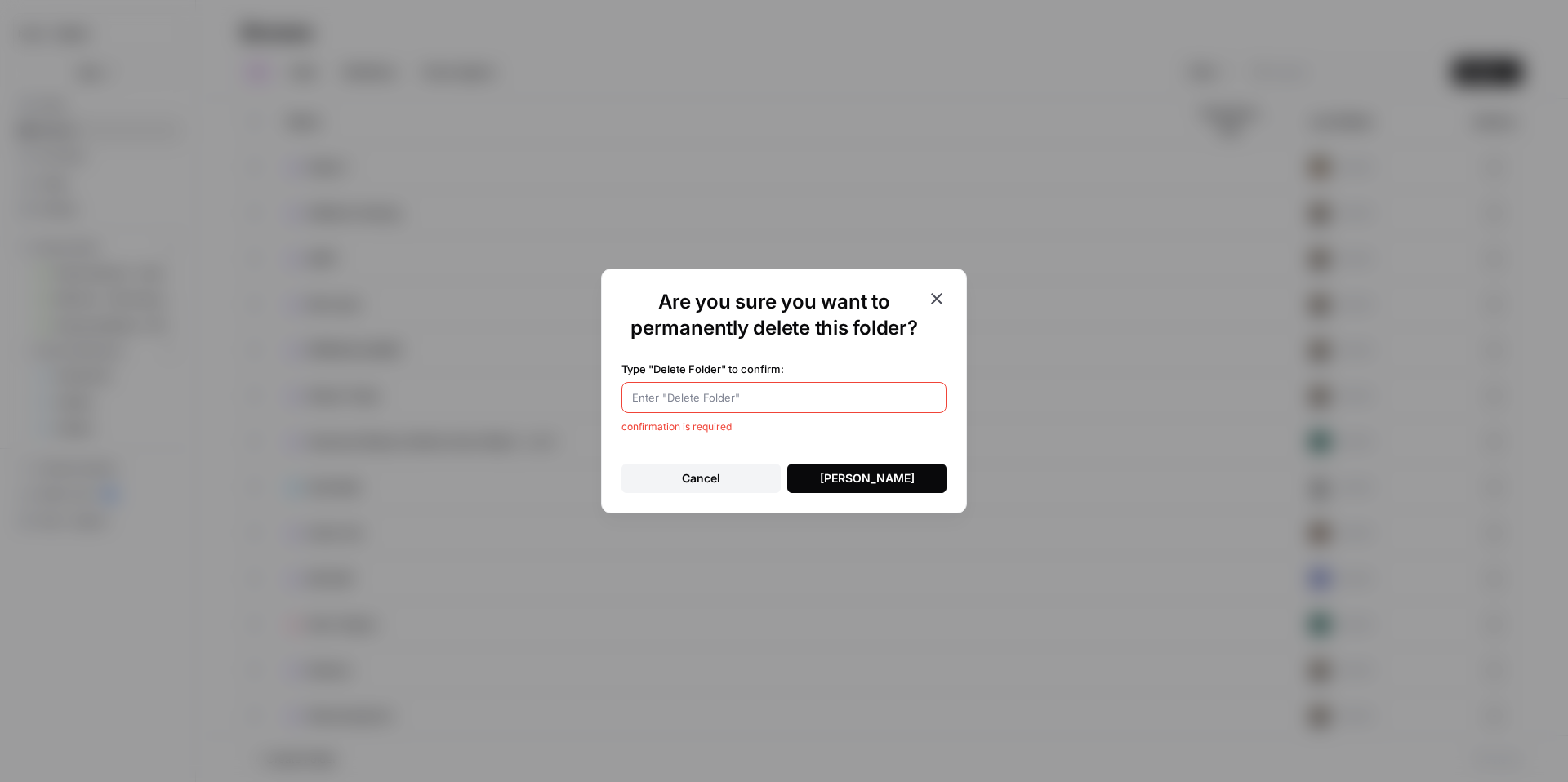
click at [770, 396] on input "Type "Delete Folder" to confirm:" at bounding box center [784, 397] width 304 height 17
drag, startPoint x: 725, startPoint y: 366, endPoint x: 701, endPoint y: 367, distance: 24.0
click at [686, 366] on label "Type "Delete Folder" to confirm:" at bounding box center [784, 368] width 325 height 17
drag, startPoint x: 726, startPoint y: 367, endPoint x: 650, endPoint y: 369, distance: 76.0
click at [650, 369] on label "Type "Delete Folder" to confirm:" at bounding box center [784, 368] width 325 height 17
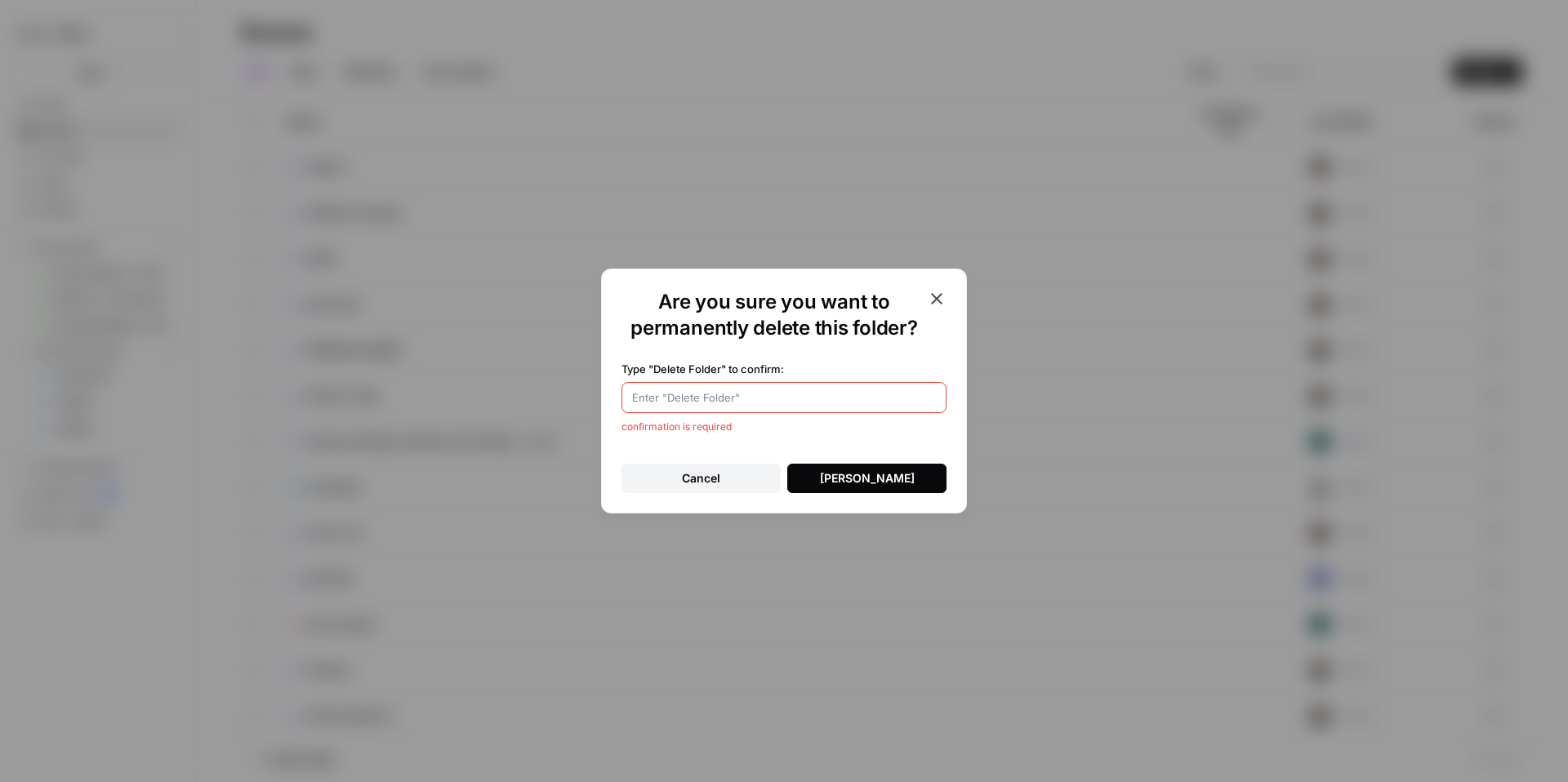
copy label ""Delete Folder""
click at [653, 403] on input "Type "Delete Folder" to confirm:" at bounding box center [784, 397] width 304 height 17
paste input ""Delete Folder""
click at [808, 479] on button "Delete Folder" at bounding box center [867, 478] width 159 height 30
click at [842, 480] on div "Delete Folder" at bounding box center [867, 478] width 94 height 17
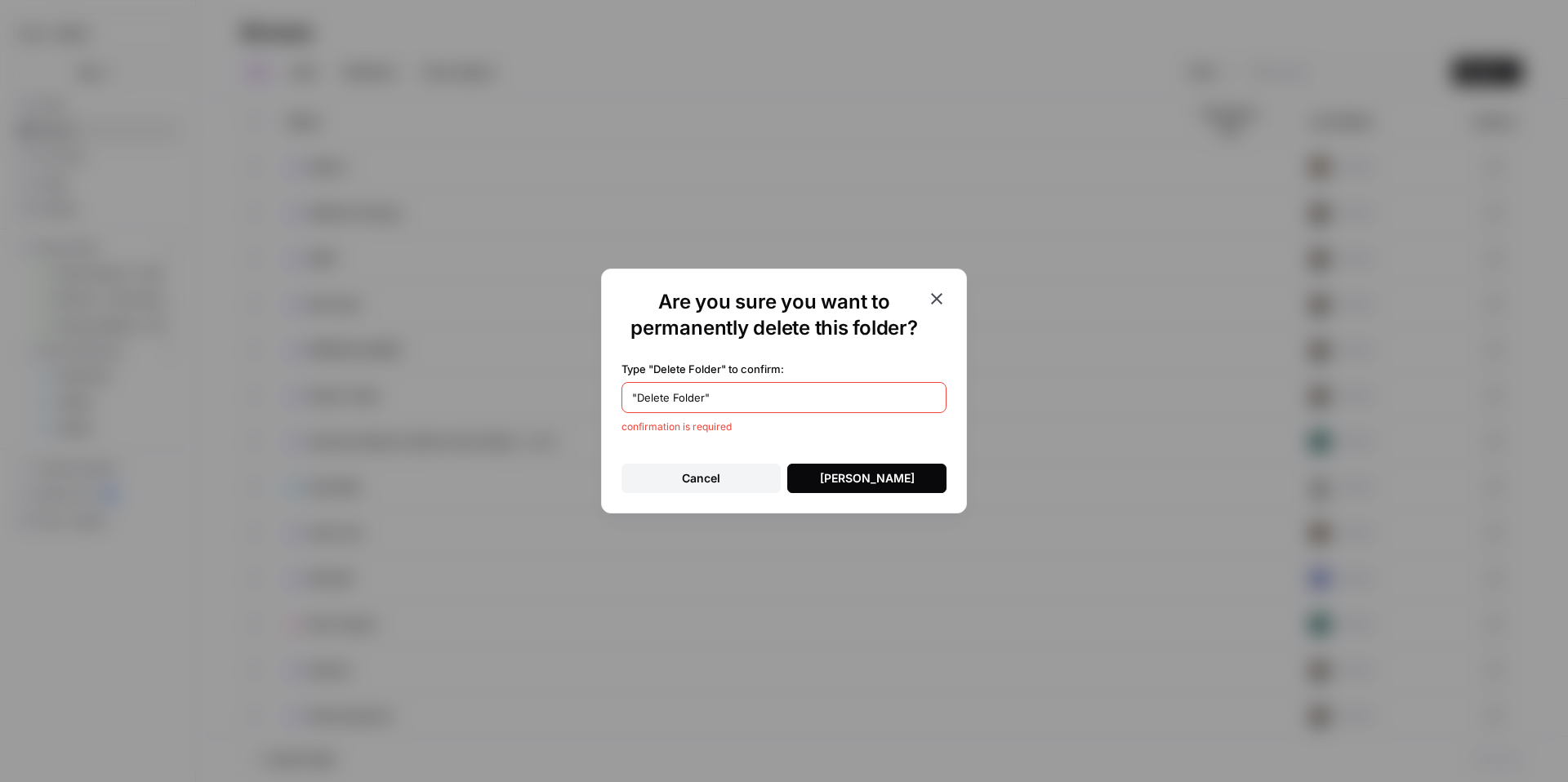
click at [631, 402] on div ""Delete Folder"" at bounding box center [784, 398] width 325 height 31
click at [636, 401] on input ""Delete Folder"" at bounding box center [784, 397] width 304 height 17
click at [748, 401] on input "Delete Folder"" at bounding box center [784, 397] width 304 height 17
type input "Delete Folder"
click at [865, 488] on button "Delete Folder" at bounding box center [867, 478] width 159 height 30
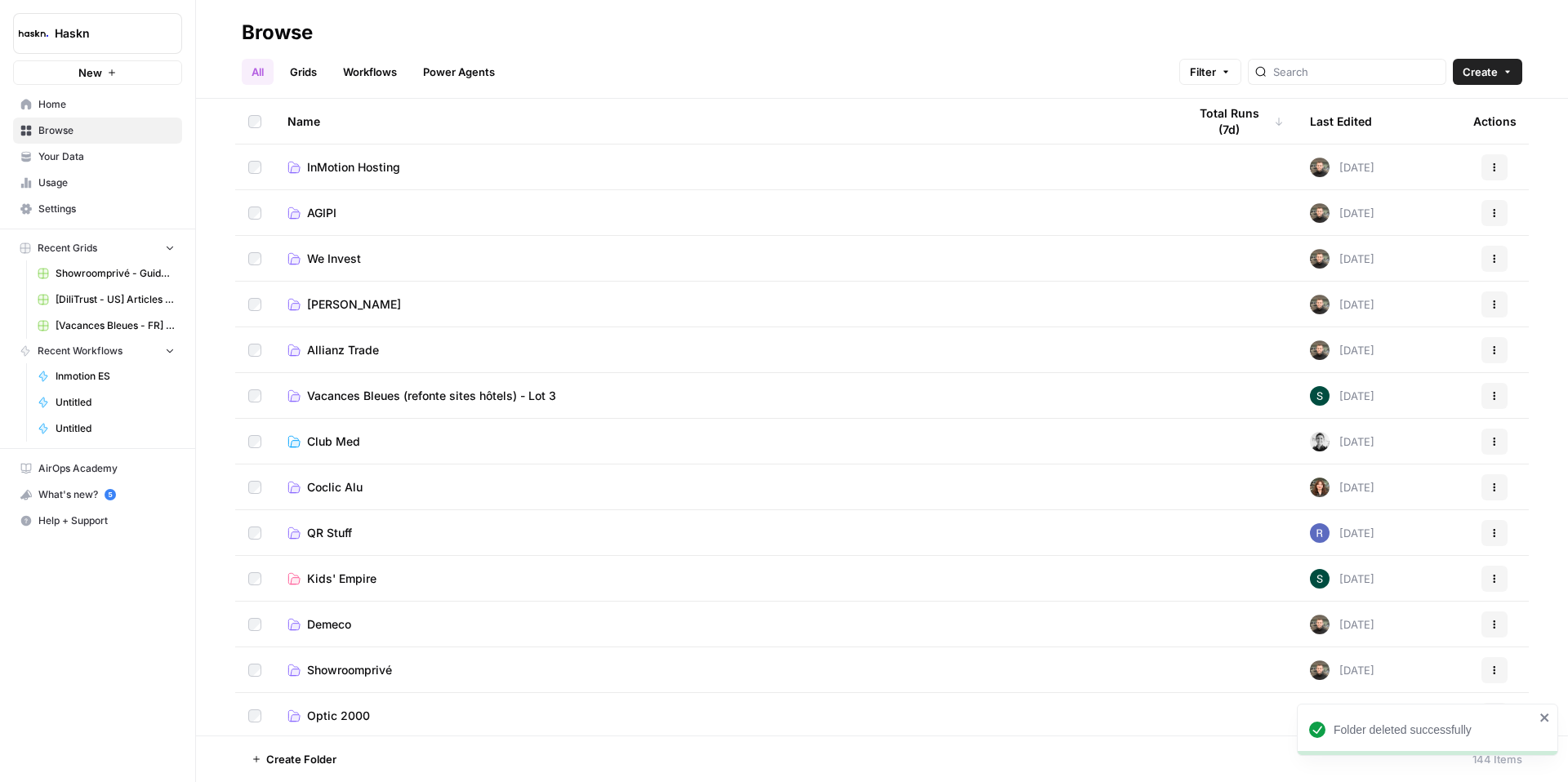
click at [367, 170] on span "InMotion Hosting" at bounding box center [354, 167] width 93 height 17
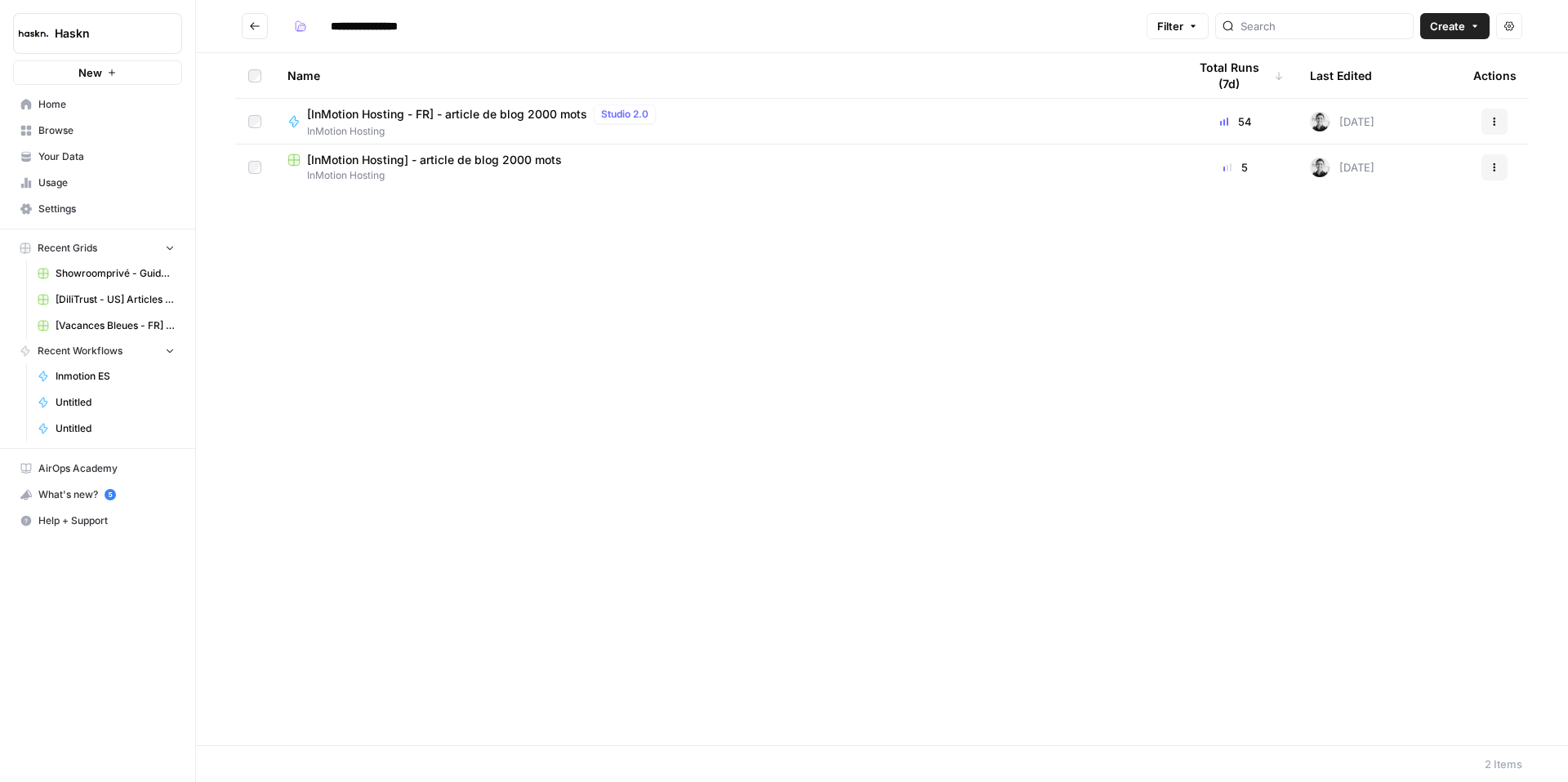
click at [257, 31] on icon "Go back" at bounding box center [254, 25] width 11 height 11
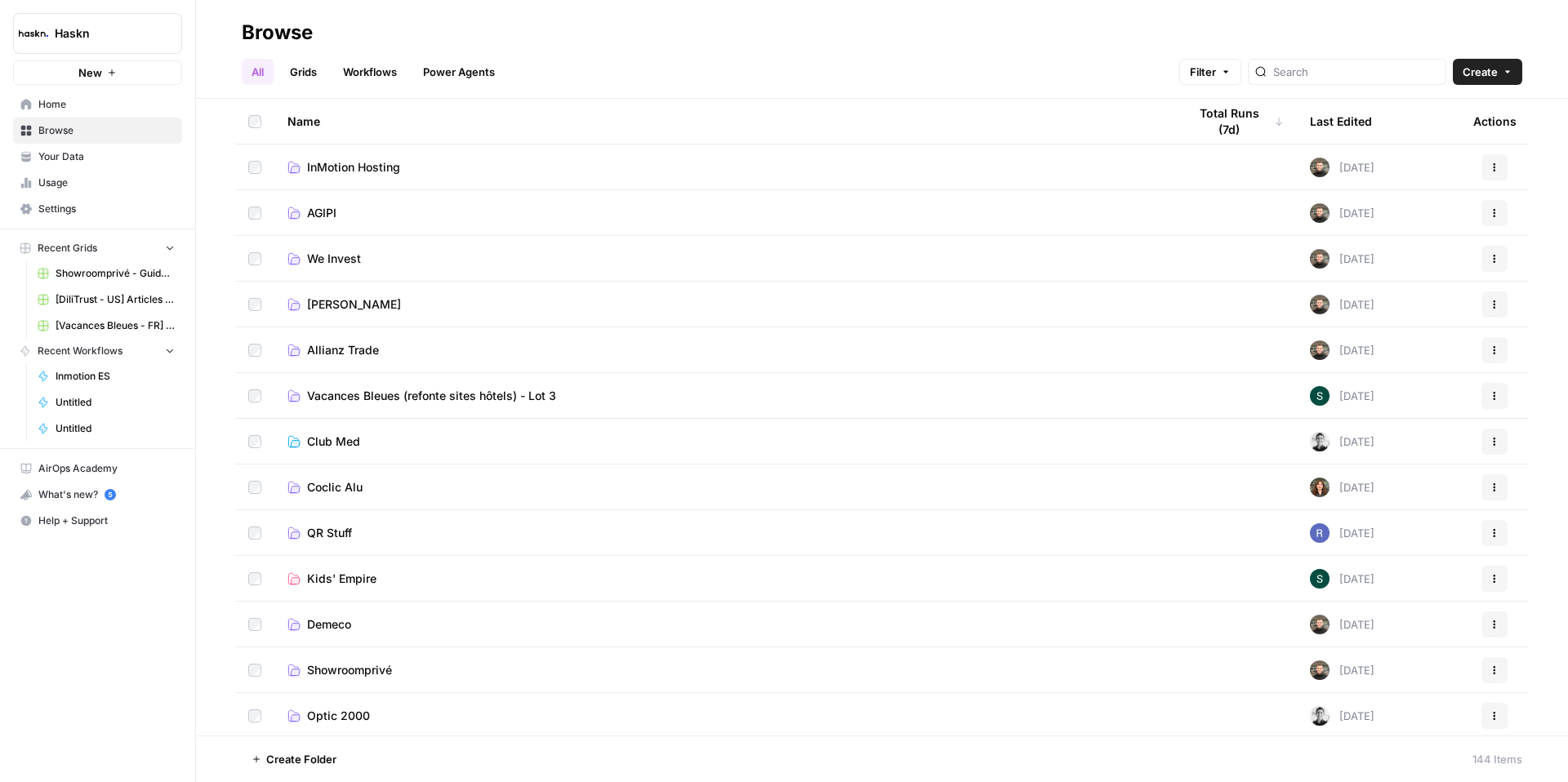
click at [355, 75] on link "Workflows" at bounding box center [370, 72] width 73 height 26
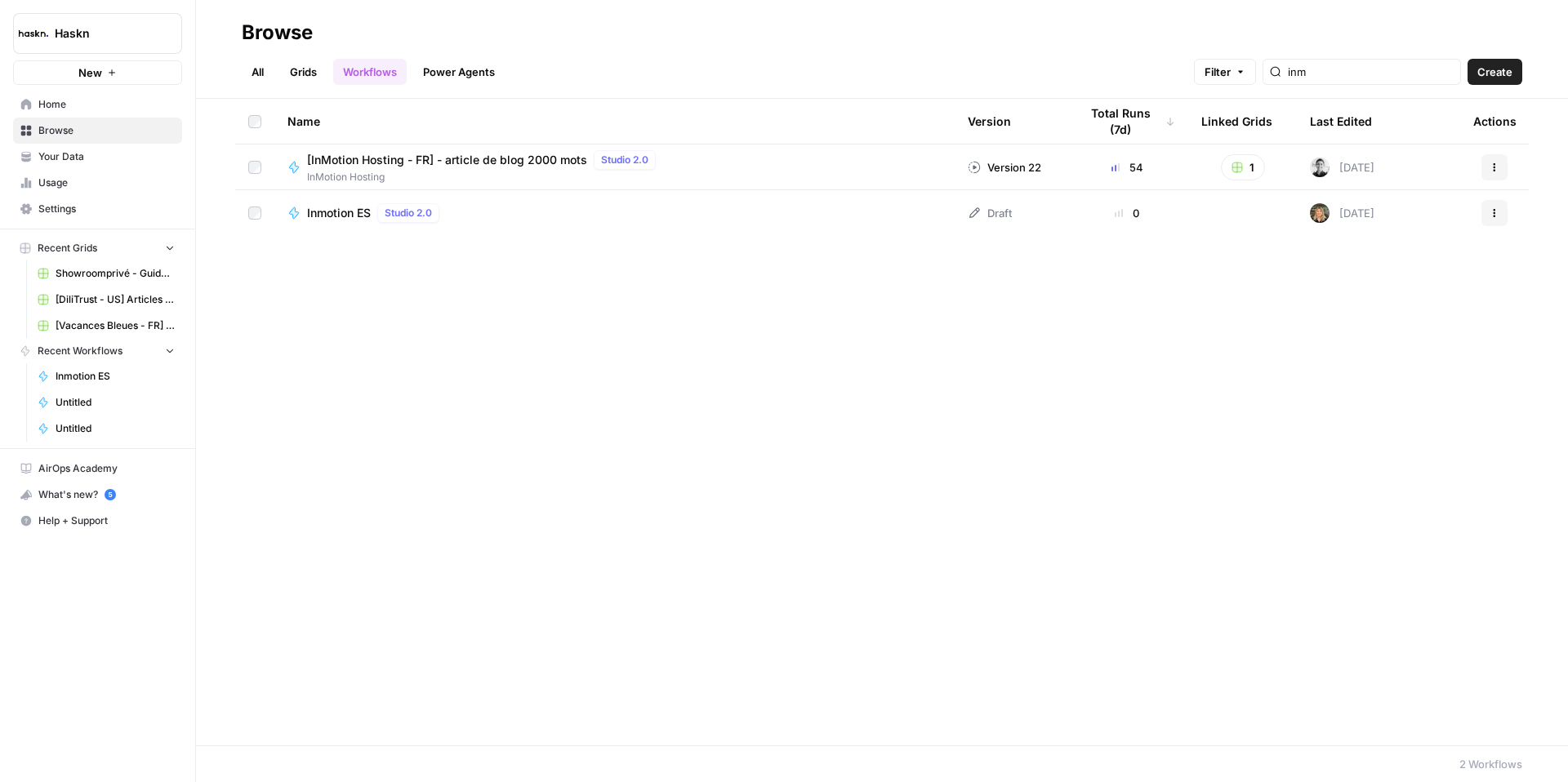
click at [1499, 216] on button "Actions" at bounding box center [1495, 213] width 26 height 26
click at [1357, 312] on span "Move To" at bounding box center [1422, 311] width 131 height 17
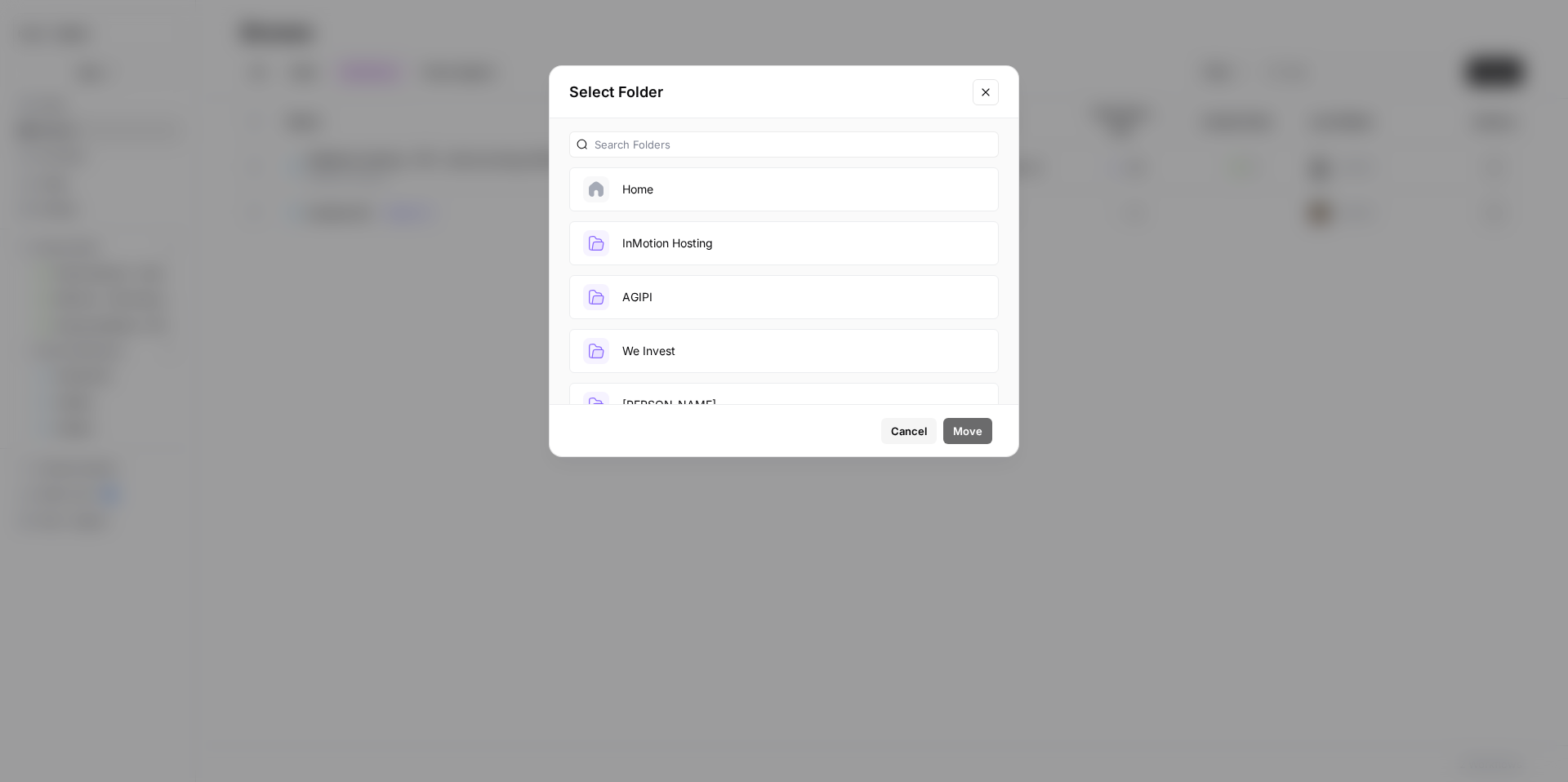
click at [701, 243] on button "InMotion Hosting" at bounding box center [784, 243] width 430 height 45
click at [959, 429] on span "Move" at bounding box center [968, 431] width 30 height 17
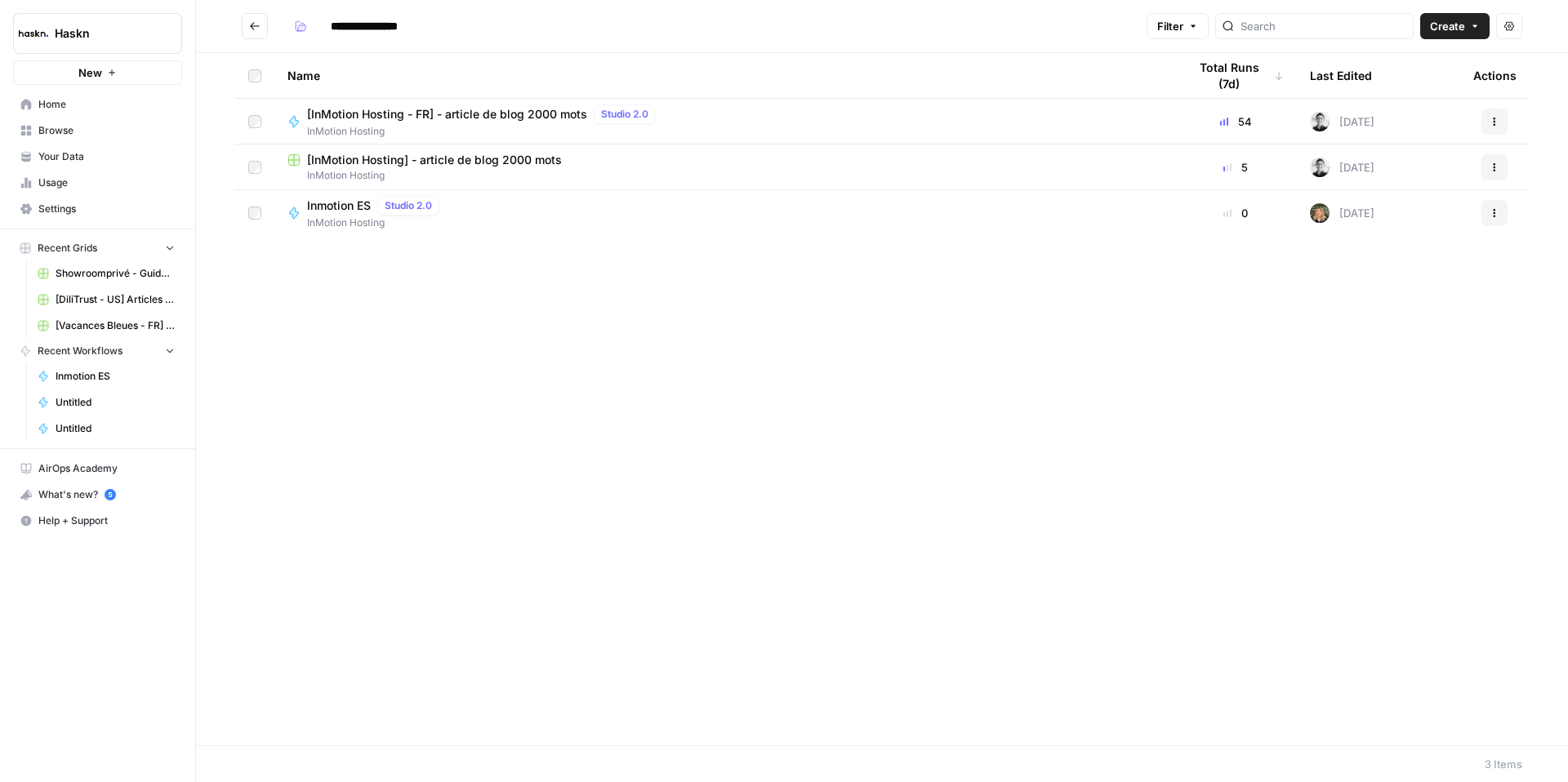
click at [490, 119] on span "[InMotion Hosting - FR] - article de blog 2000 mots" at bounding box center [447, 114] width 280 height 17
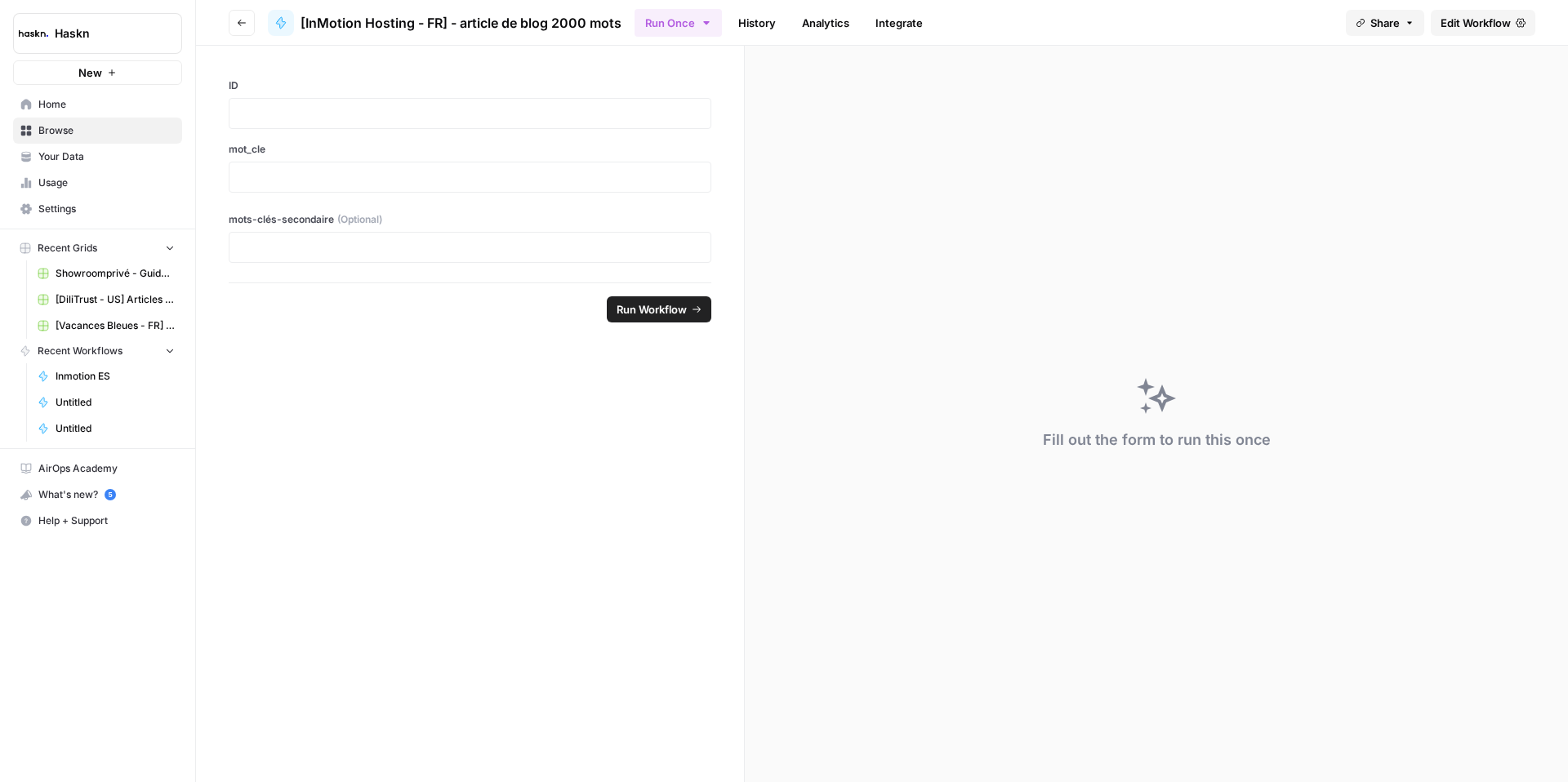
click at [232, 28] on button "Go back" at bounding box center [242, 23] width 26 height 26
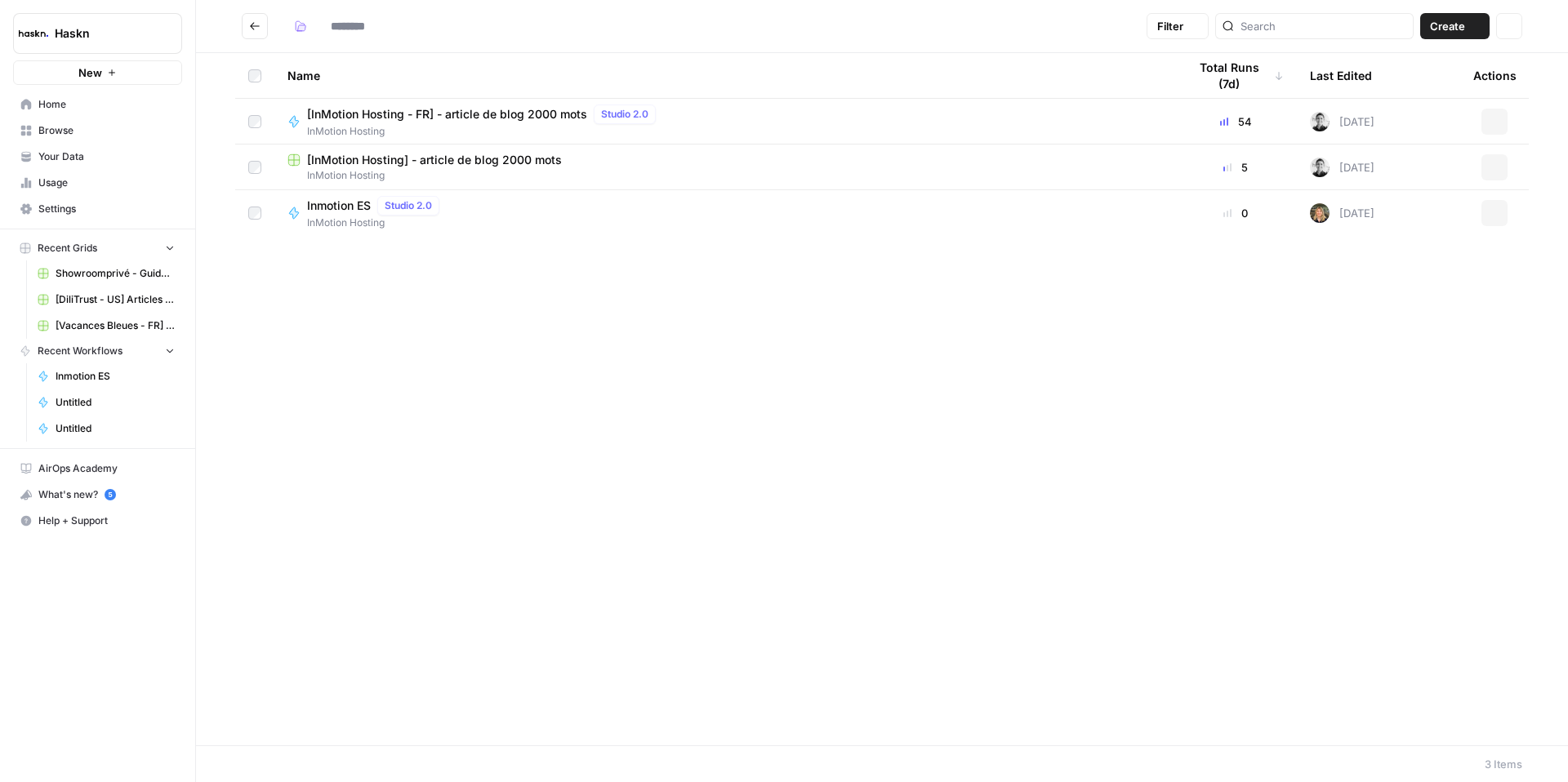
type input "**********"
click at [518, 120] on span "[InMotion Hosting - FR] - article de blog 2000 mots" at bounding box center [447, 114] width 280 height 17
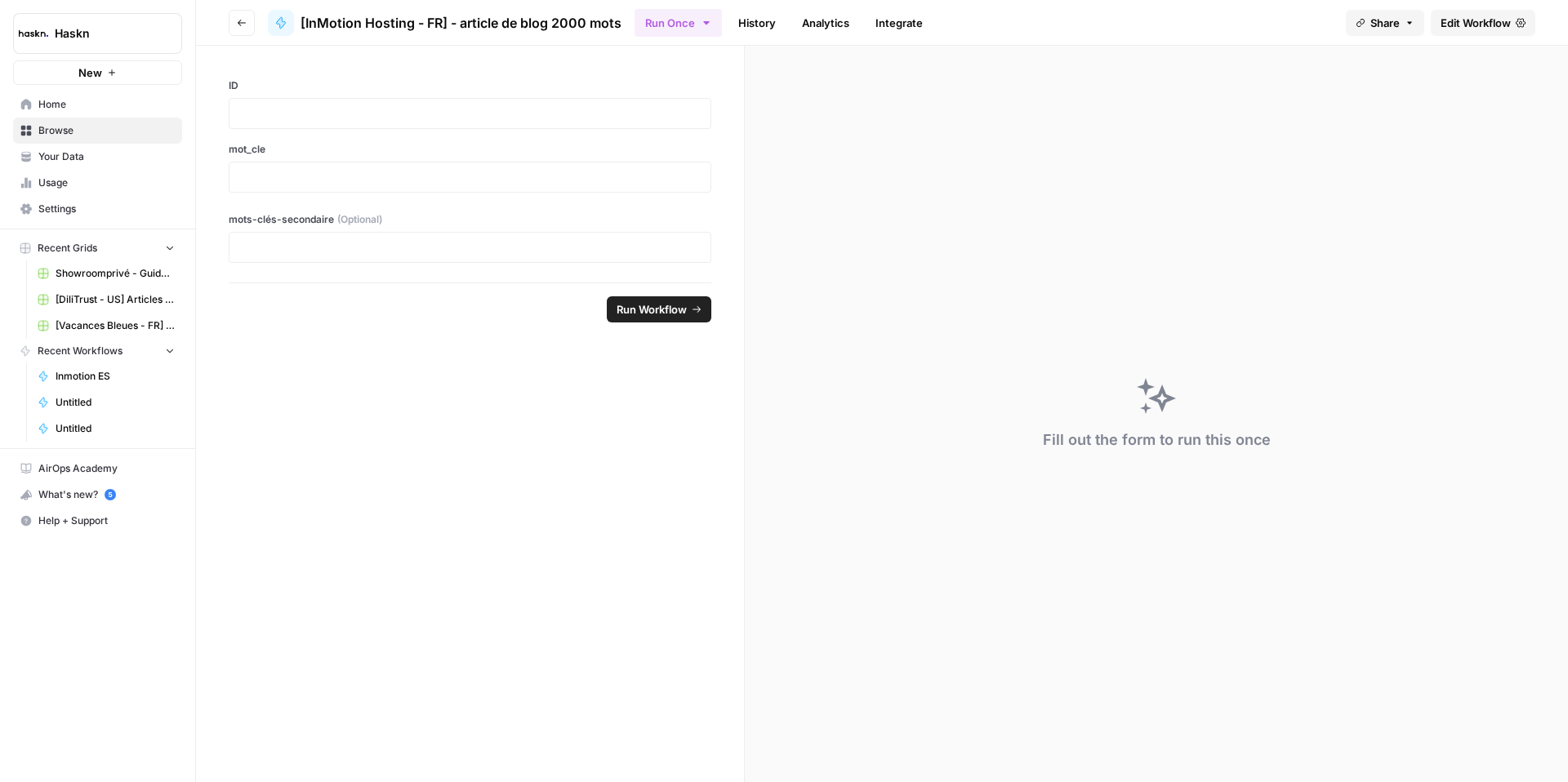
click at [549, 20] on span "[InMotion Hosting - FR] - article de blog 2000 mots" at bounding box center [461, 23] width 321 height 19
click at [601, 20] on span "[InMotion Hosting - FR] - article de blog 2000 mots" at bounding box center [461, 23] width 321 height 19
click at [313, 19] on span "[InMotion Hosting - FR] - article de blog 2000 mots" at bounding box center [461, 23] width 321 height 19
click at [1448, 24] on span "Edit Workflow" at bounding box center [1475, 23] width 70 height 17
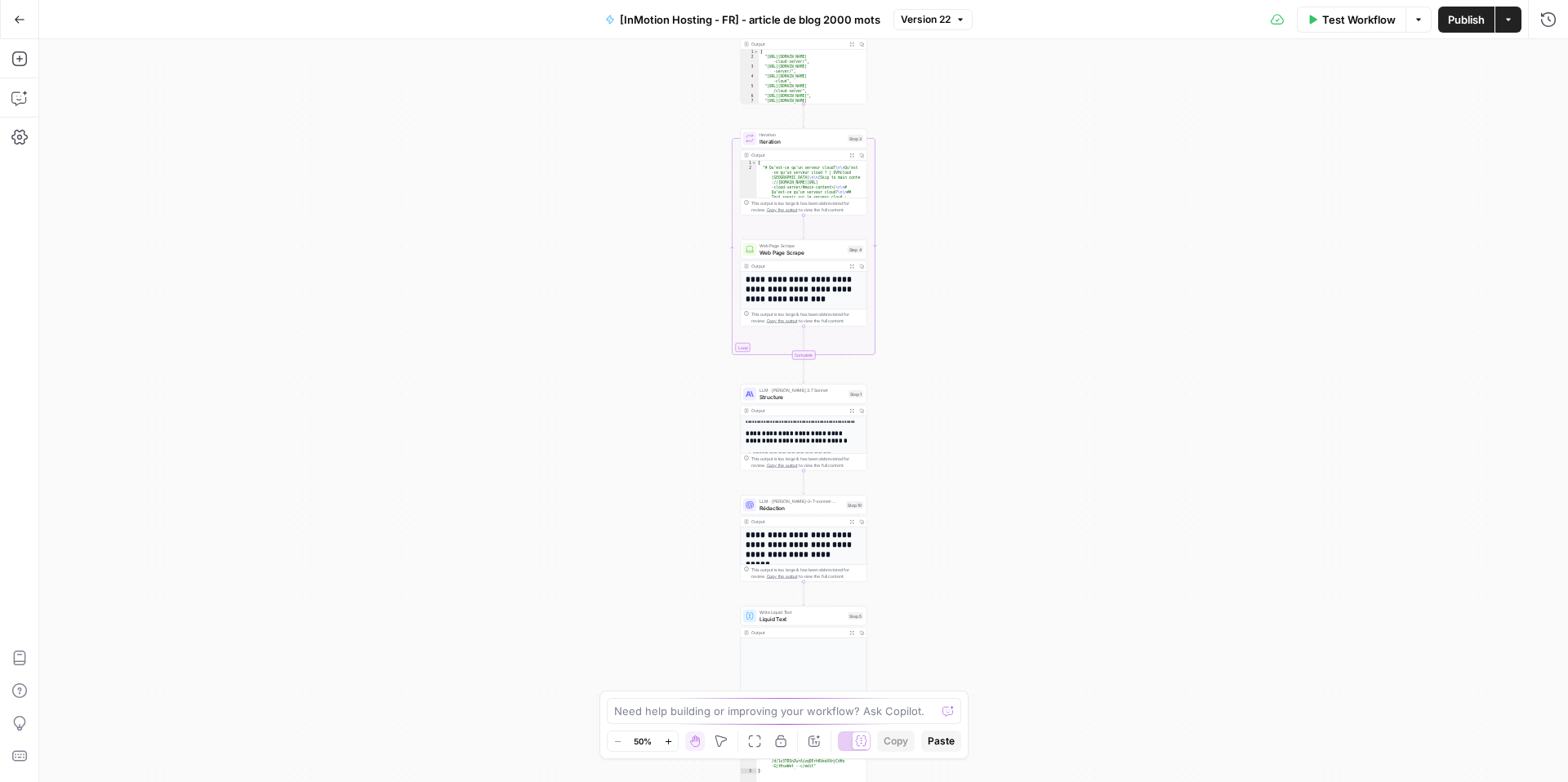
click at [695, 21] on span "[InMotion Hosting - FR] - article de blog 2000 mots" at bounding box center [750, 19] width 260 height 17
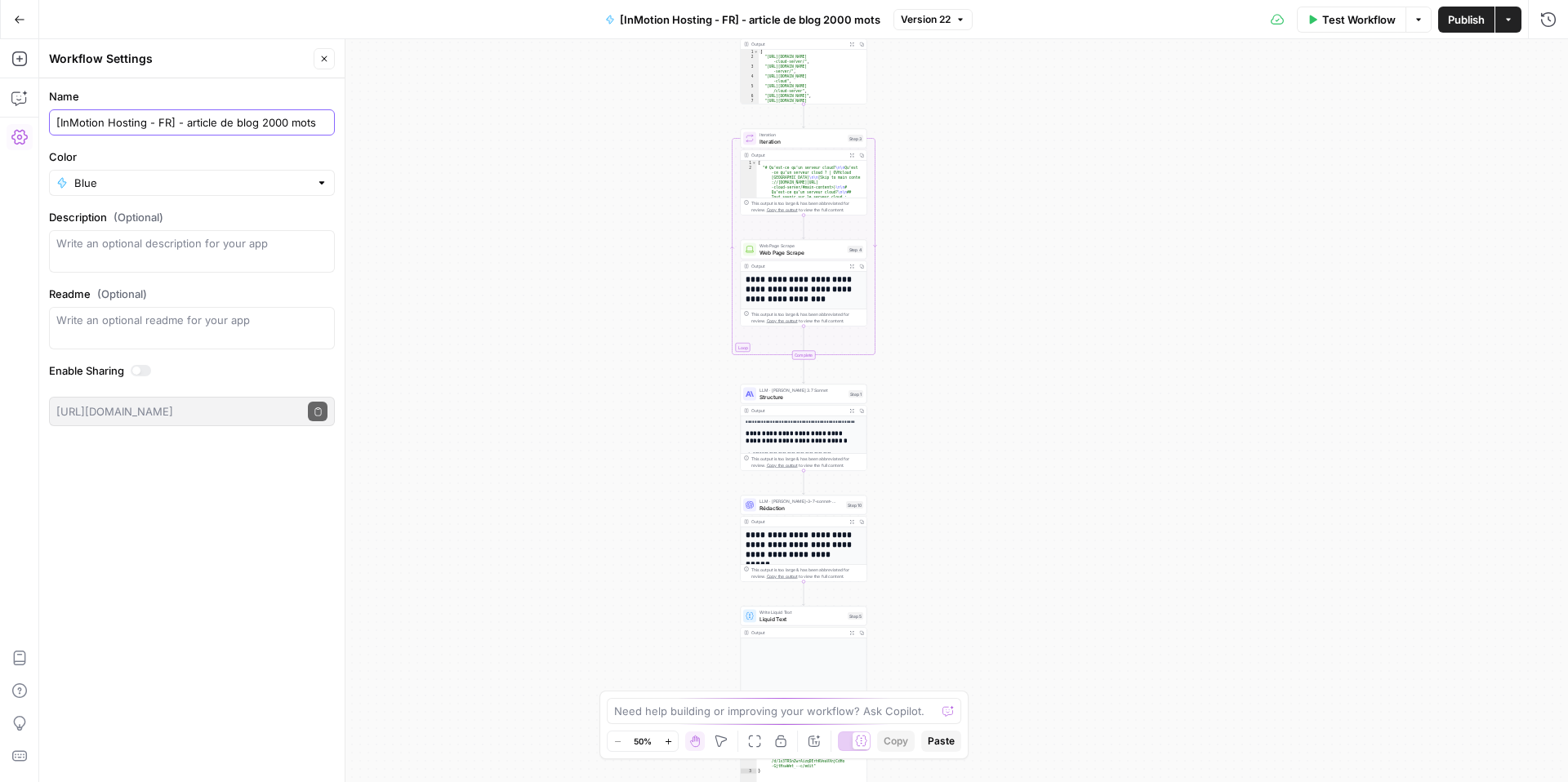
click at [279, 120] on input "[InMotion Hosting - FR] - article de blog 2000 mots" at bounding box center [192, 122] width 272 height 17
click at [17, 19] on icon "button" at bounding box center [19, 19] width 11 height 11
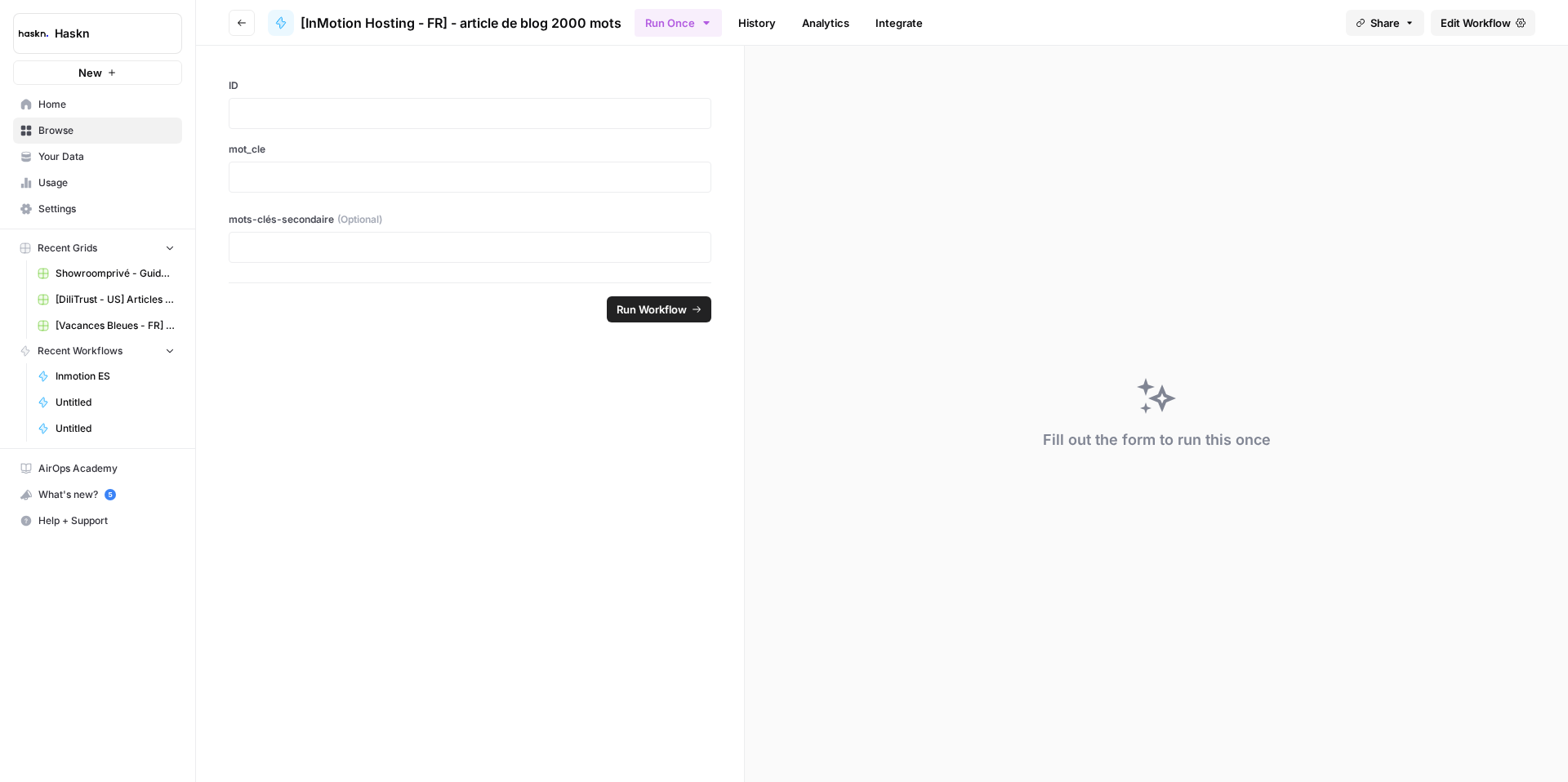
click at [234, 24] on button "Go back" at bounding box center [242, 23] width 26 height 26
click at [237, 22] on button "Go back" at bounding box center [242, 23] width 26 height 26
click at [240, 23] on icon "button" at bounding box center [241, 23] width 10 height 10
click at [241, 24] on icon "button" at bounding box center [241, 23] width 10 height 10
click at [247, 26] on button "Go back" at bounding box center [242, 23] width 26 height 26
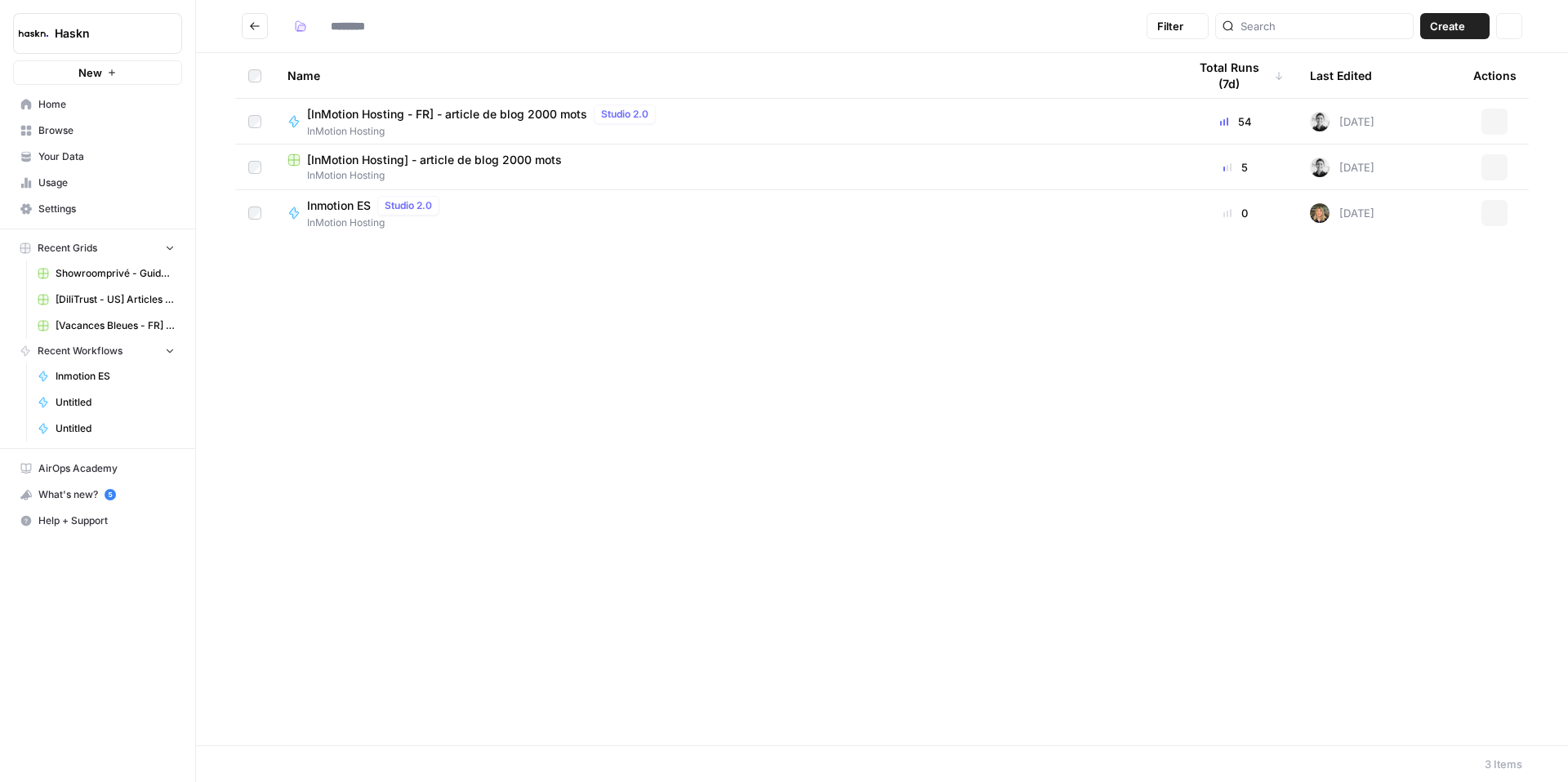
type input "**********"
click at [1488, 211] on button "Actions" at bounding box center [1495, 213] width 26 height 26
click at [1493, 217] on icon "button" at bounding box center [1494, 213] width 10 height 10
click at [1372, 347] on span "Delete" at bounding box center [1422, 347] width 131 height 17
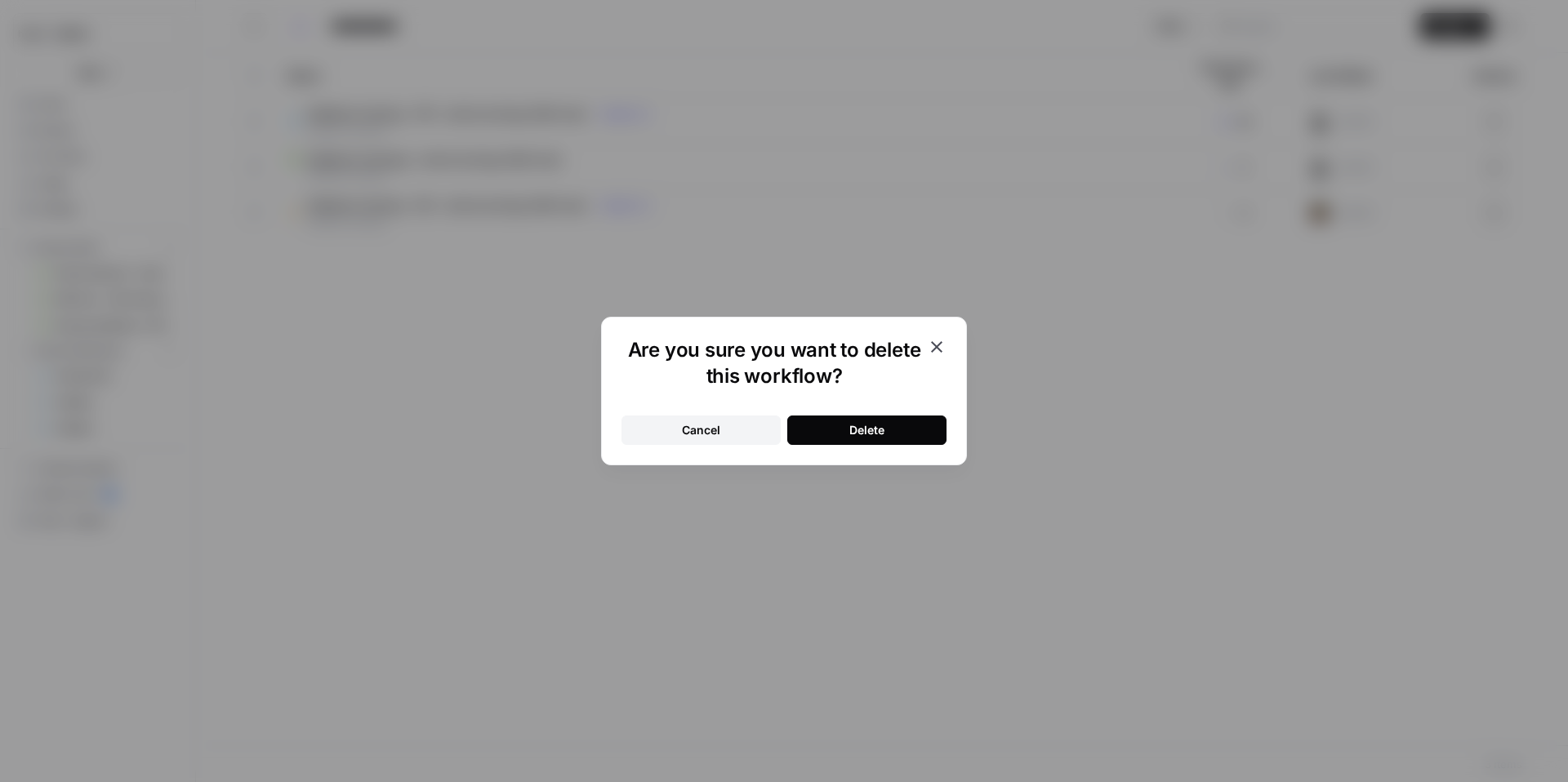
click at [875, 435] on div "Delete" at bounding box center [867, 430] width 35 height 17
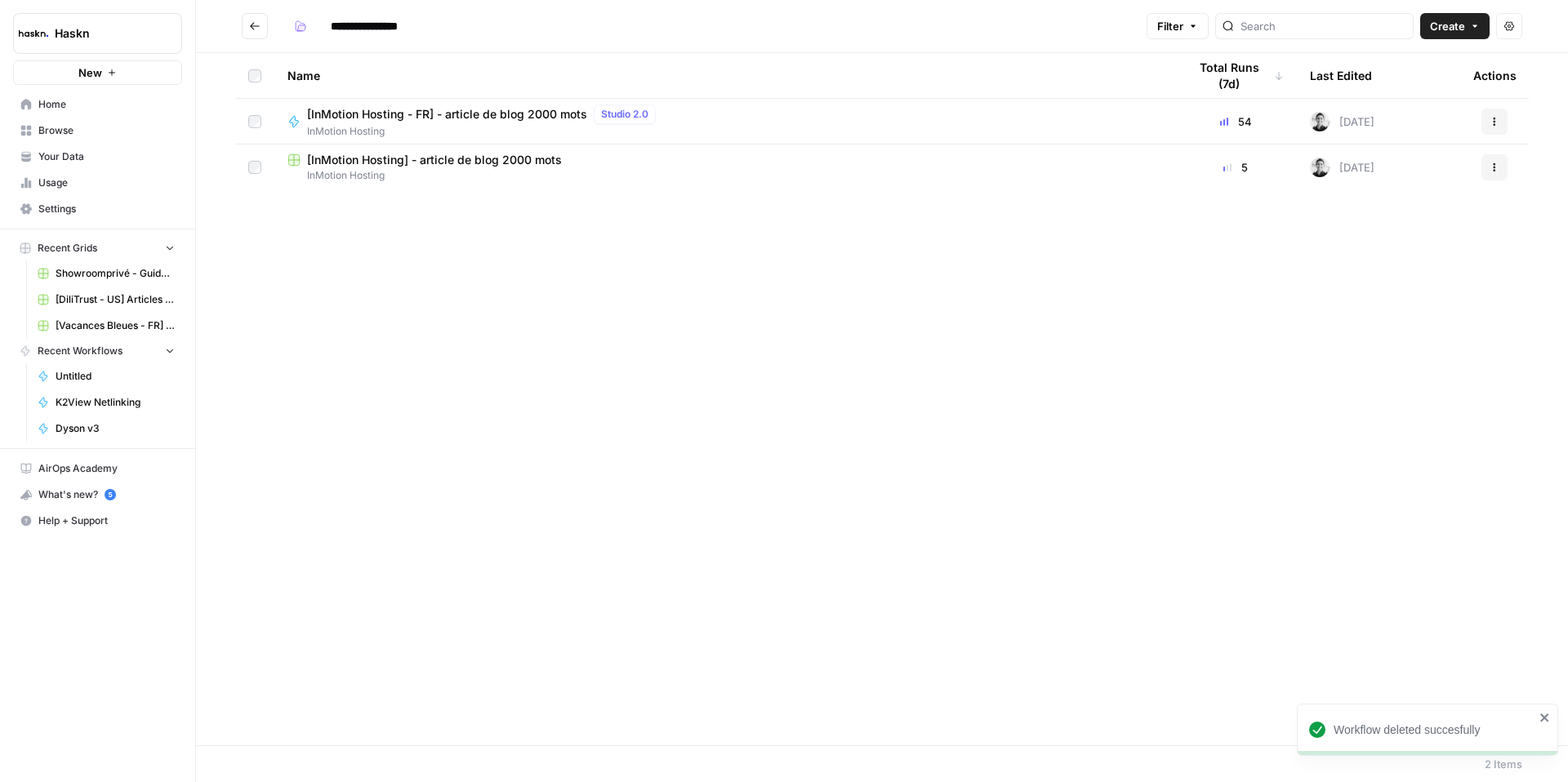
click at [1496, 119] on icon "button" at bounding box center [1494, 121] width 10 height 10
click at [1350, 264] on div "Duplicate" at bounding box center [1416, 265] width 155 height 17
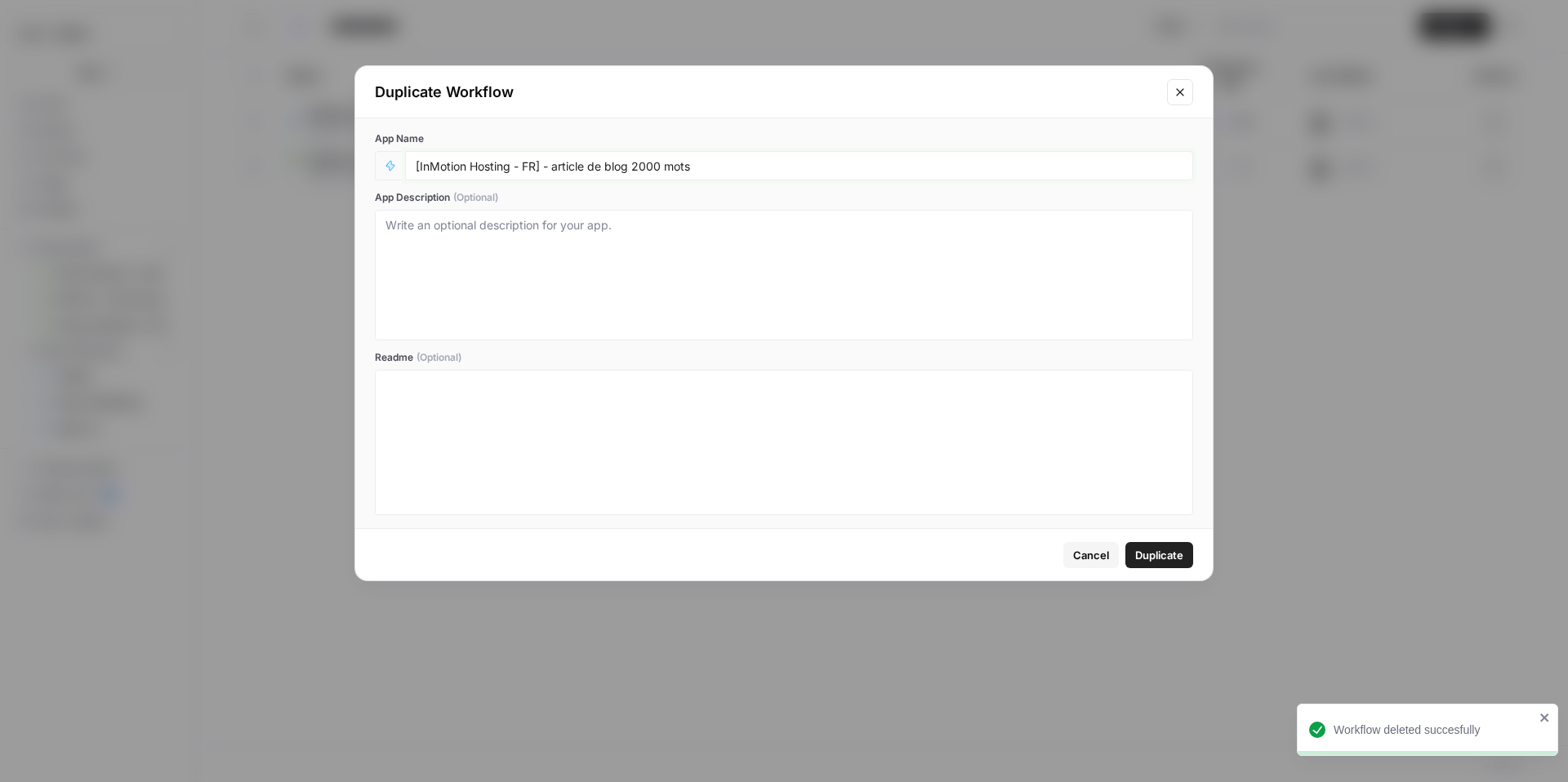
click at [532, 171] on input "[InMotion Hosting - FR] - article de blog 2000 mots" at bounding box center [799, 165] width 767 height 15
click at [539, 169] on input "[InMotion Hosting - FR] - article de blog 2000 mots" at bounding box center [799, 165] width 767 height 15
type input "[InMotion Hosting - ES] - article de blog 2000 mots"
click at [1180, 556] on span "Duplicate" at bounding box center [1159, 555] width 48 height 17
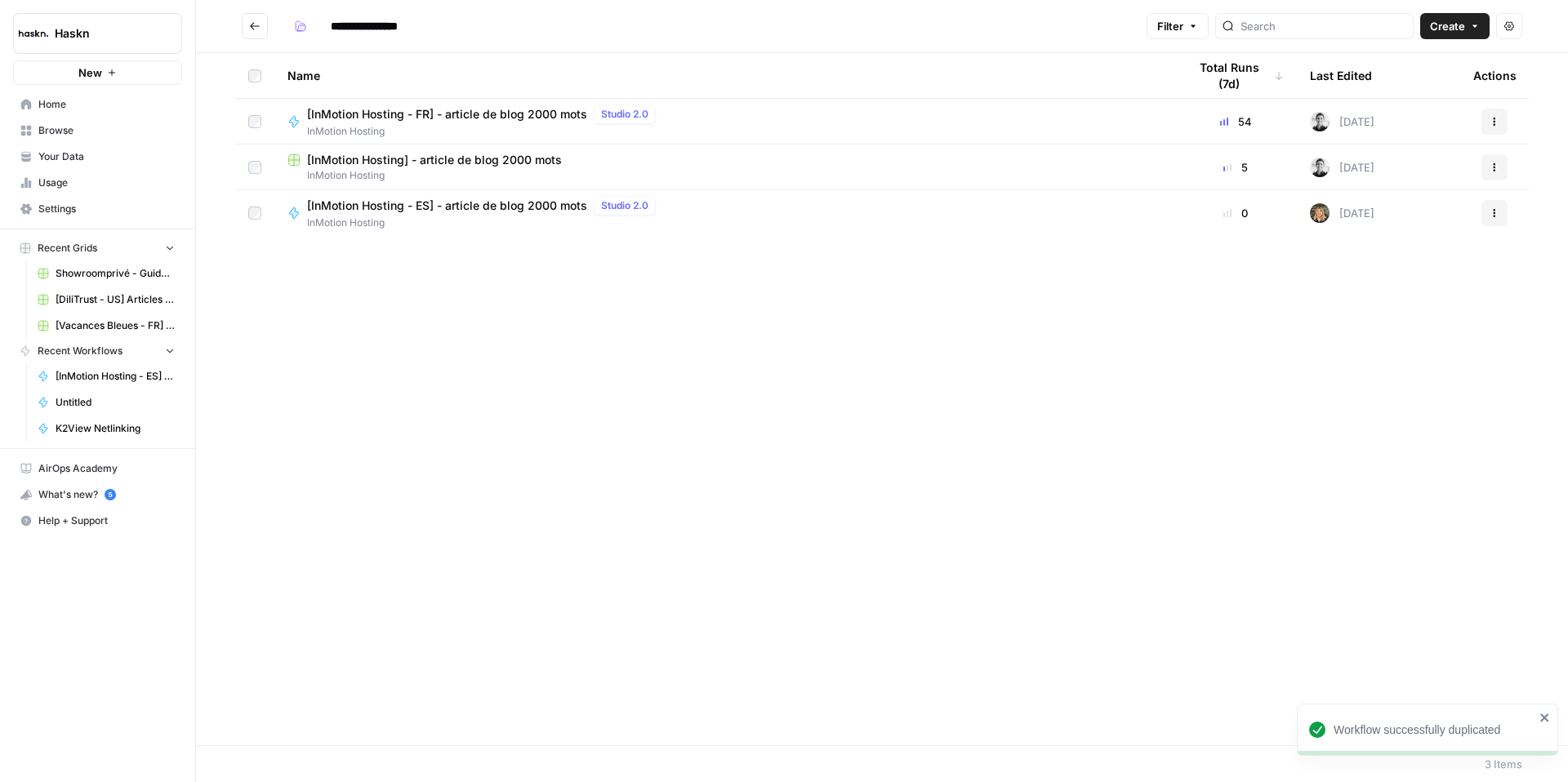
click at [502, 205] on span "[InMotion Hosting - ES] - article de blog 2000 mots" at bounding box center [447, 205] width 280 height 17
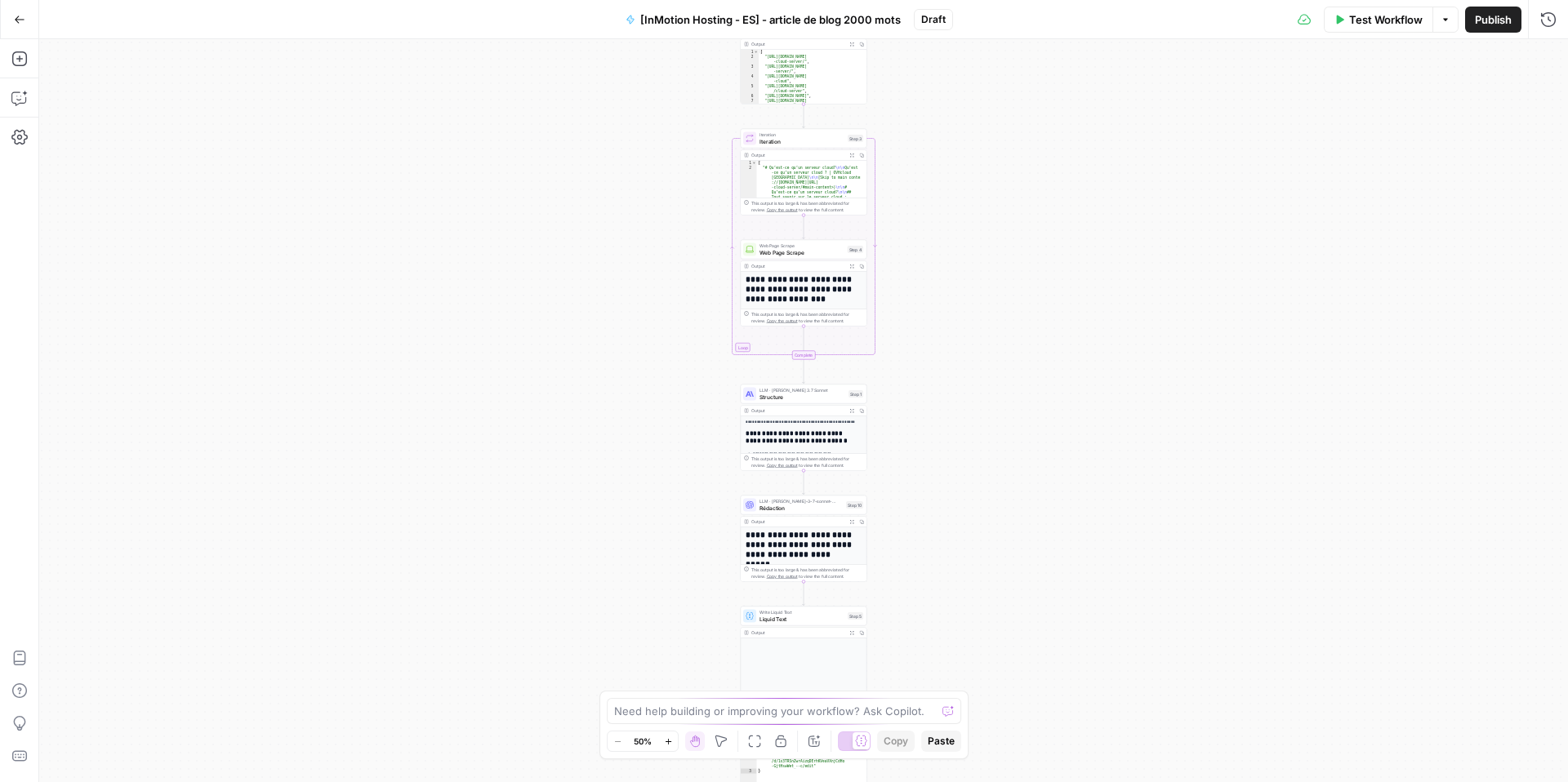
click at [669, 744] on icon "button" at bounding box center [668, 742] width 9 height 9
click at [671, 744] on icon "button" at bounding box center [668, 742] width 9 height 9
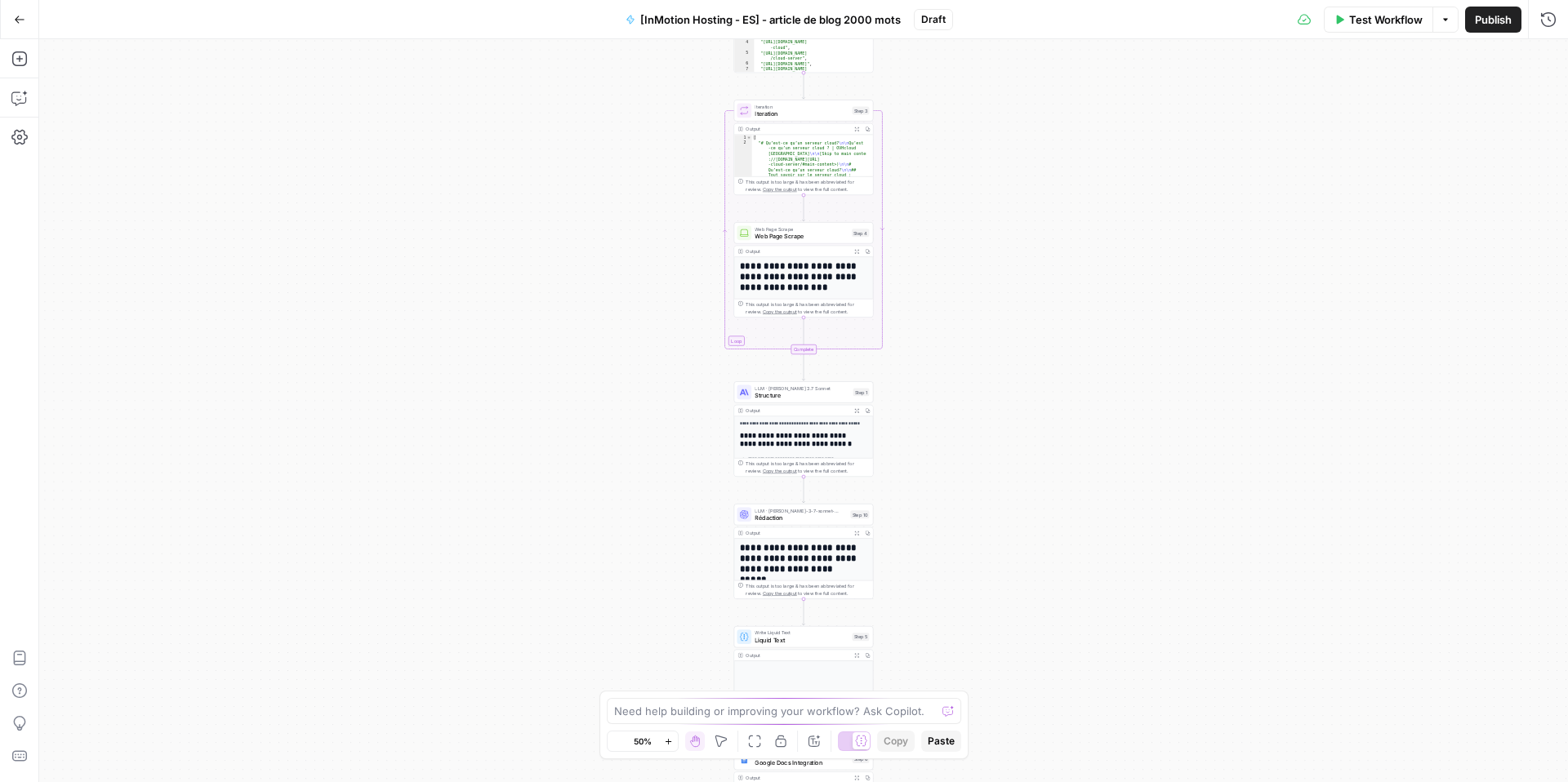
click at [672, 745] on button "Zoom In" at bounding box center [668, 741] width 19 height 19
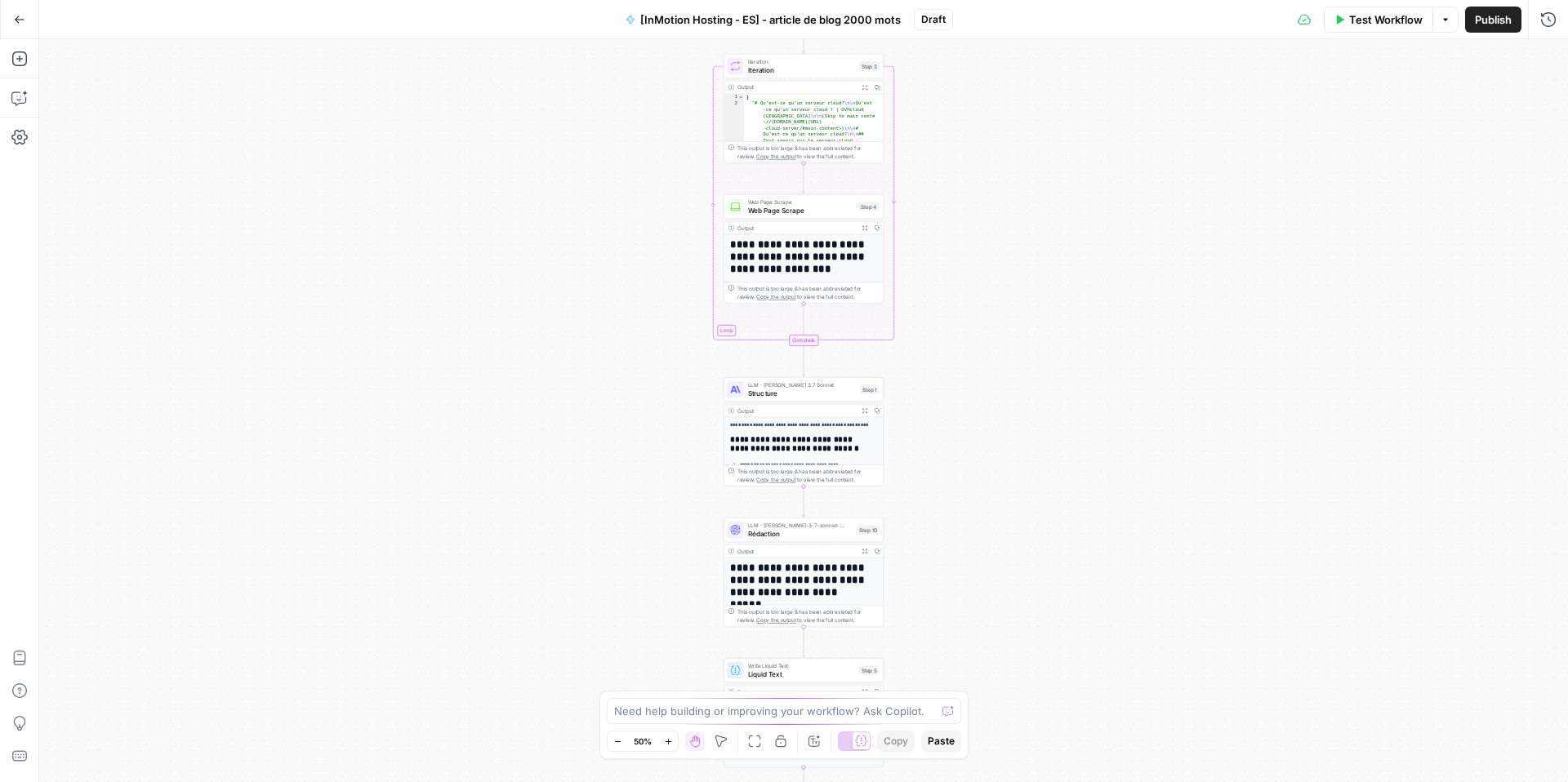
click at [672, 745] on button "Zoom In" at bounding box center [668, 741] width 19 height 19
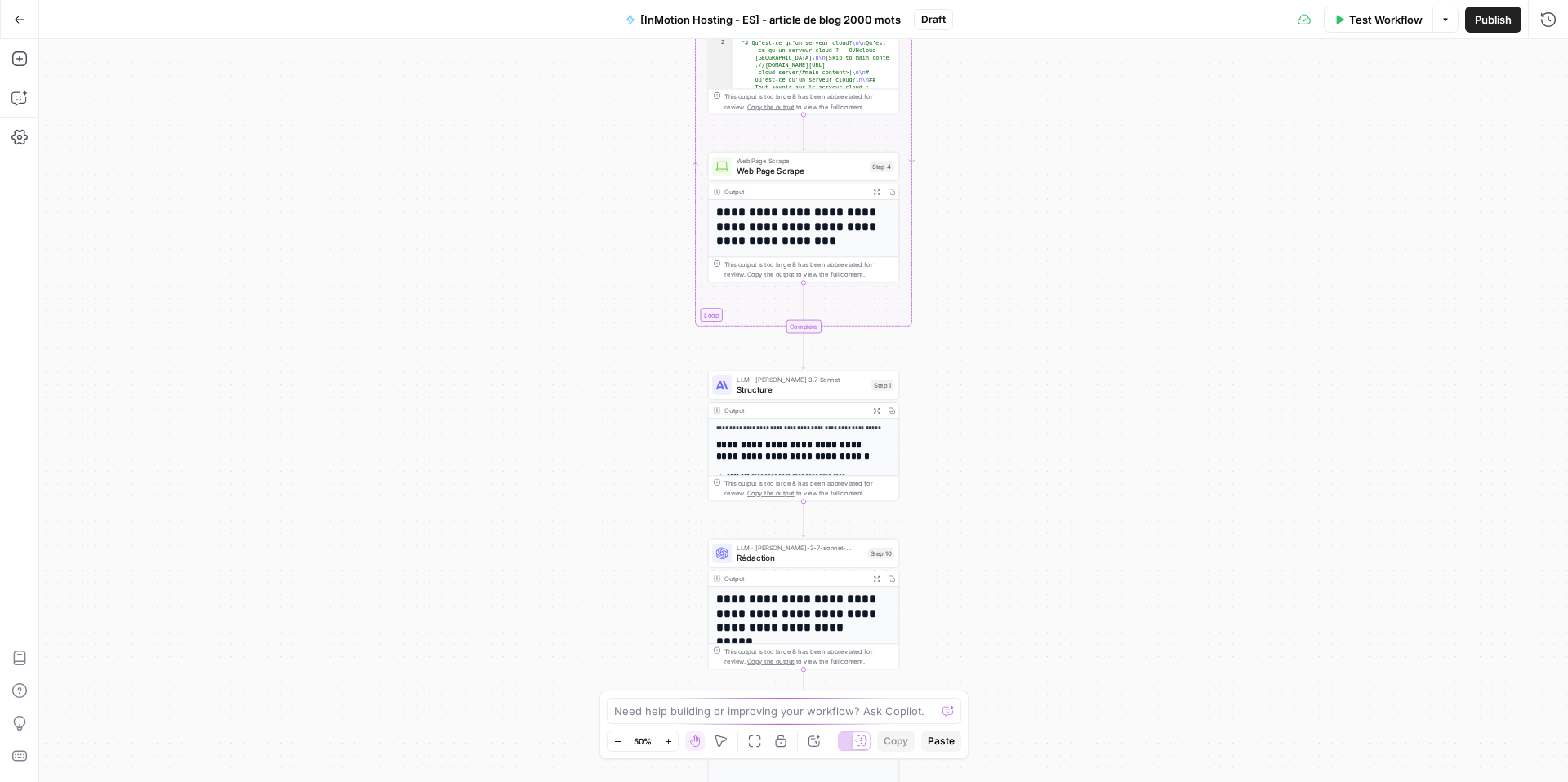
click at [672, 745] on button "Zoom In" at bounding box center [668, 741] width 19 height 19
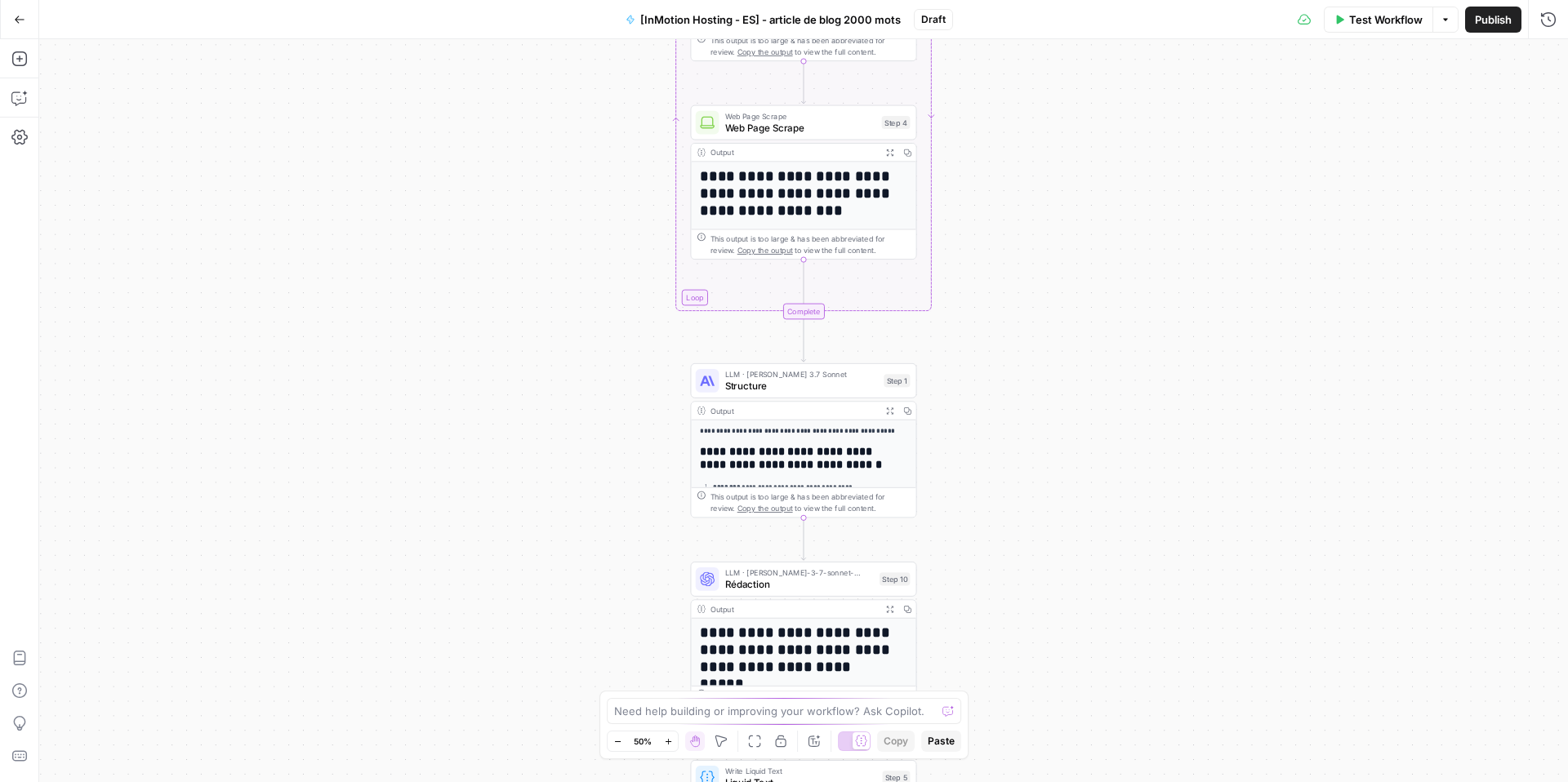
click at [672, 744] on icon "button" at bounding box center [668, 742] width 9 height 9
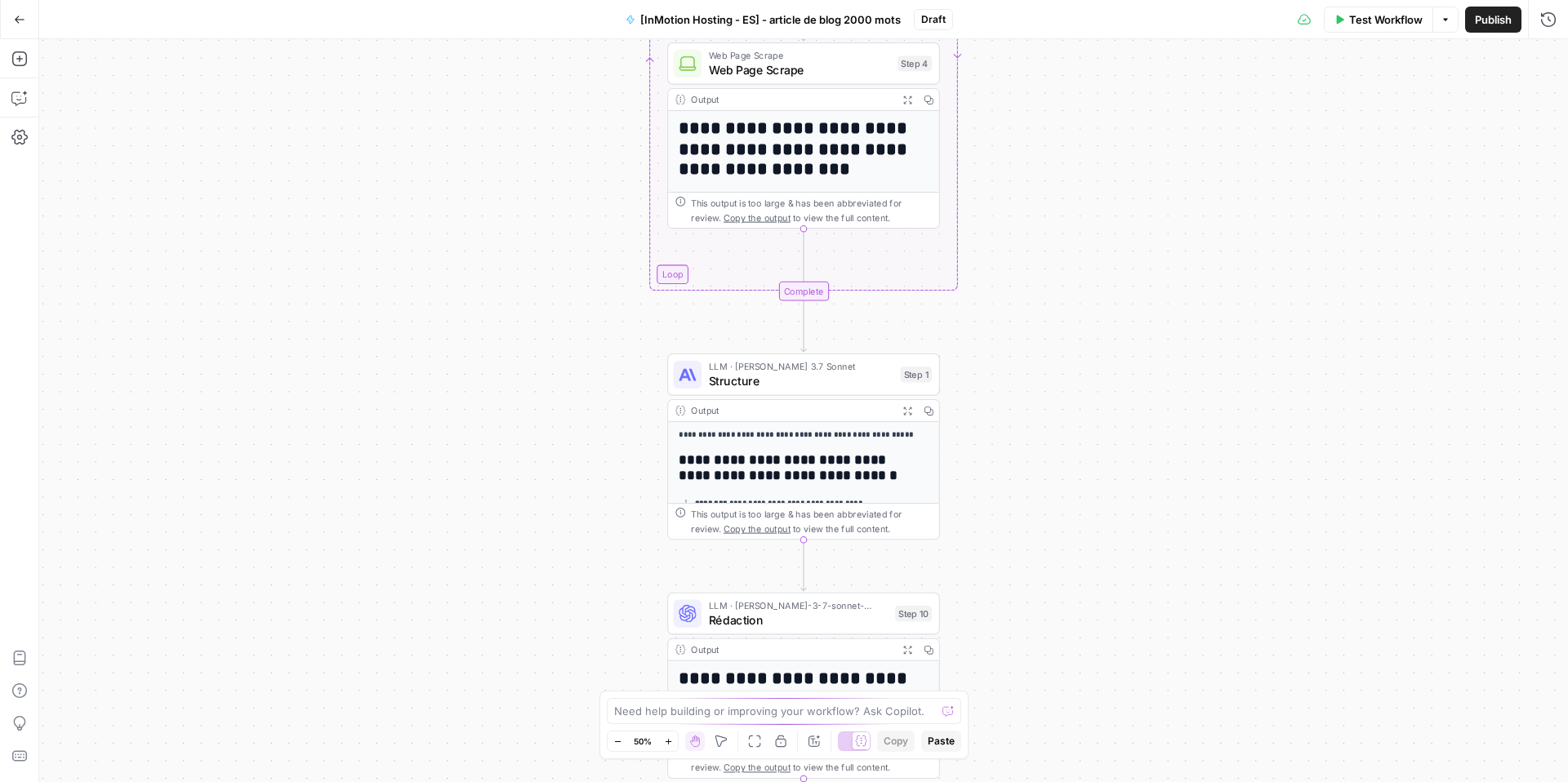
click at [672, 744] on icon "button" at bounding box center [668, 742] width 9 height 9
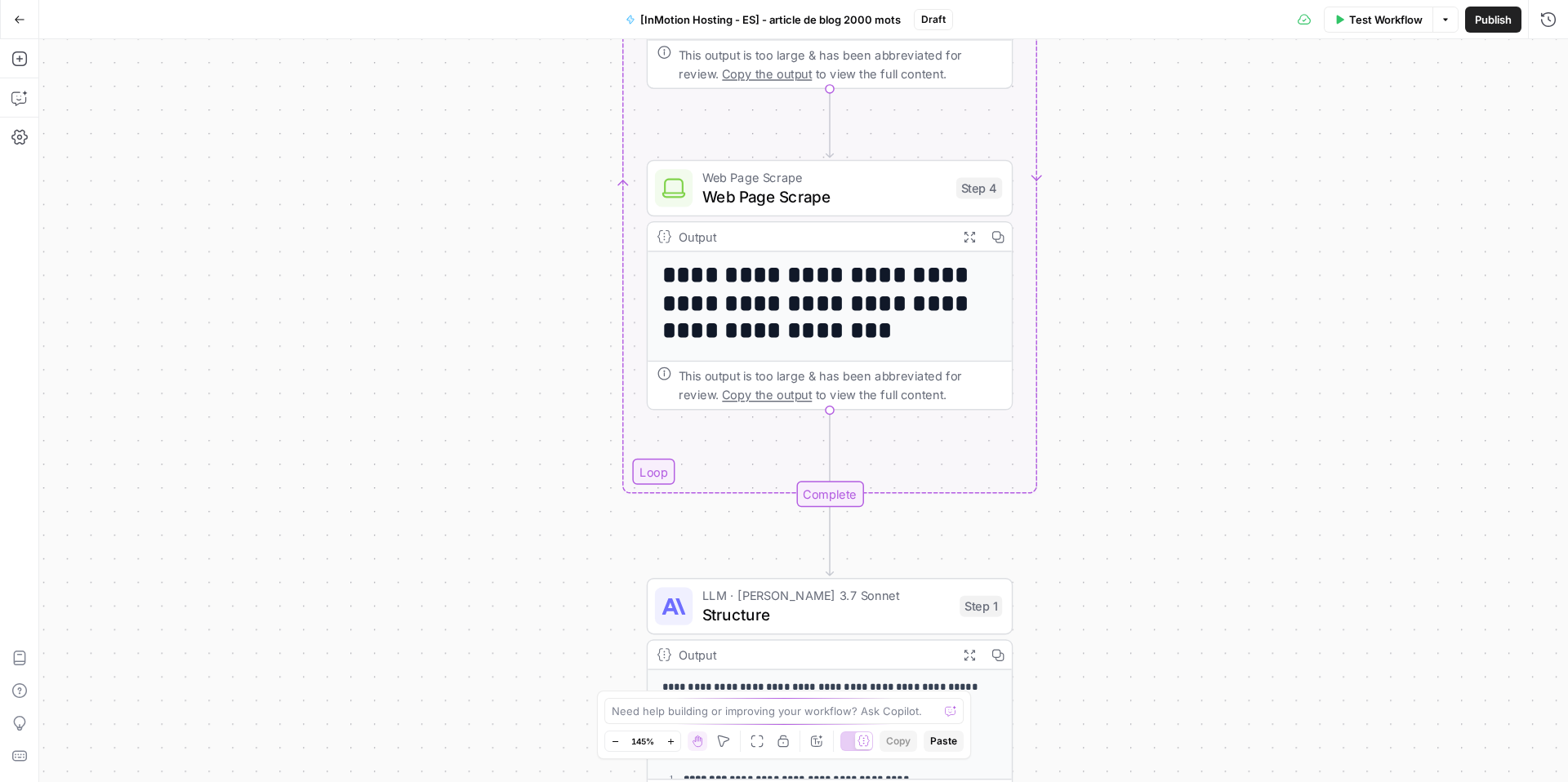
drag, startPoint x: 423, startPoint y: 292, endPoint x: 449, endPoint y: 516, distance: 225.5
click at [452, 566] on div "Workflow Set Inputs Inputs Google Search Google Search Step 2 Output Expand Out…" at bounding box center [803, 410] width 1529 height 743
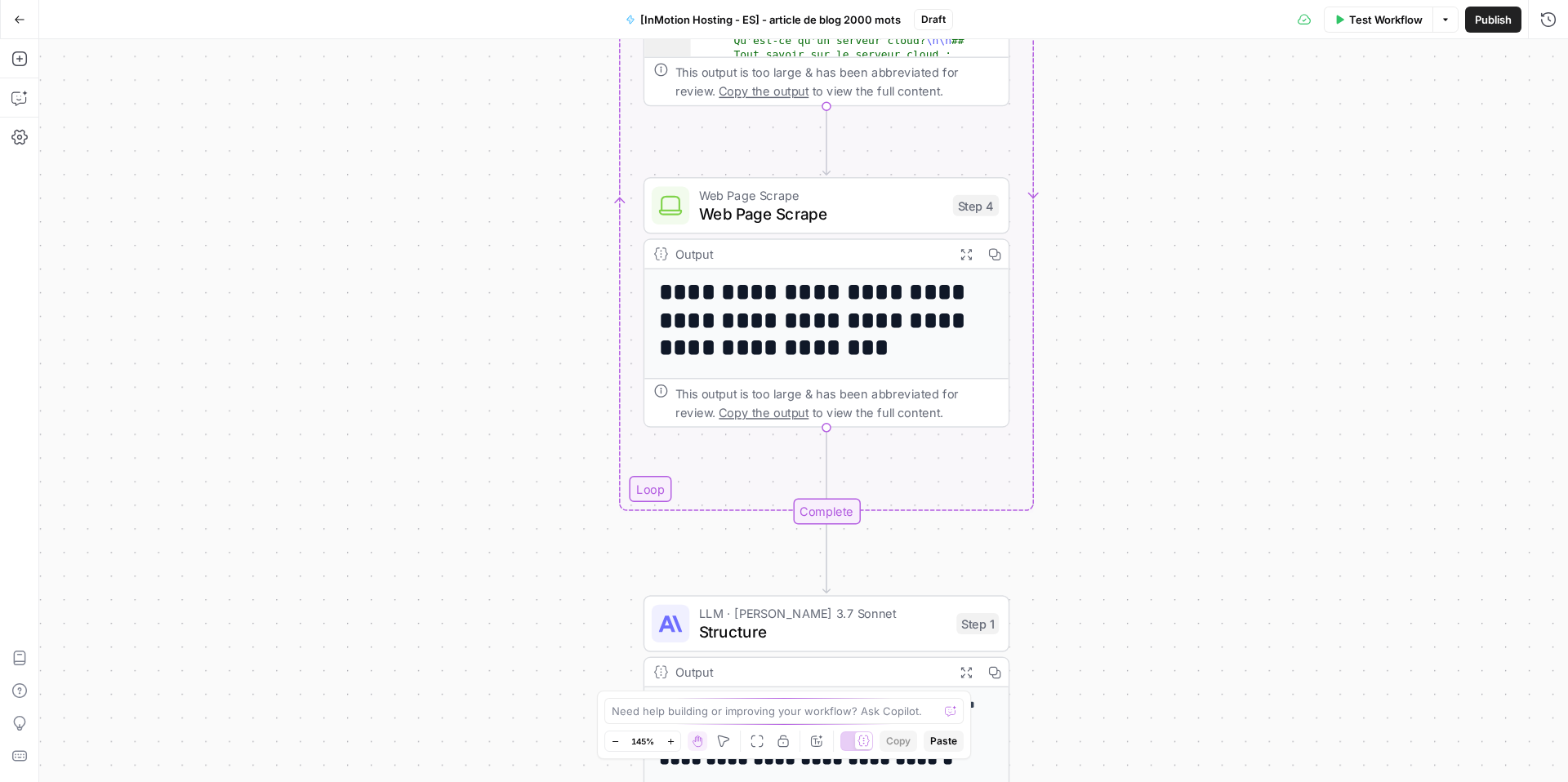
drag, startPoint x: 514, startPoint y: 271, endPoint x: 502, endPoint y: 577, distance: 306.2
click at [502, 576] on div "Workflow Set Inputs Inputs Google Search Google Search Step 2 Output Expand Out…" at bounding box center [803, 410] width 1529 height 743
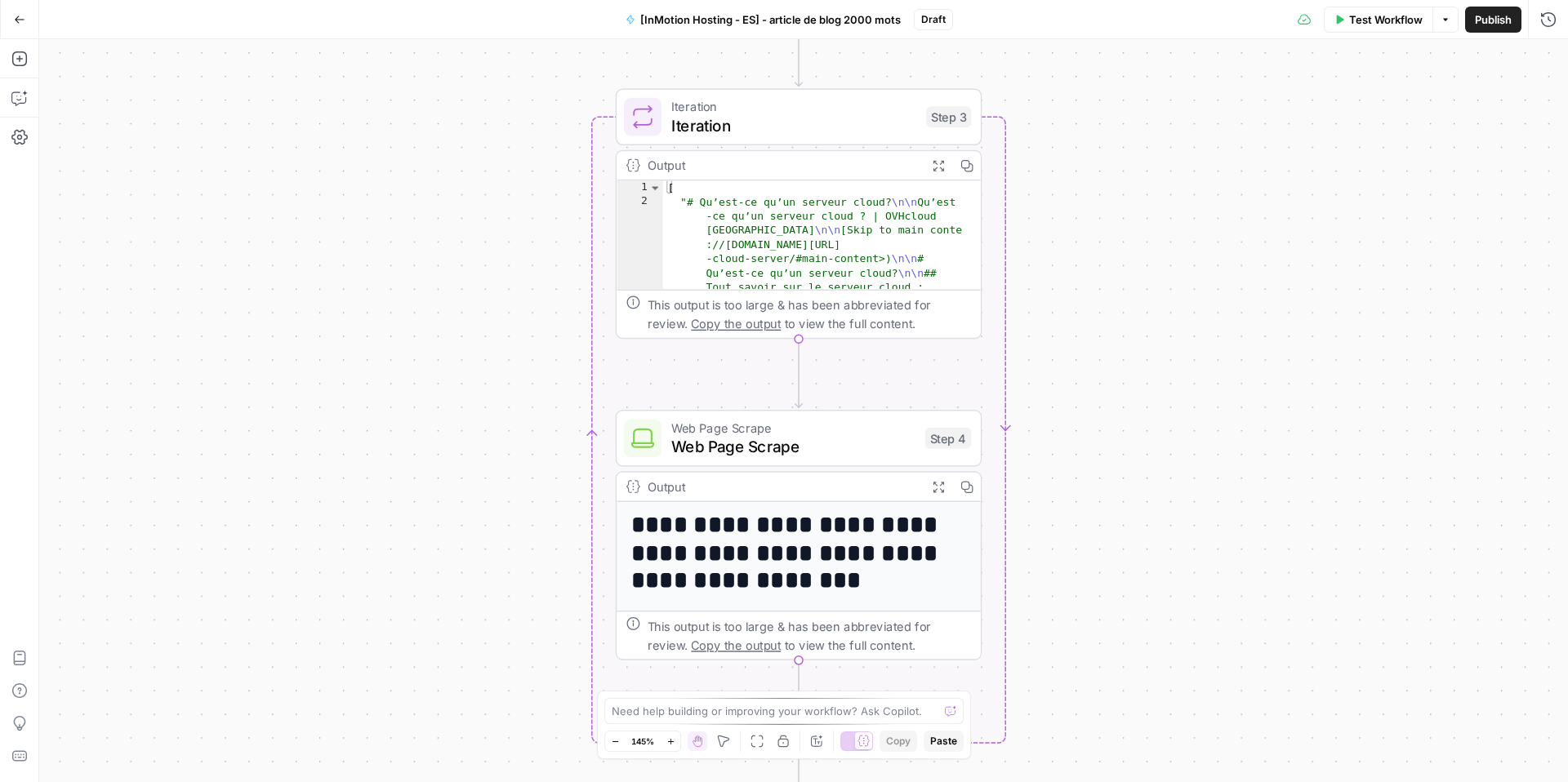
drag, startPoint x: 516, startPoint y: 208, endPoint x: 475, endPoint y: 386, distance: 182.7
click at [474, 473] on div "Workflow Set Inputs Inputs Google Search Google Search Step 2 Output Expand Out…" at bounding box center [803, 410] width 1529 height 743
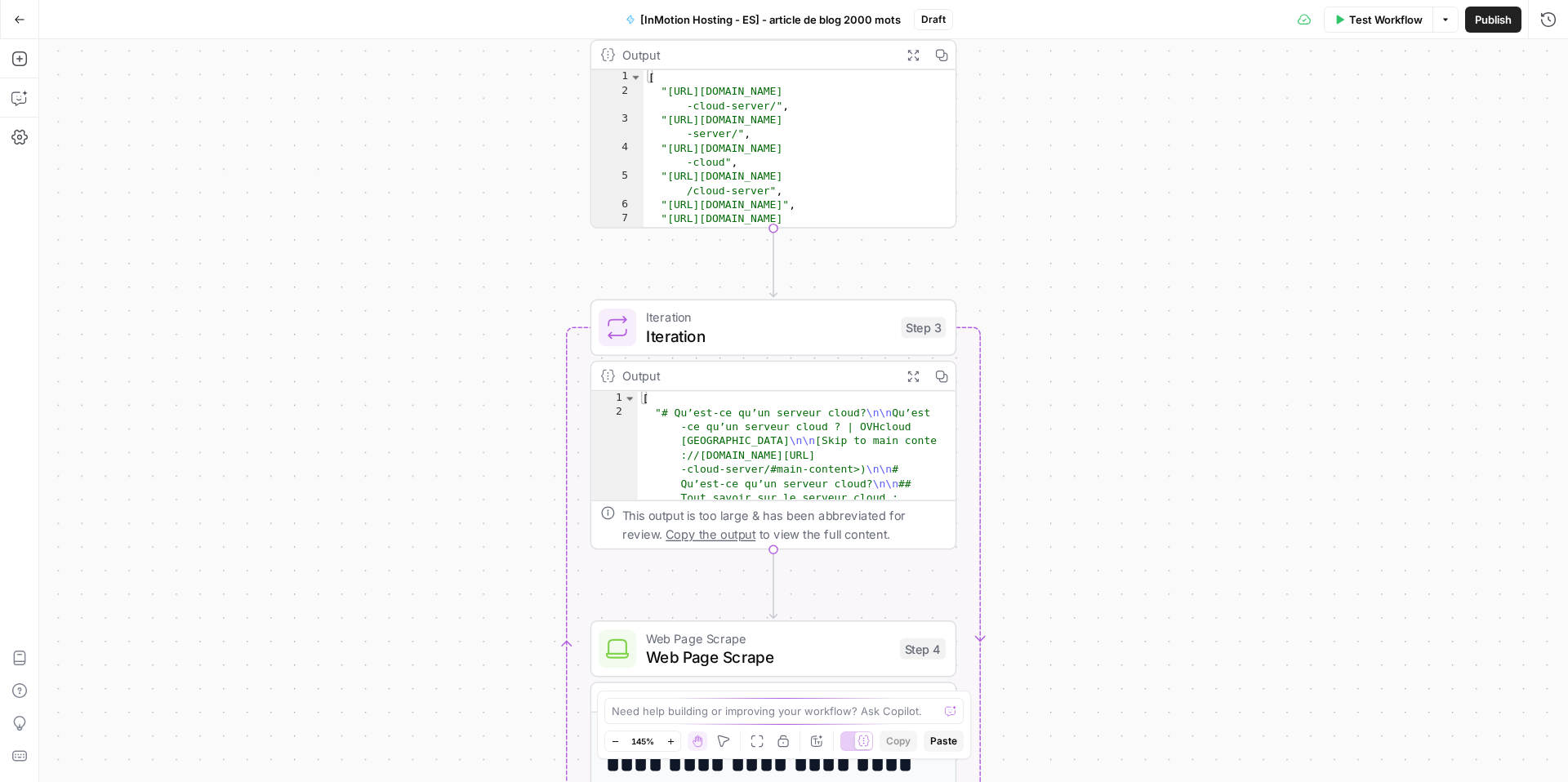
drag, startPoint x: 520, startPoint y: 232, endPoint x: 507, endPoint y: 462, distance: 230.4
click at [512, 484] on div "Workflow Set Inputs Inputs Google Search Google Search Step 2 Output Expand Out…" at bounding box center [803, 410] width 1529 height 743
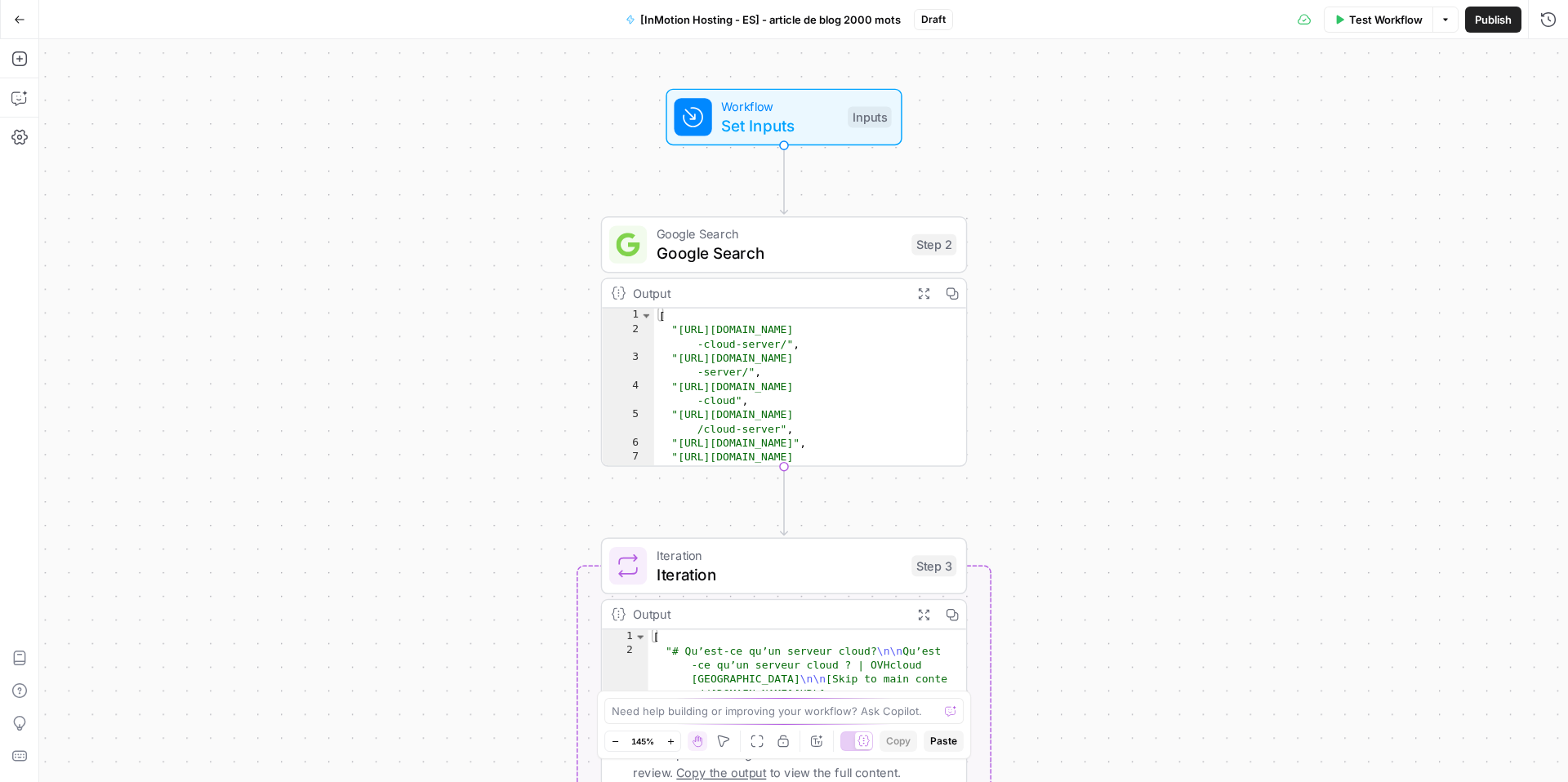
drag, startPoint x: 505, startPoint y: 294, endPoint x: 495, endPoint y: 403, distance: 109.5
click at [504, 367] on div "Workflow Set Inputs Inputs Google Search Google Search Step 2 Output Expand Out…" at bounding box center [803, 410] width 1529 height 743
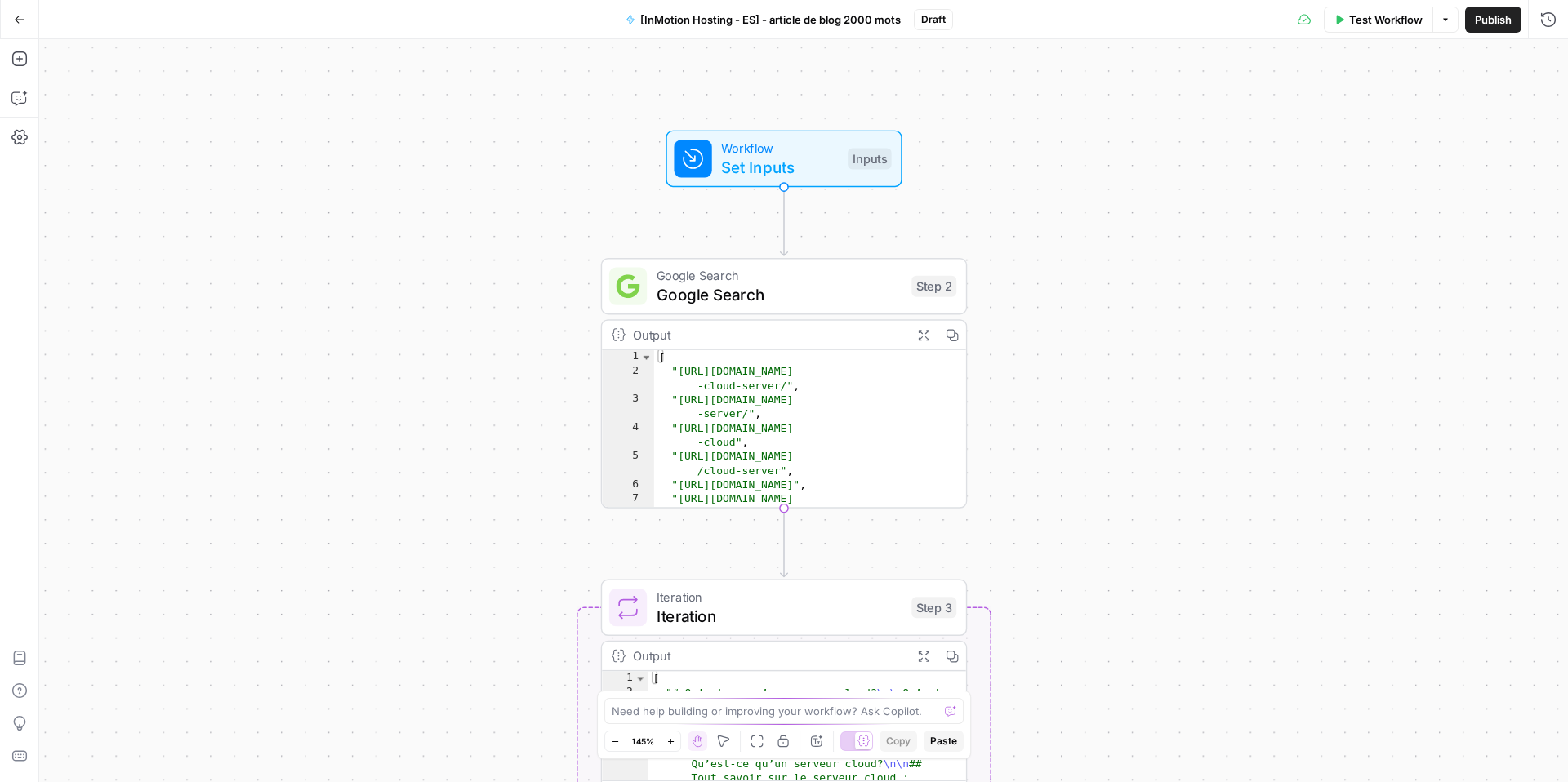
click at [614, 742] on icon "button" at bounding box center [616, 742] width 9 height 9
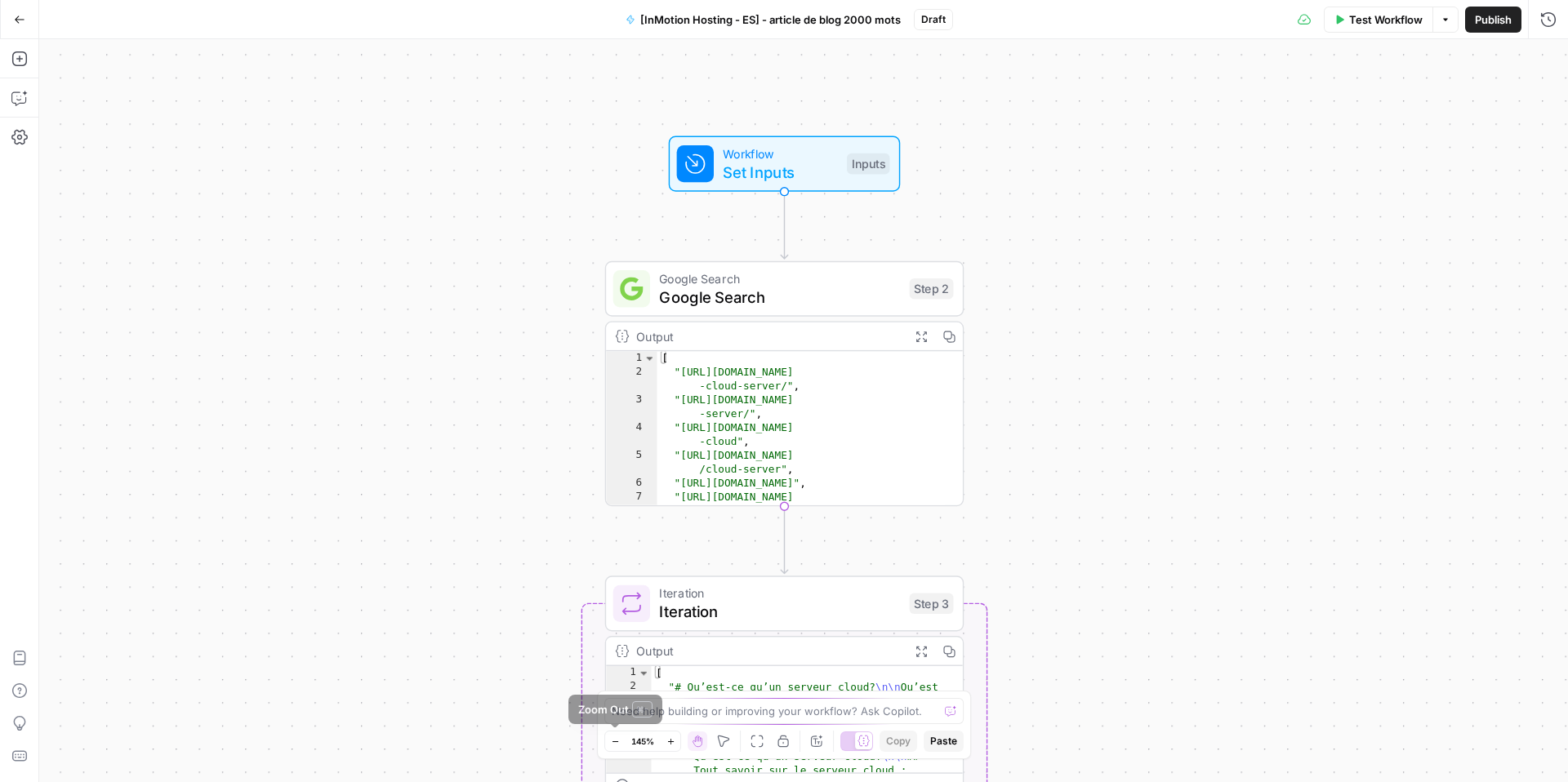
click at [614, 742] on icon "button" at bounding box center [616, 742] width 9 height 9
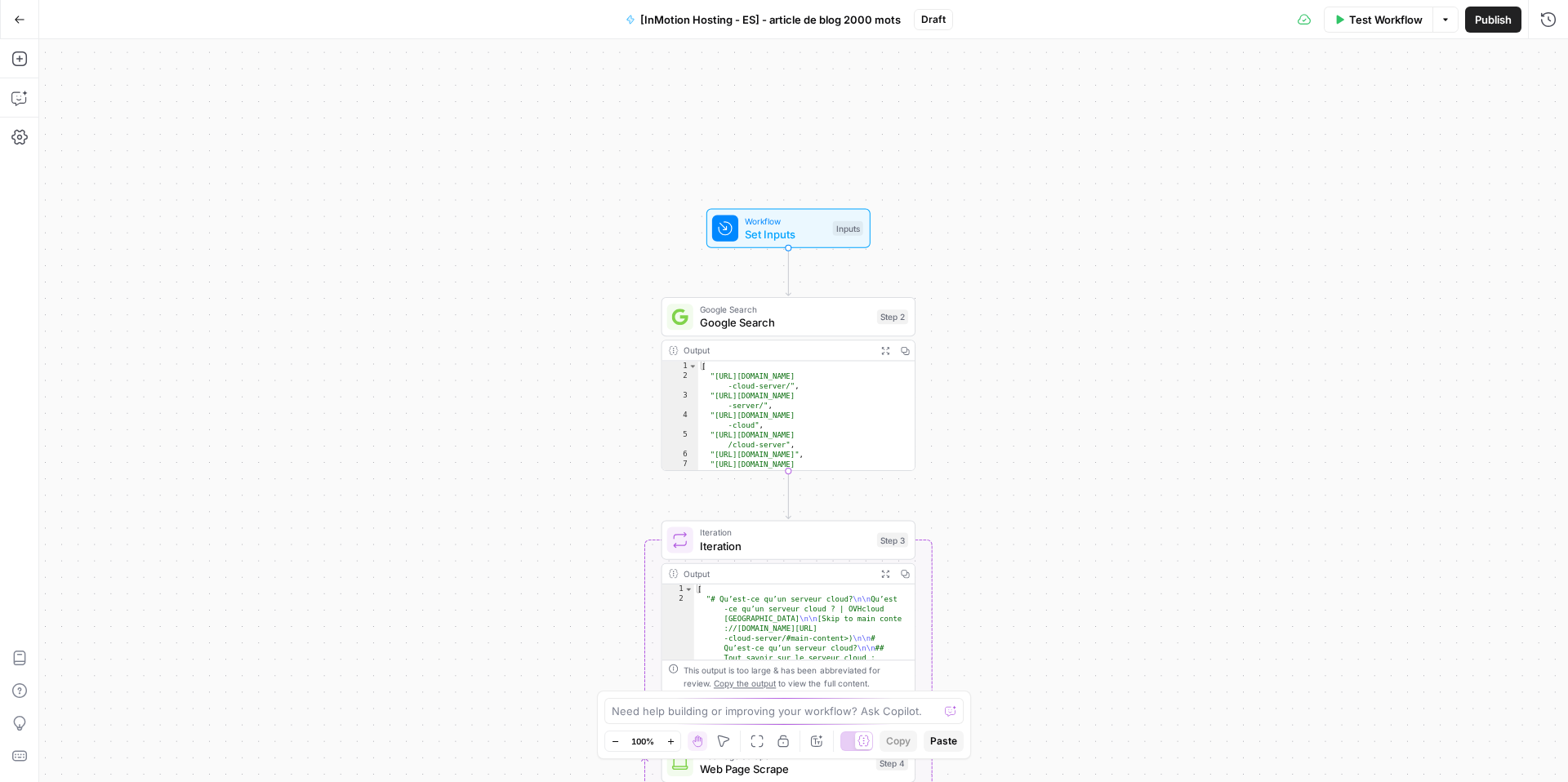
drag, startPoint x: 482, startPoint y: 561, endPoint x: 436, endPoint y: 411, distance: 156.9
click at [436, 415] on div "Workflow Set Inputs Inputs Google Search Google Search Step 2 Output Expand Out…" at bounding box center [803, 410] width 1529 height 743
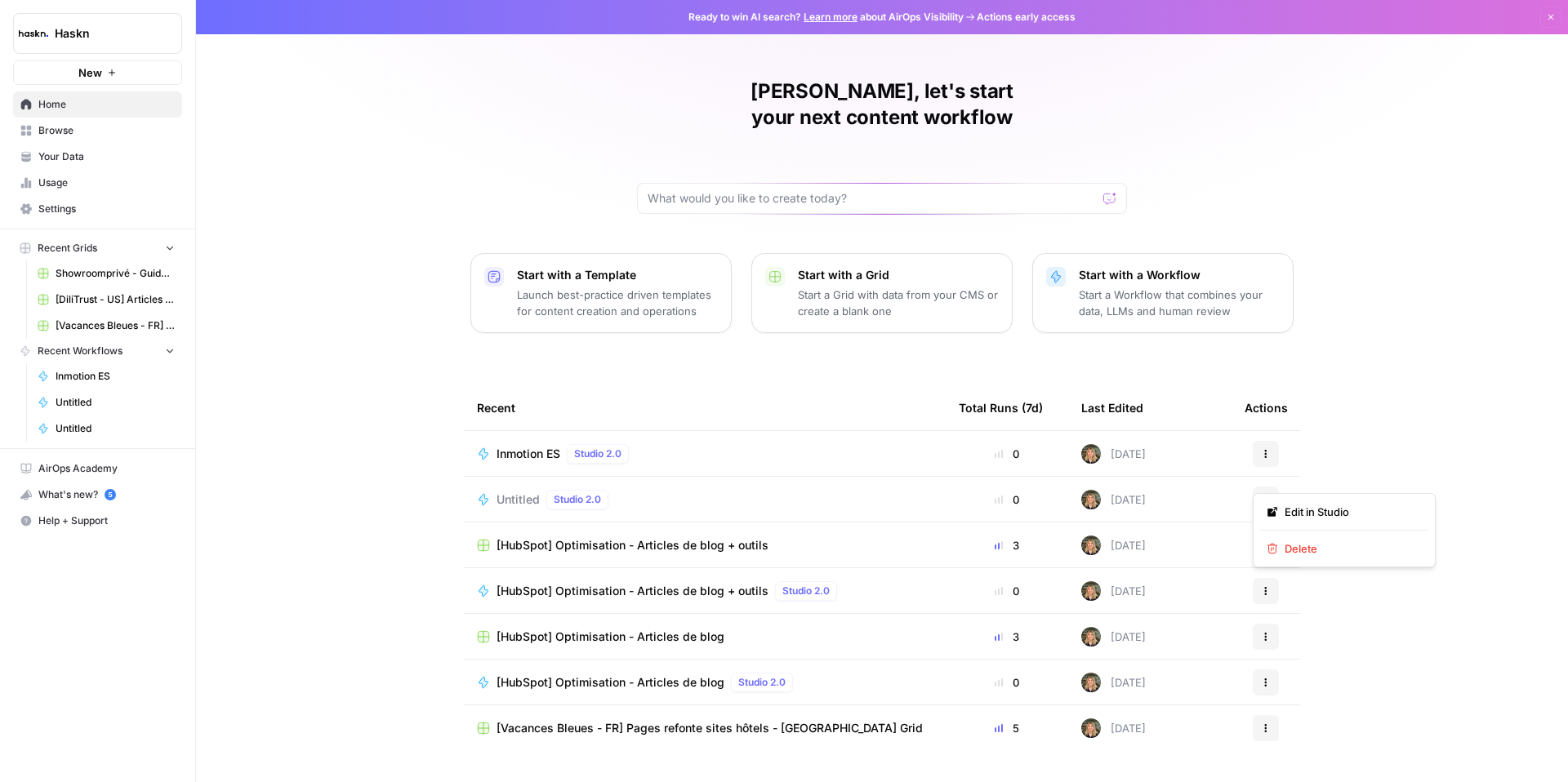
click at [1267, 495] on icon "button" at bounding box center [1265, 499] width 10 height 10
click at [1296, 551] on span "Delete" at bounding box center [1350, 548] width 131 height 17
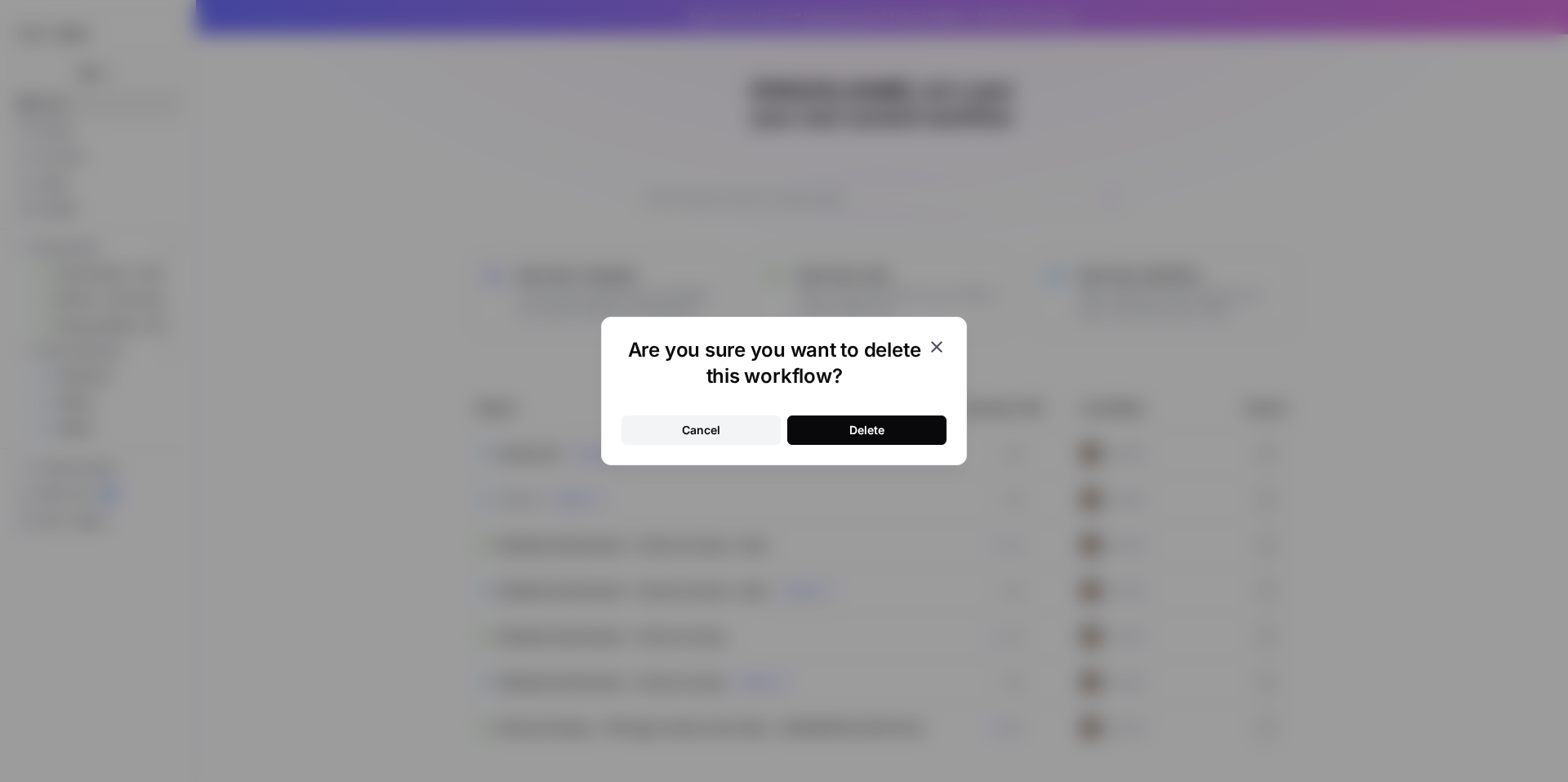
click at [894, 429] on button "Delete" at bounding box center [867, 430] width 159 height 30
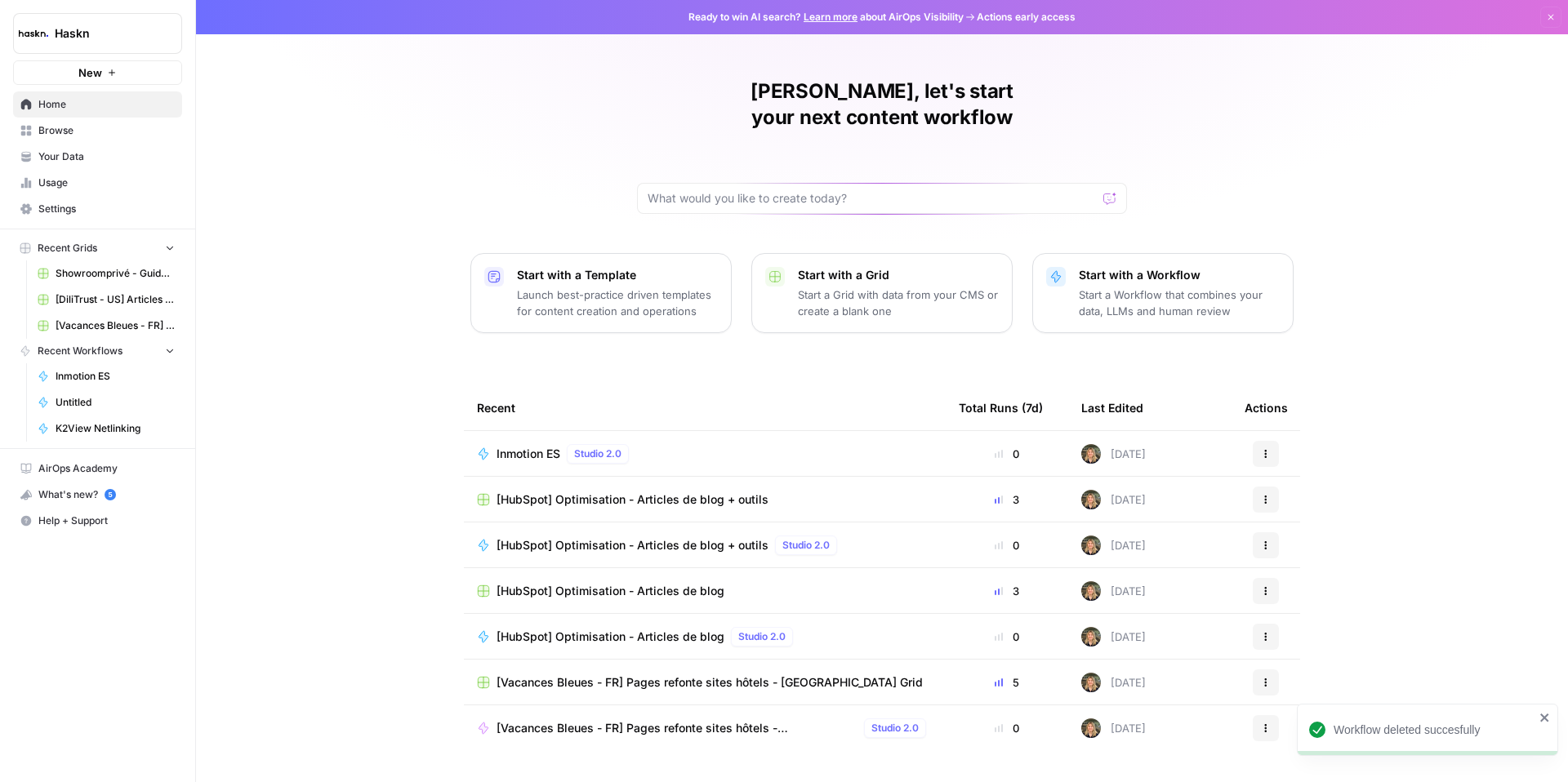
click at [533, 444] on div "Inmotion ES Studio 2.0" at bounding box center [566, 454] width 139 height 19
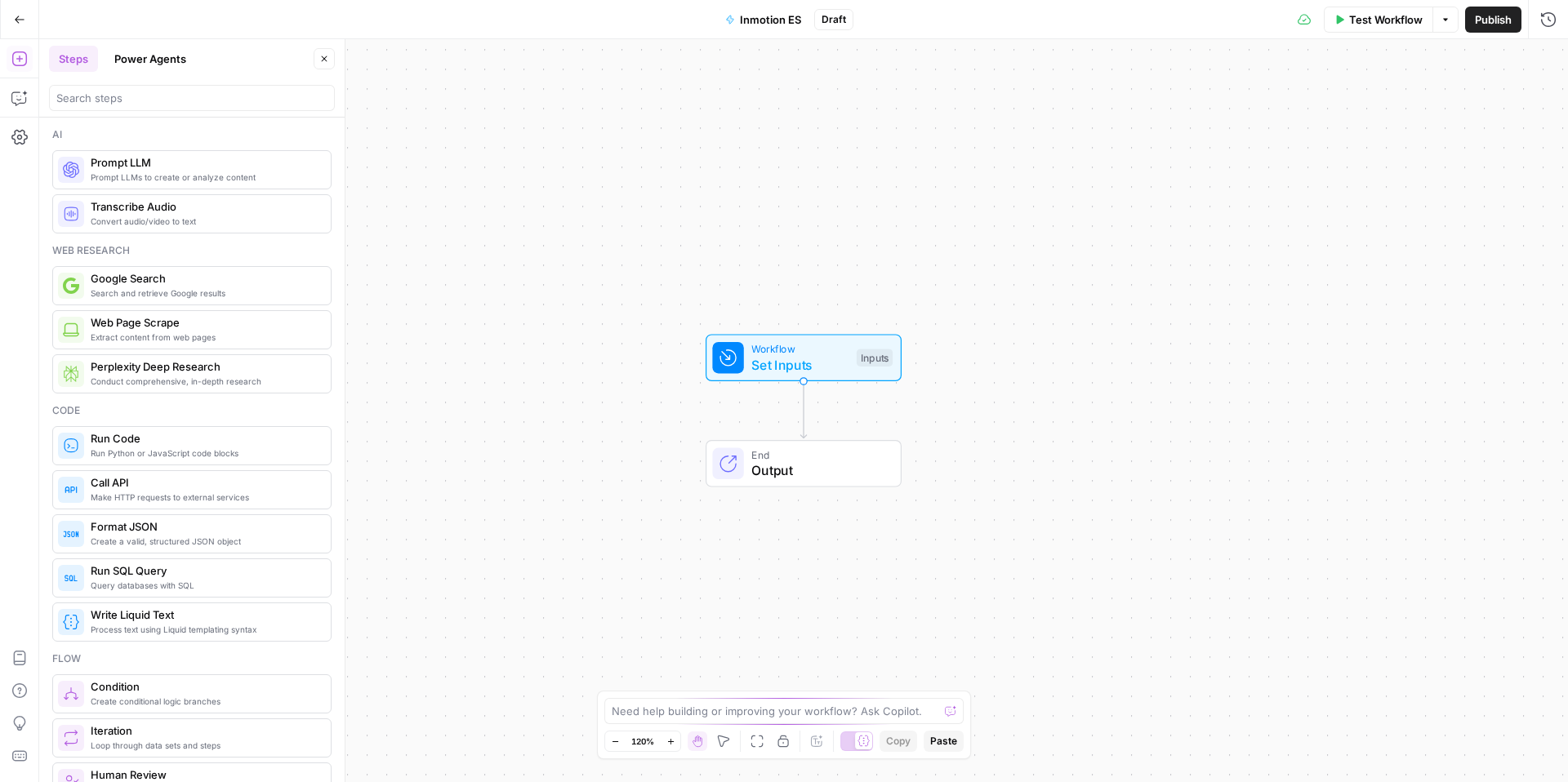
click at [760, 17] on span "Inmotion ES" at bounding box center [770, 19] width 61 height 17
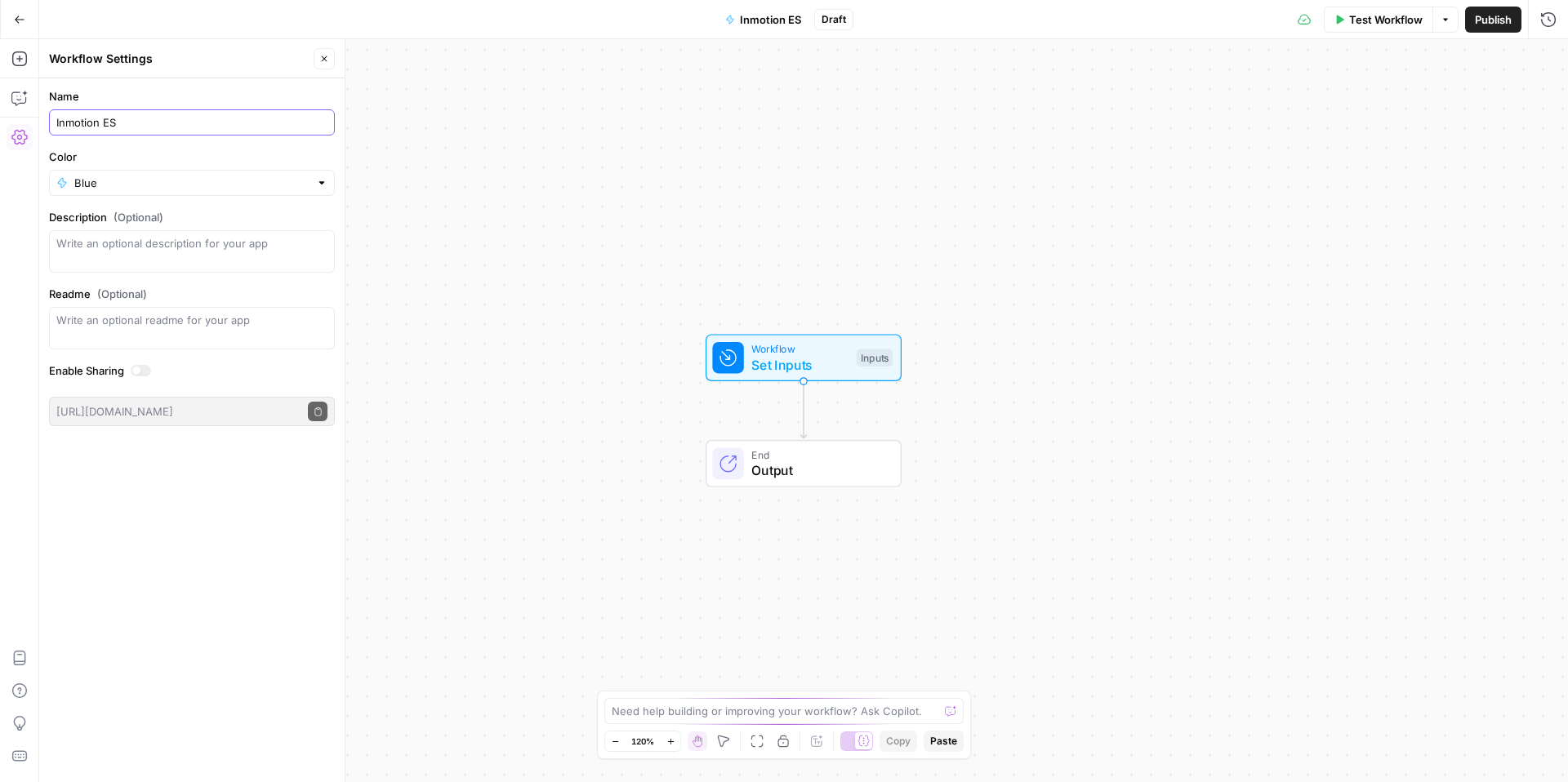
drag, startPoint x: 151, startPoint y: 117, endPoint x: 14, endPoint y: 115, distance: 137.0
click at [15, 116] on body "Haskn New Home Browse Your Data Usage Settings Recent Grids Showroomprivé - Gui…" at bounding box center [784, 391] width 1568 height 782
drag, startPoint x: 135, startPoint y: 128, endPoint x: 31, endPoint y: 113, distance: 105.1
click at [31, 113] on body "Haskn New Home Browse Your Data Usage Settings Recent Grids Showroomprivé - Gui…" at bounding box center [784, 391] width 1568 height 782
drag, startPoint x: 132, startPoint y: 121, endPoint x: 31, endPoint y: 108, distance: 101.8
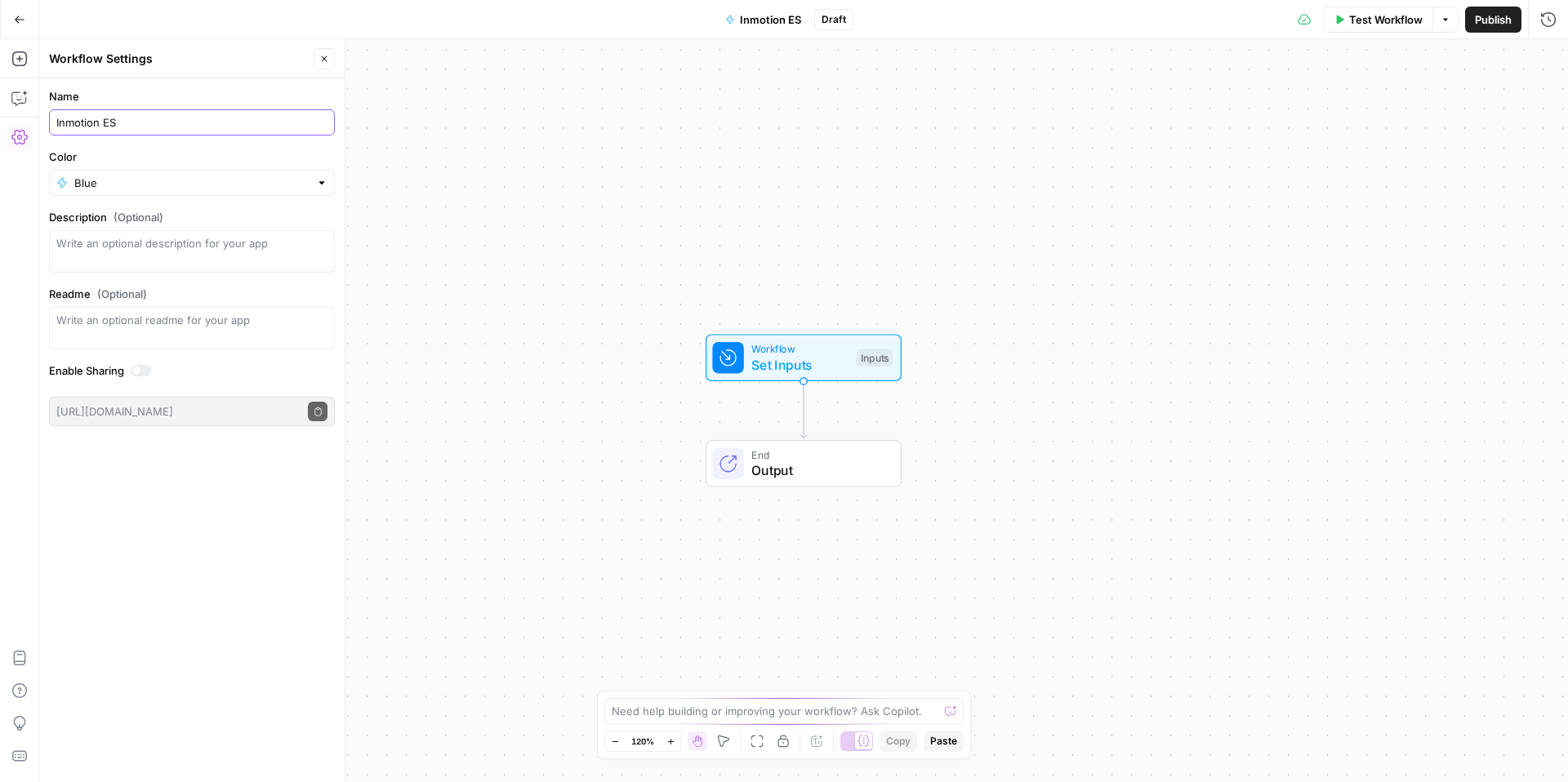
click at [31, 108] on body "Haskn New Home Browse Your Data Usage Settings Recent Grids Showroomprivé - Gui…" at bounding box center [784, 391] width 1568 height 782
drag, startPoint x: 127, startPoint y: 118, endPoint x: 29, endPoint y: 116, distance: 98.0
click at [29, 117] on body "Haskn New Home Browse Your Data Usage Settings Recent Grids Showroomprivé - Gui…" at bounding box center [784, 391] width 1568 height 782
type input "I"
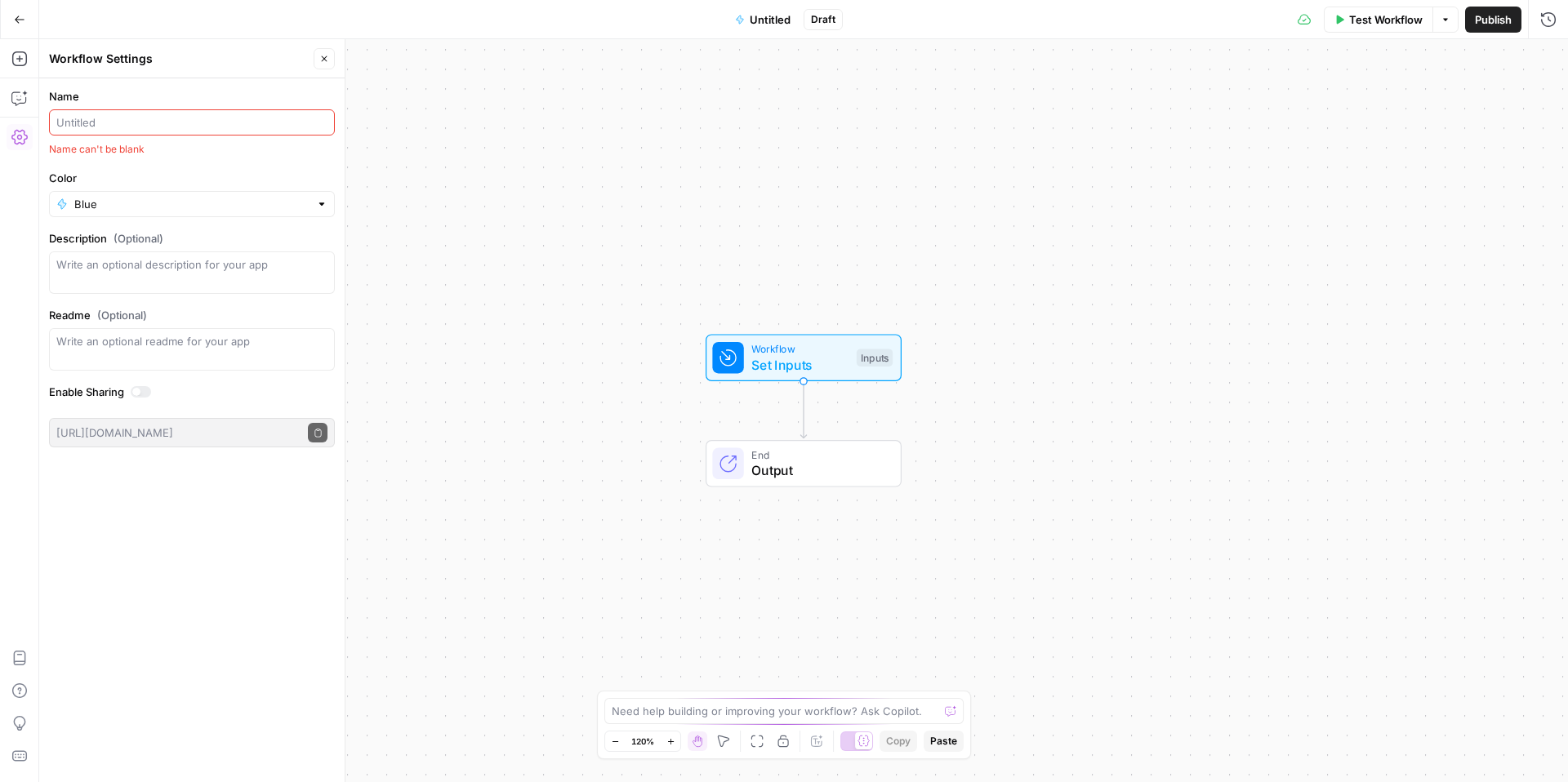
paste input "[InMotion Hosting - FR] - article de blog 2000 mots"
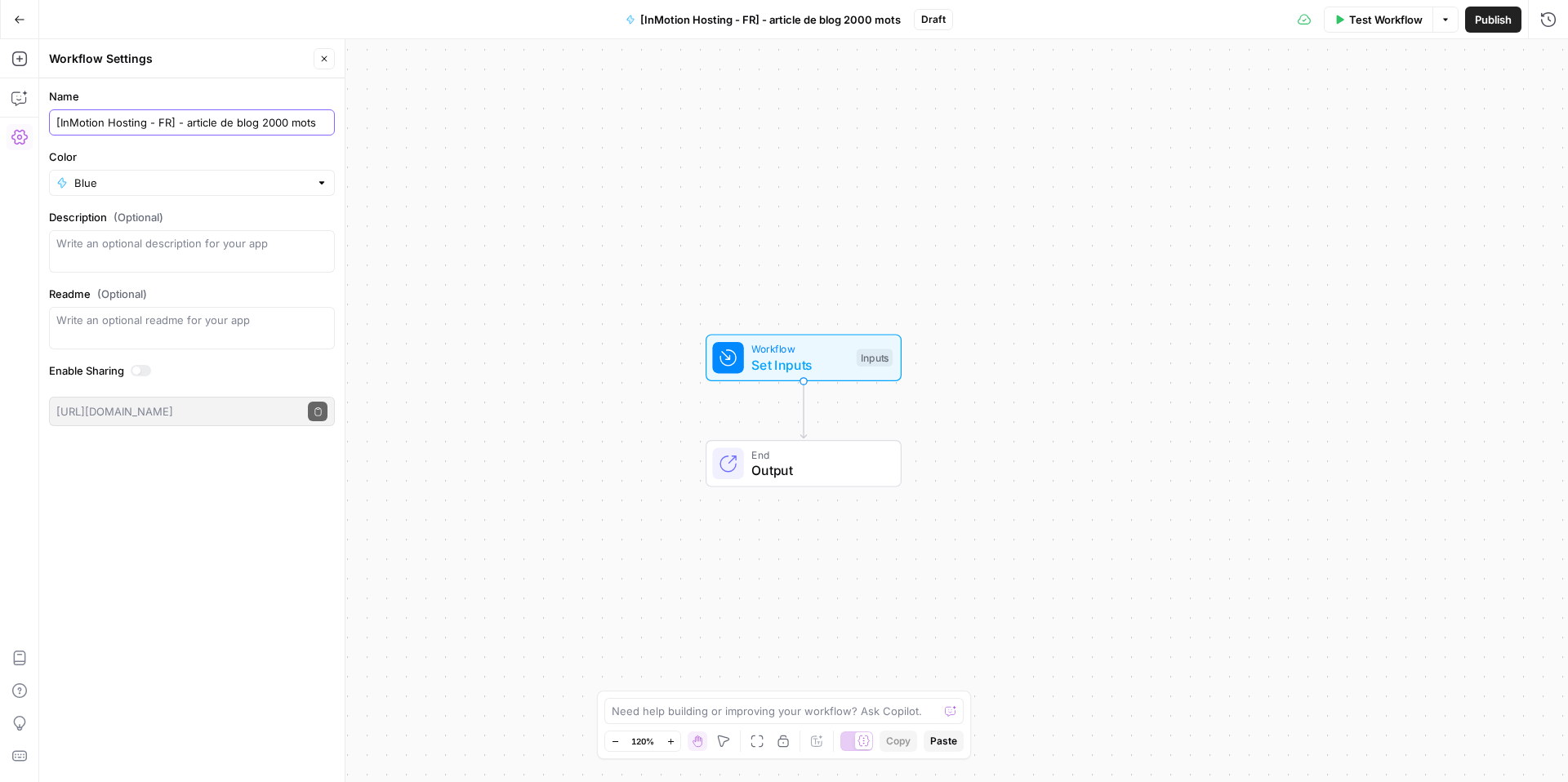
drag, startPoint x: 166, startPoint y: 123, endPoint x: 172, endPoint y: 141, distance: 19.0
click at [165, 123] on input "[InMotion Hosting - FR] - article de blog 2000 mots" at bounding box center [192, 122] width 272 height 17
type input "[InMotion Hosting - ES] - article de blog 2000 mots"
click at [328, 189] on div "Blue" at bounding box center [191, 183] width 285 height 26
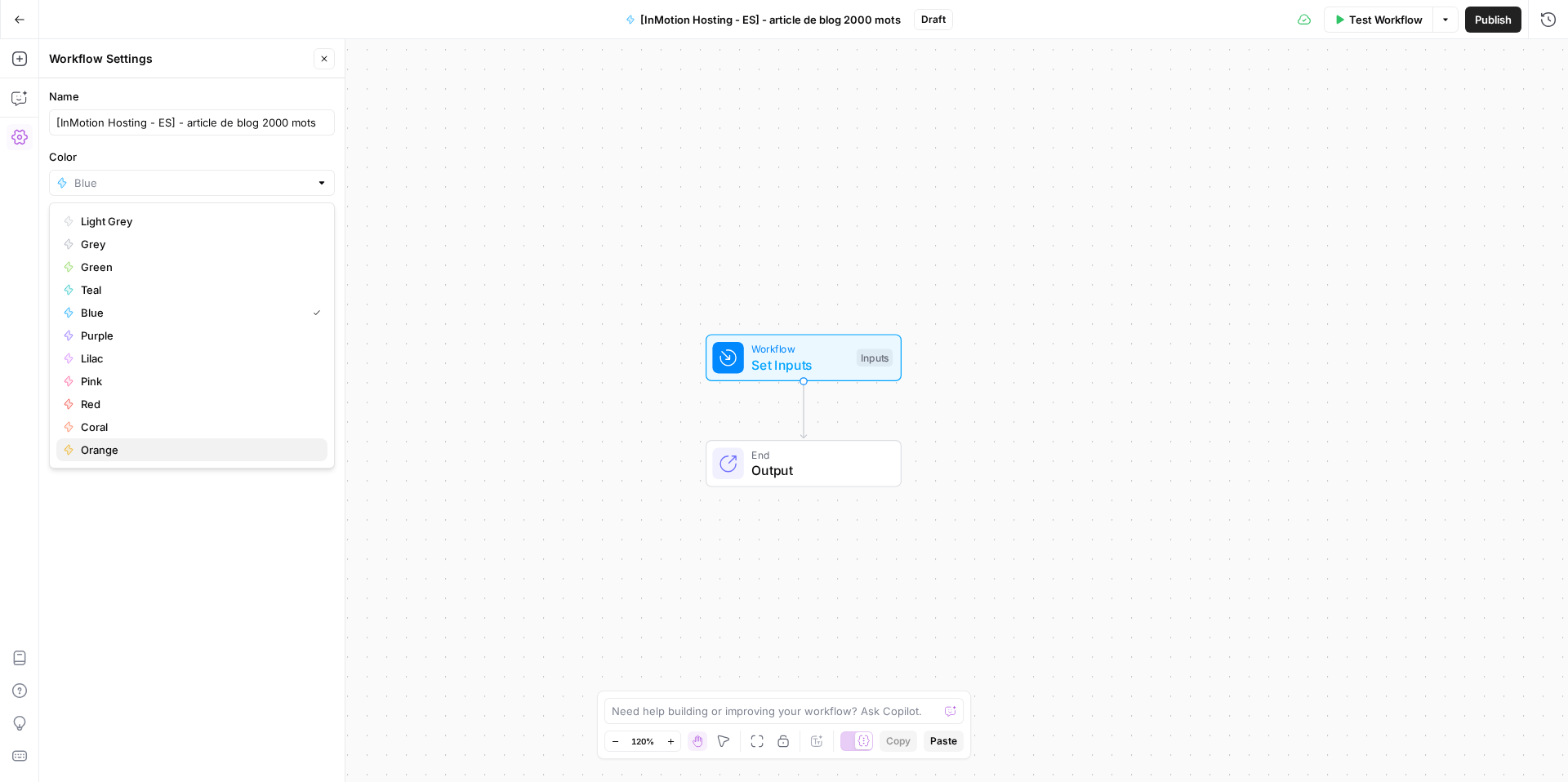
click at [107, 446] on span "Orange" at bounding box center [198, 449] width 234 height 17
type input "Orange"
